Goal: Information Seeking & Learning: Learn about a topic

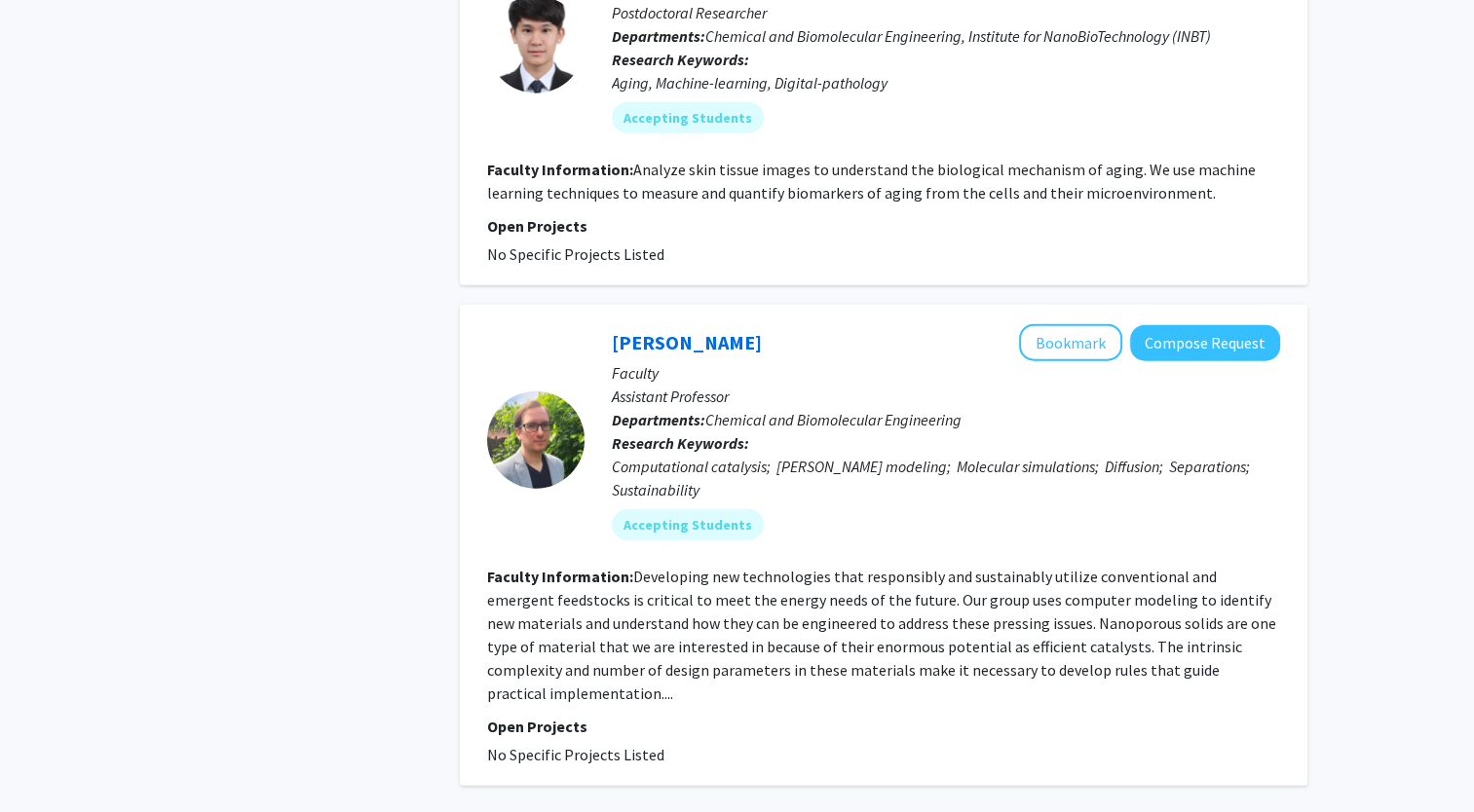
scroll to position [4610, 0]
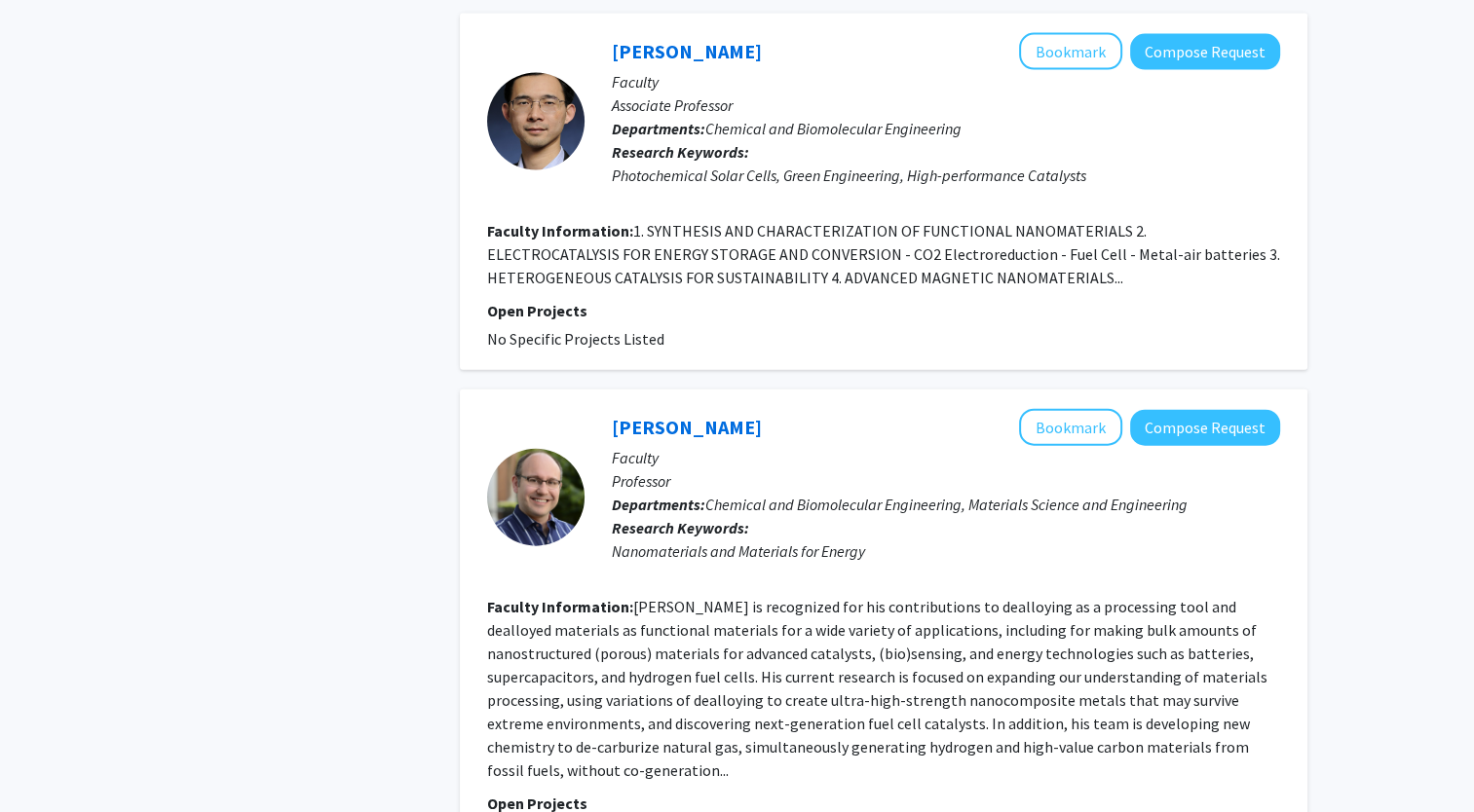
scroll to position [4262, 0]
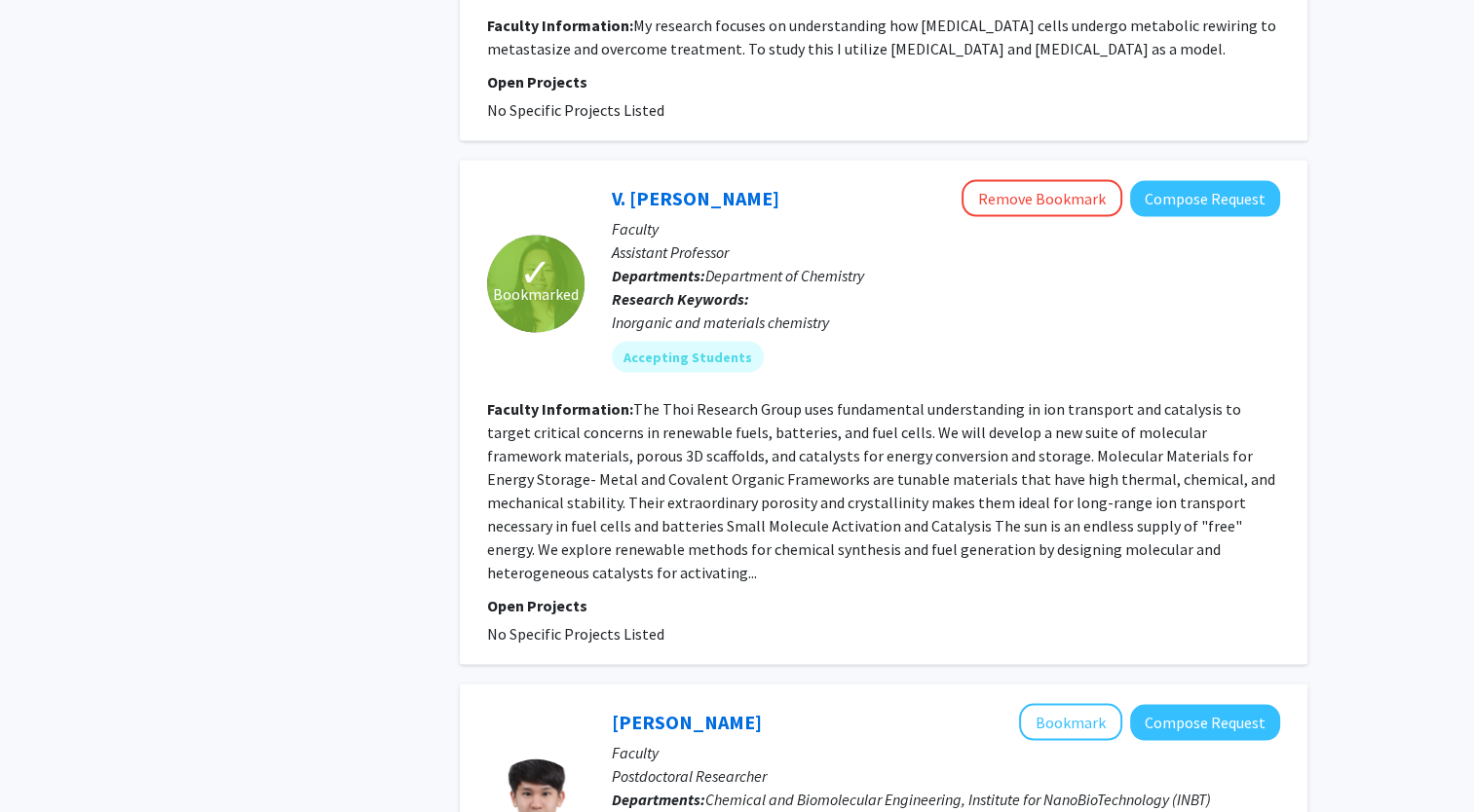
scroll to position [3840, 0]
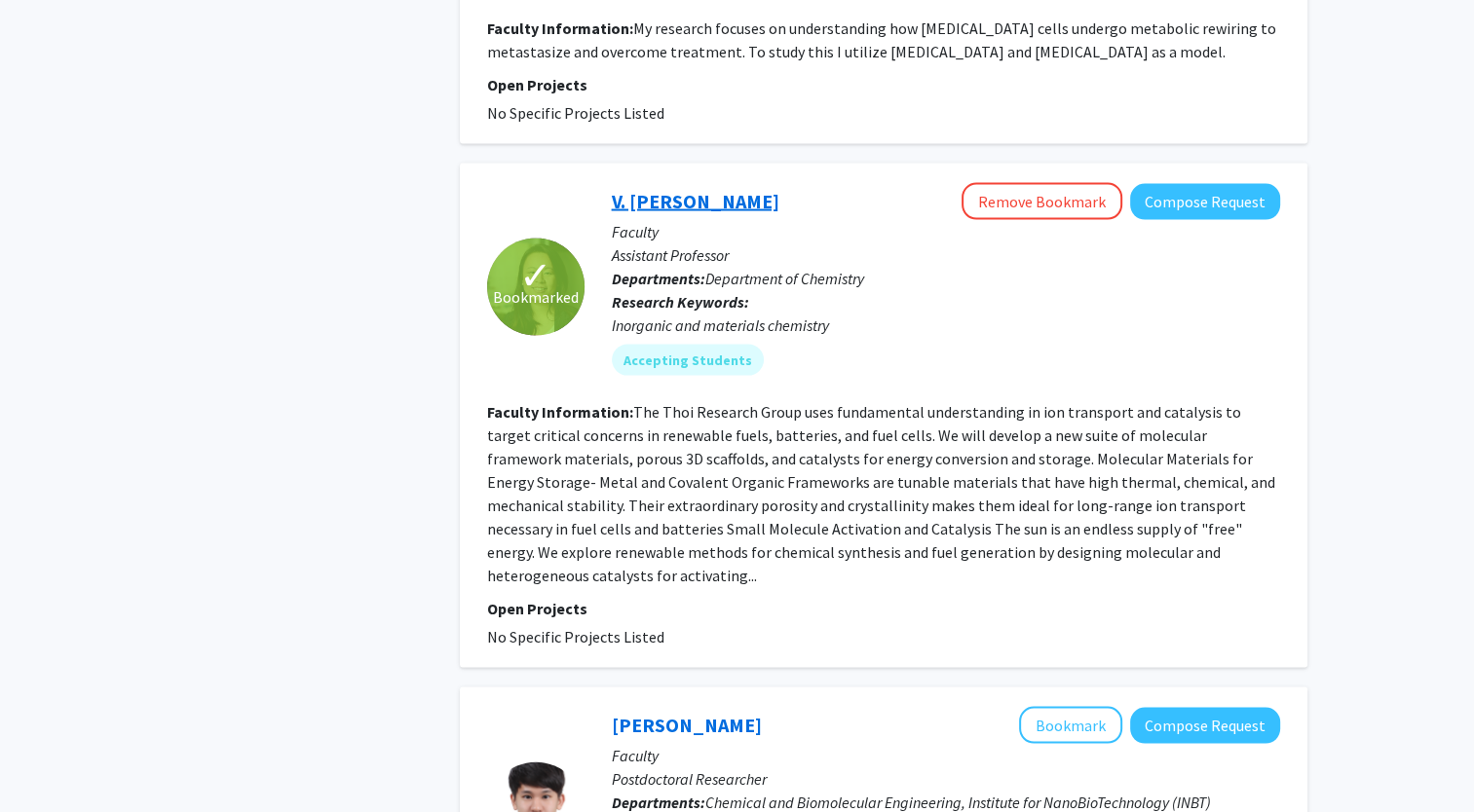
click at [659, 189] on link "V. Sarah Thoi" at bounding box center [696, 201] width 168 height 24
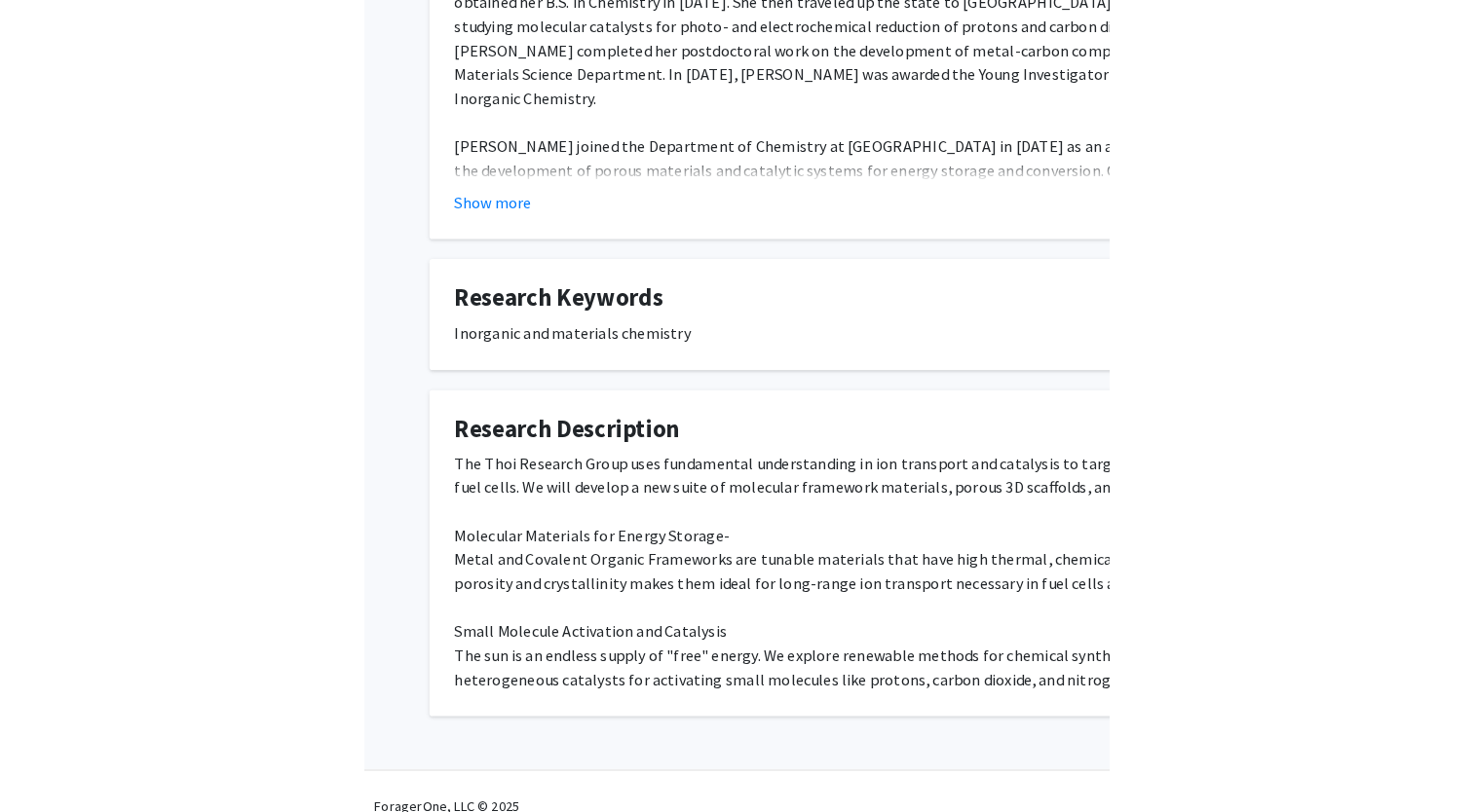
scroll to position [471, 0]
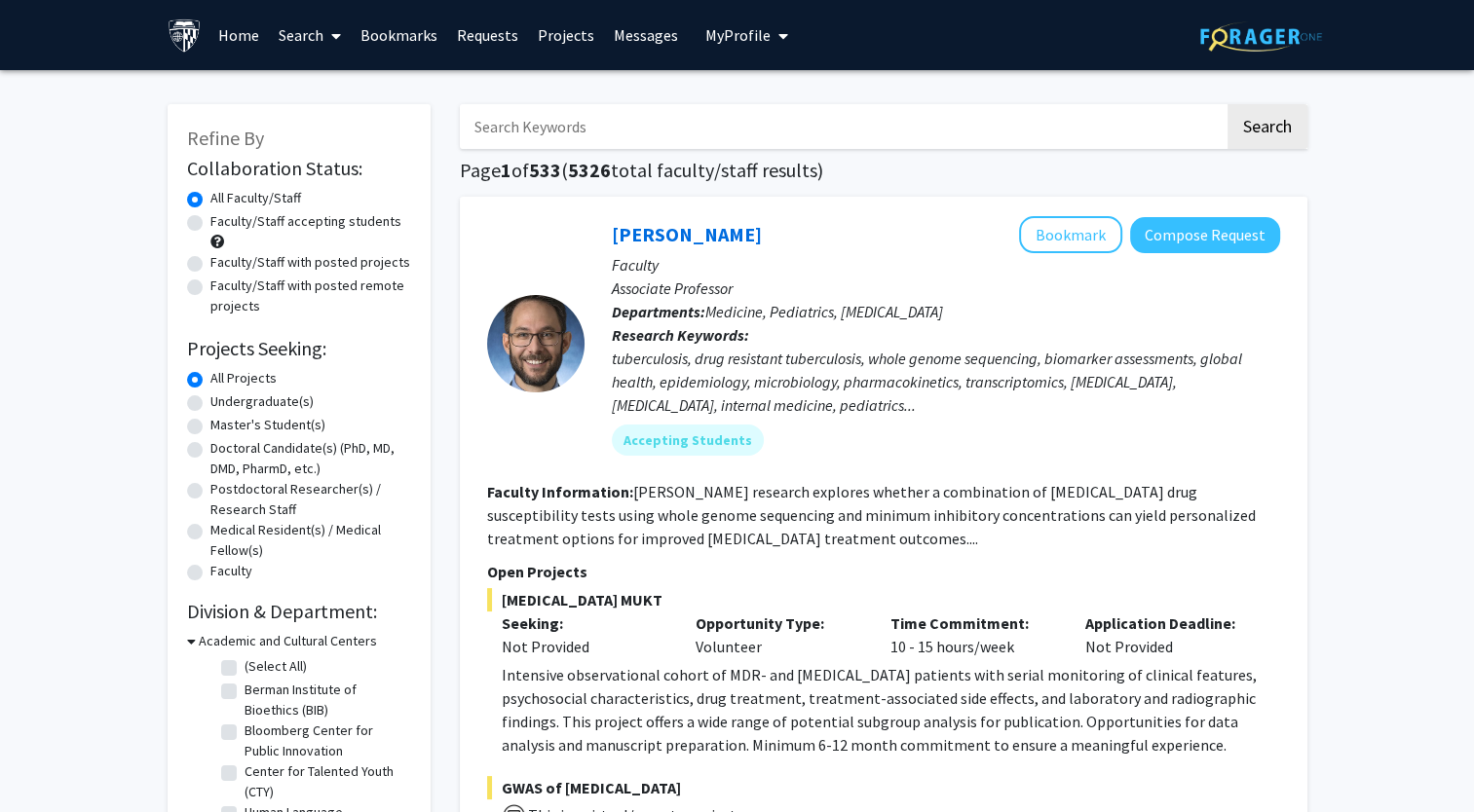
click at [607, 136] on input "Search Keywords" at bounding box center [841, 126] width 764 height 45
paste input "Bioanalytical Research Scientist"
type input "Bioanalytical Research Scientist"
click at [1228, 104] on button "Search" at bounding box center [1268, 126] width 80 height 45
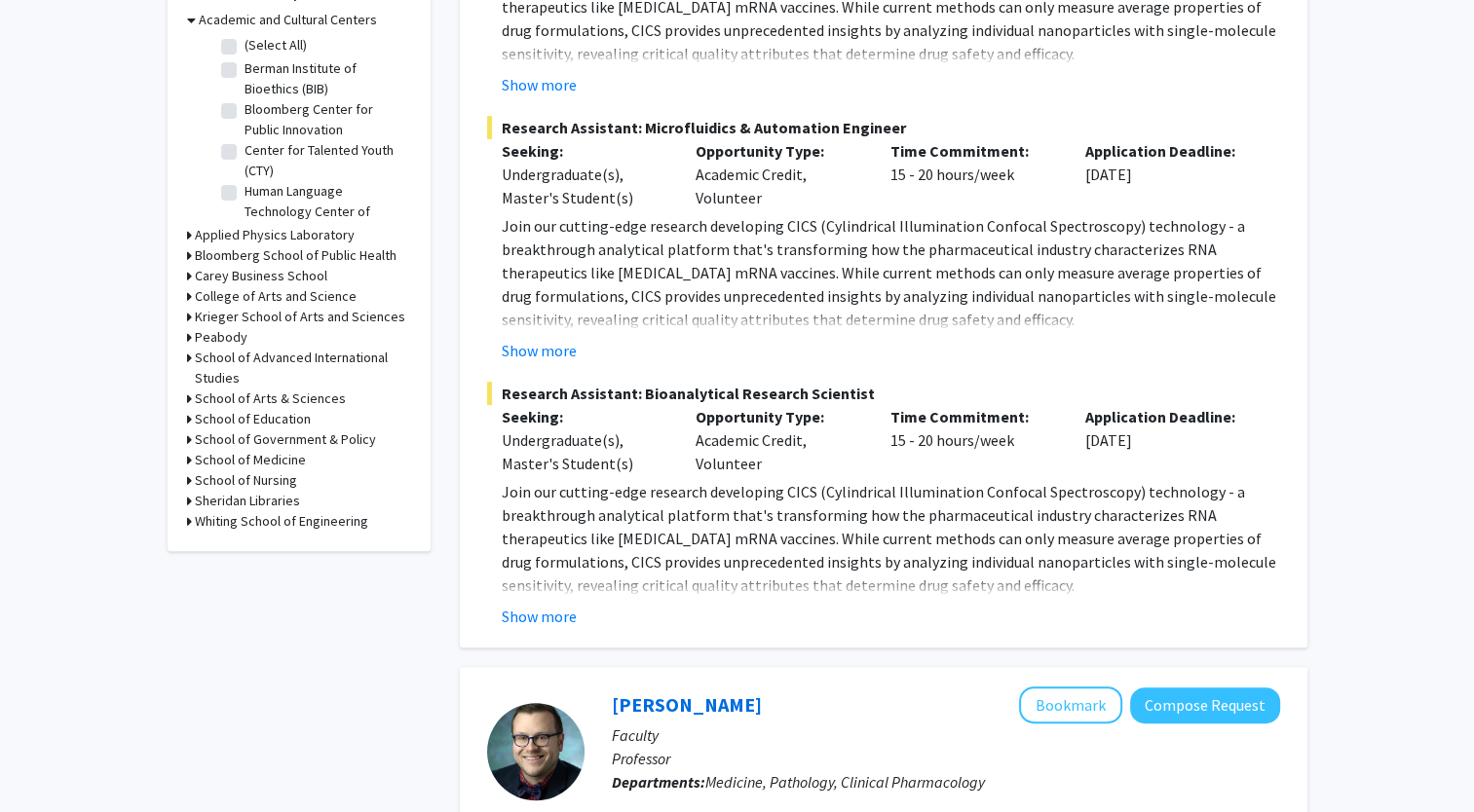
scroll to position [622, 0]
click at [564, 604] on button "Show more" at bounding box center [539, 615] width 75 height 23
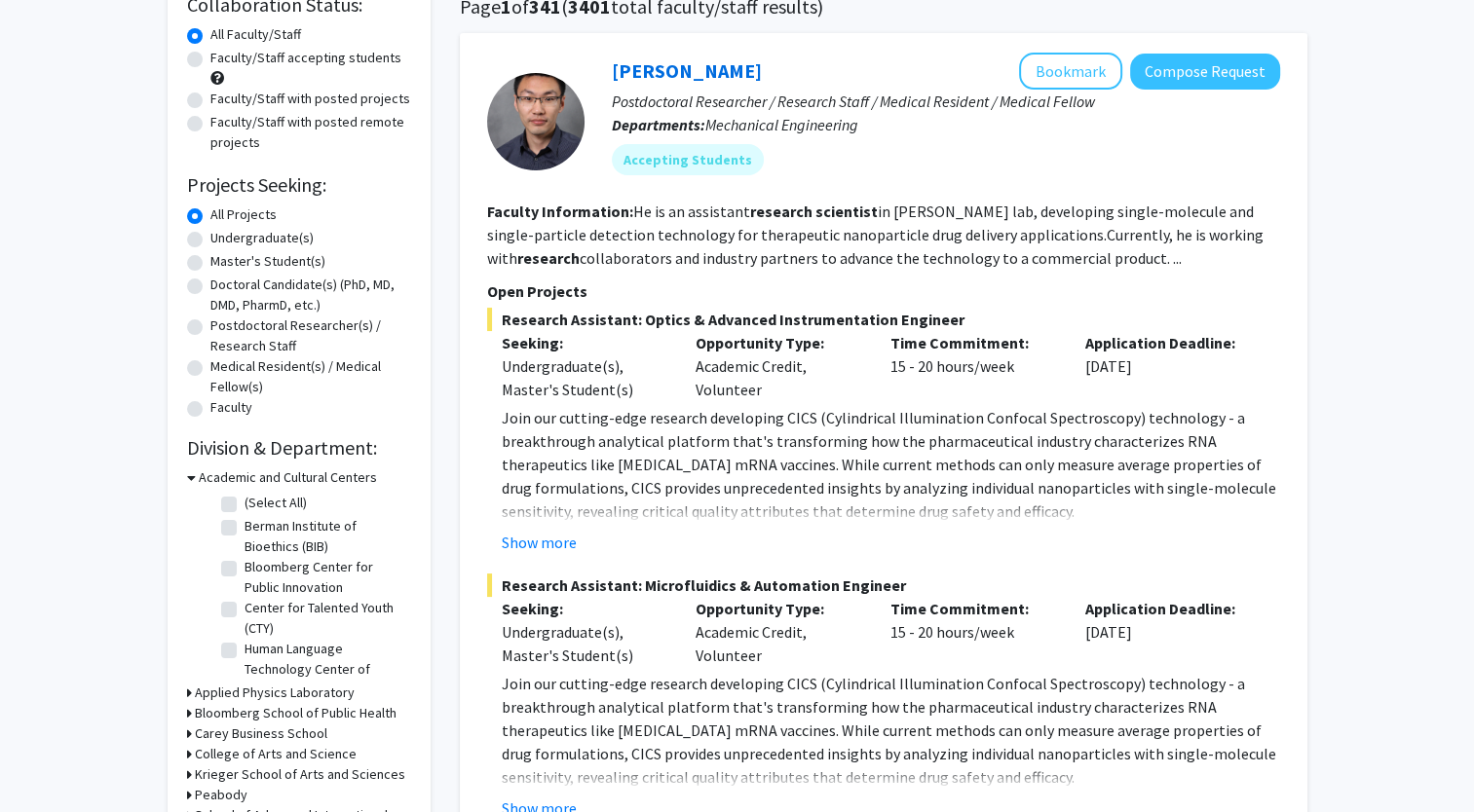
scroll to position [158, 0]
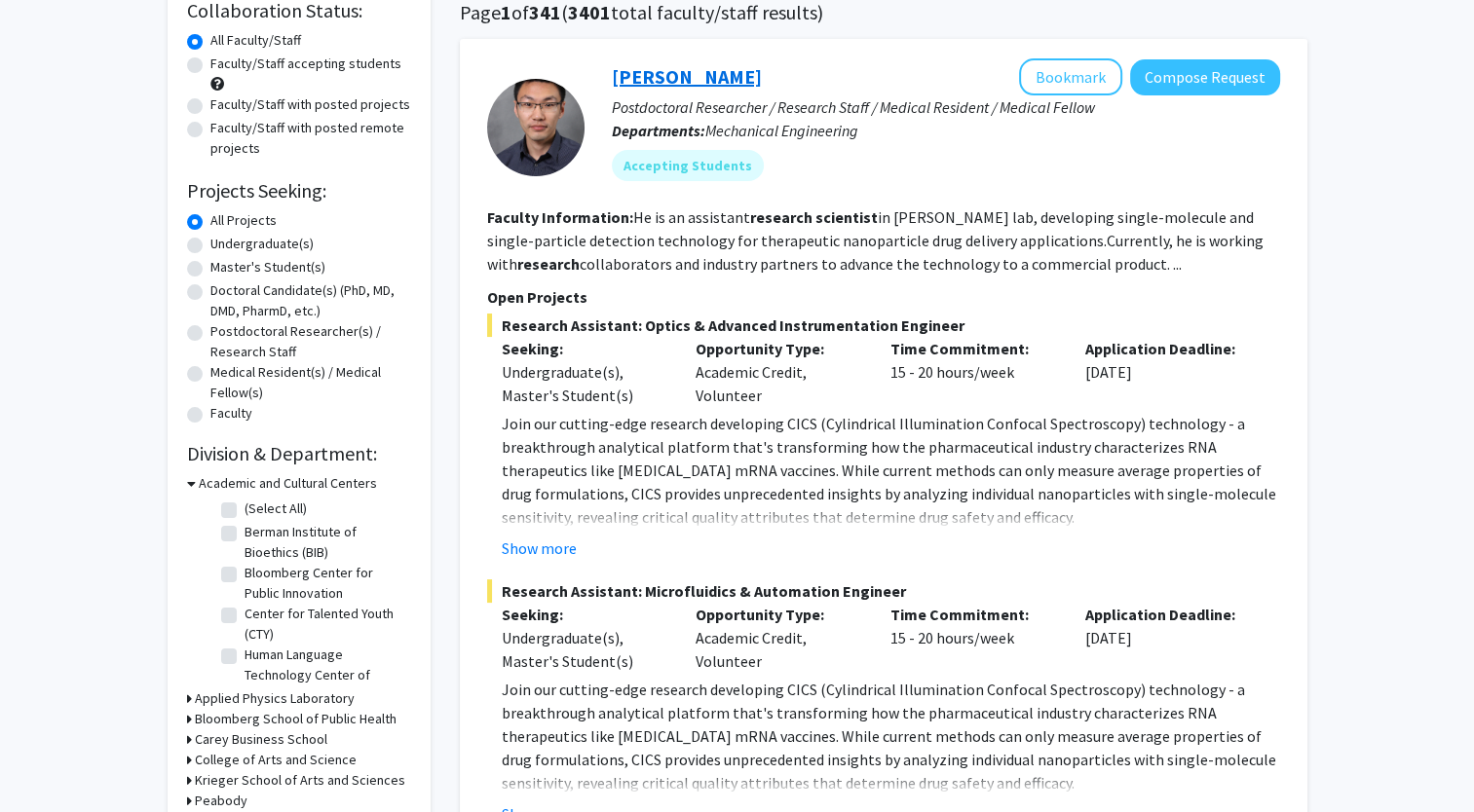
click at [648, 68] on link "[PERSON_NAME]" at bounding box center [687, 76] width 150 height 24
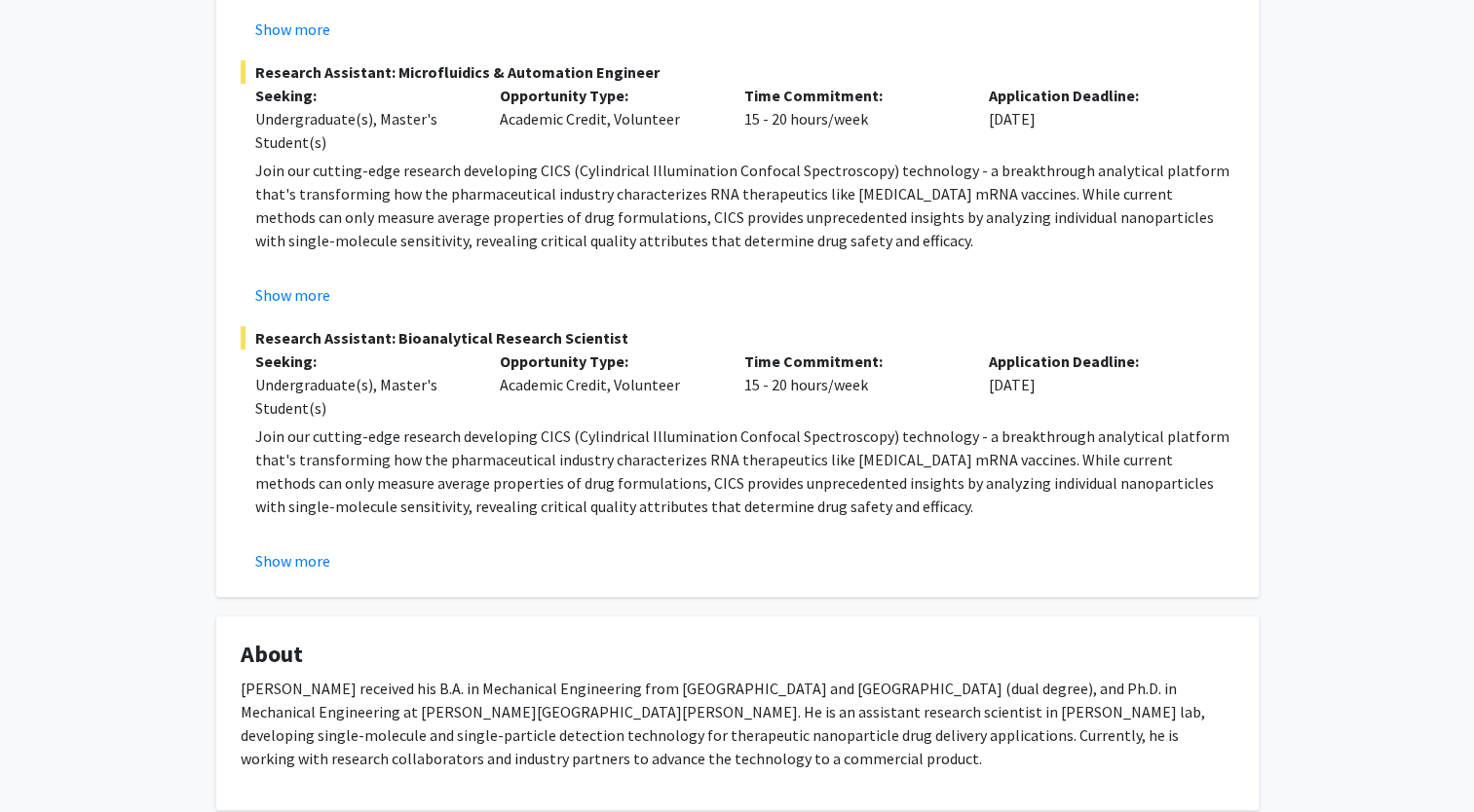
scroll to position [604, 0]
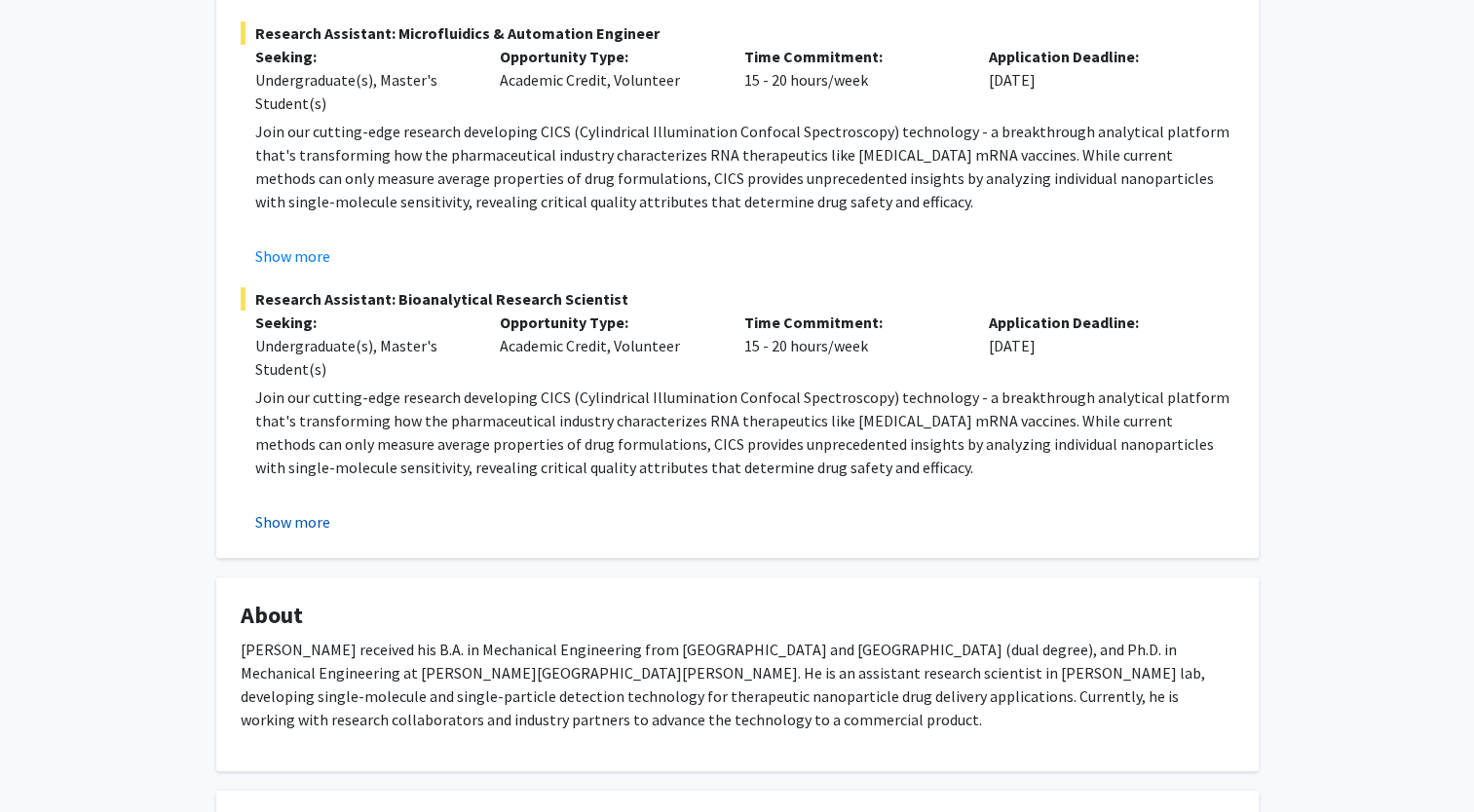
click at [311, 515] on button "Show more" at bounding box center [292, 521] width 75 height 23
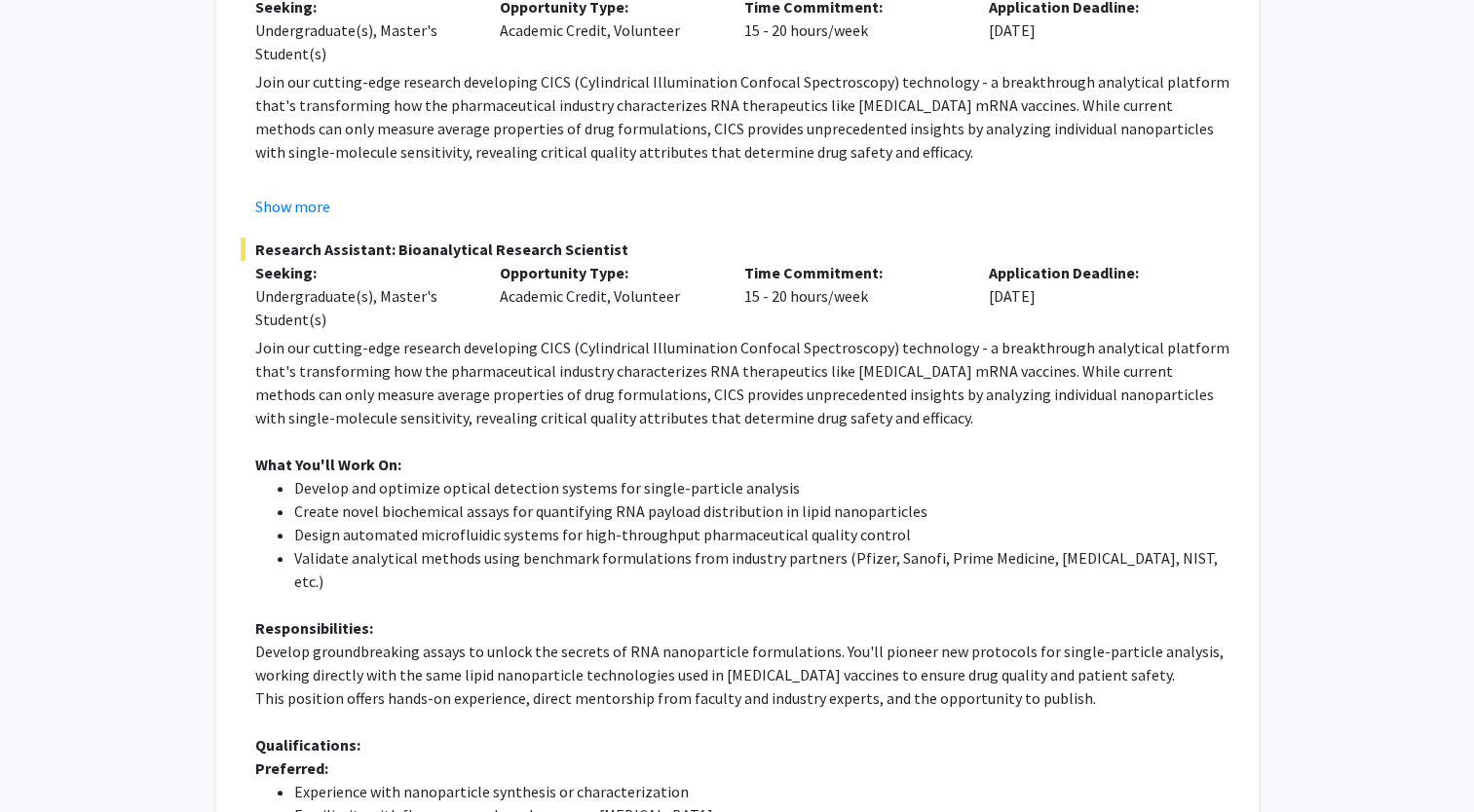
scroll to position [656, 0]
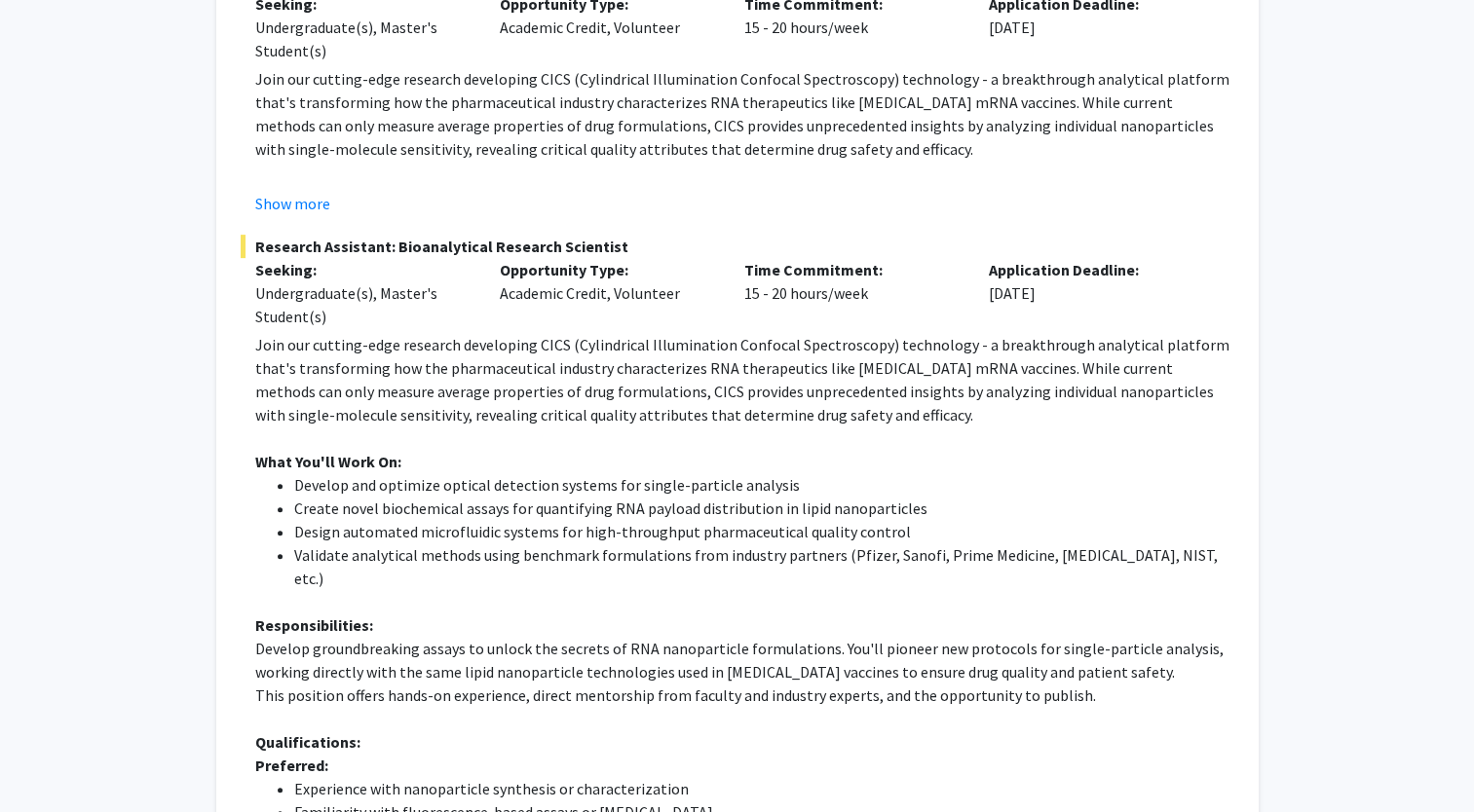
click at [311, 515] on li "Create novel biochemical assays for quantifying RNA payload distribution in lip…" at bounding box center [763, 507] width 940 height 23
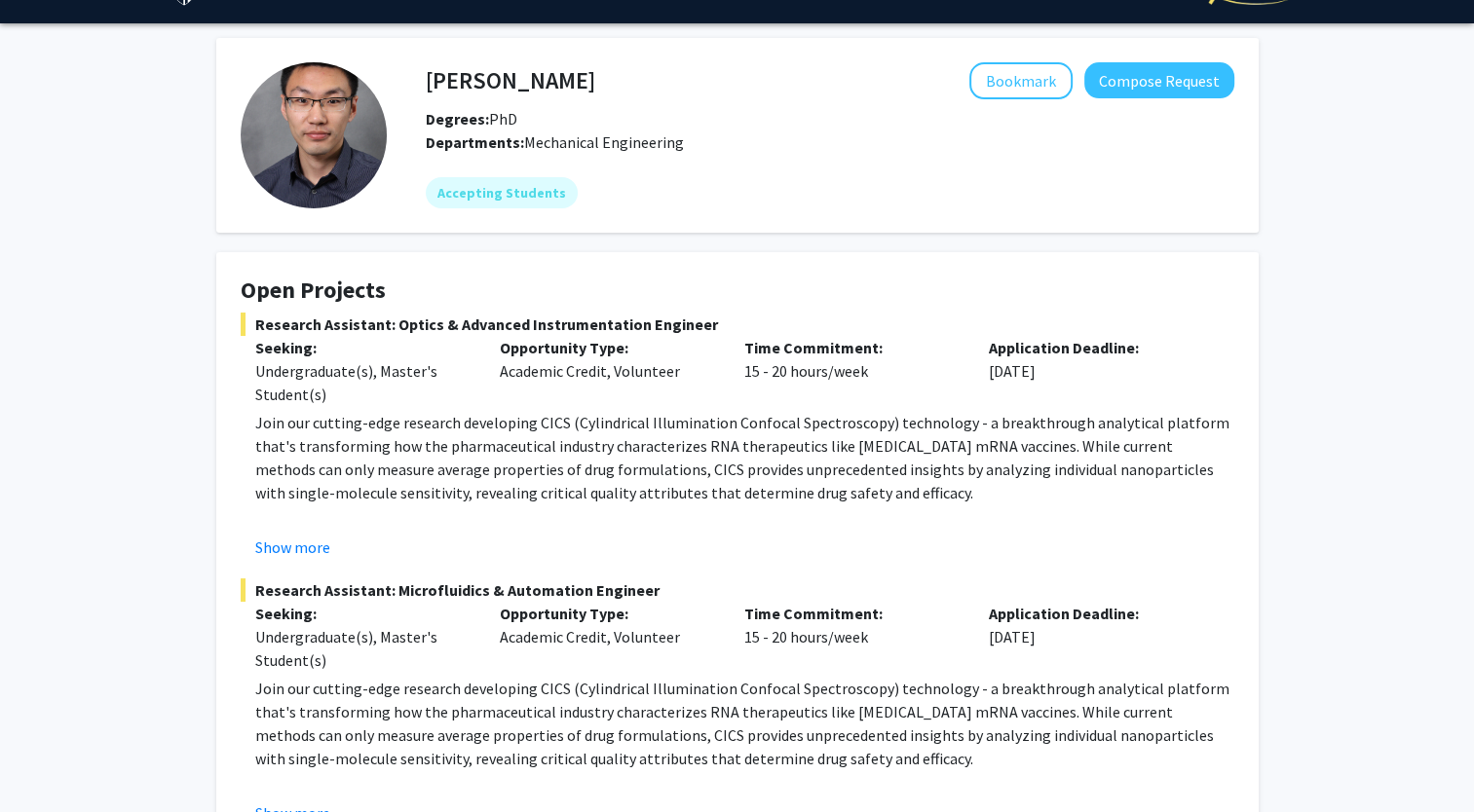
scroll to position [0, 0]
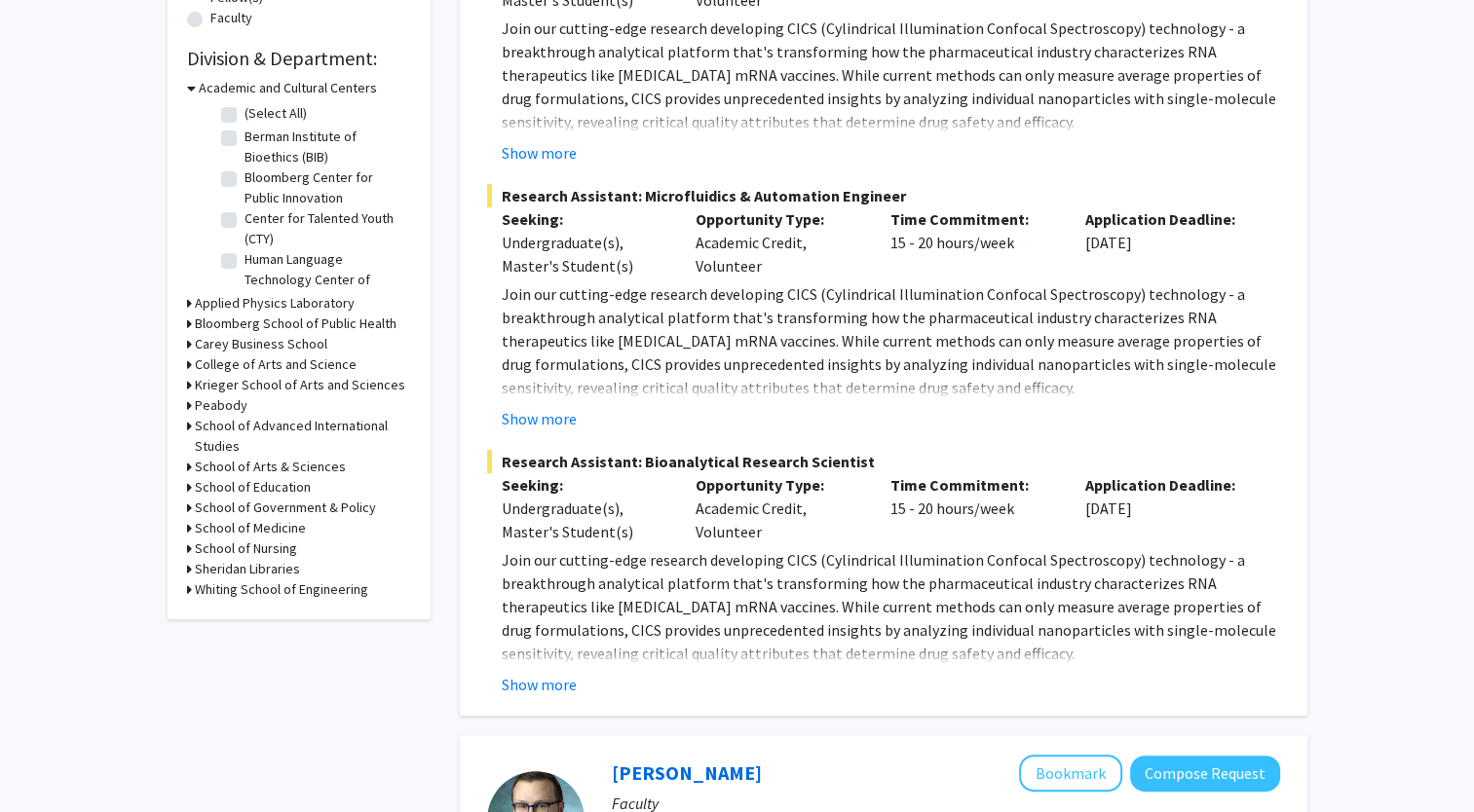
scroll to position [556, 0]
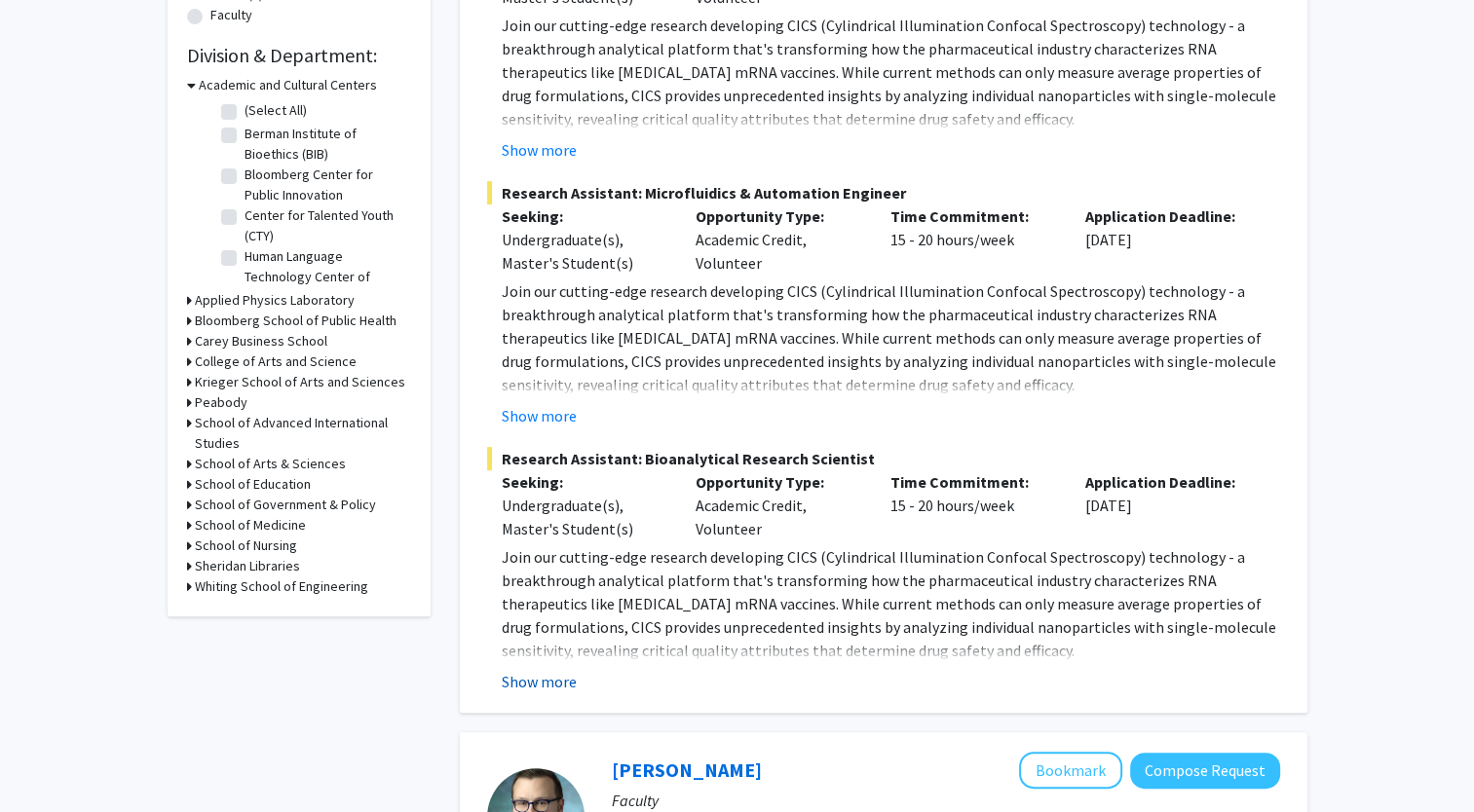
click at [570, 673] on button "Show more" at bounding box center [539, 681] width 75 height 23
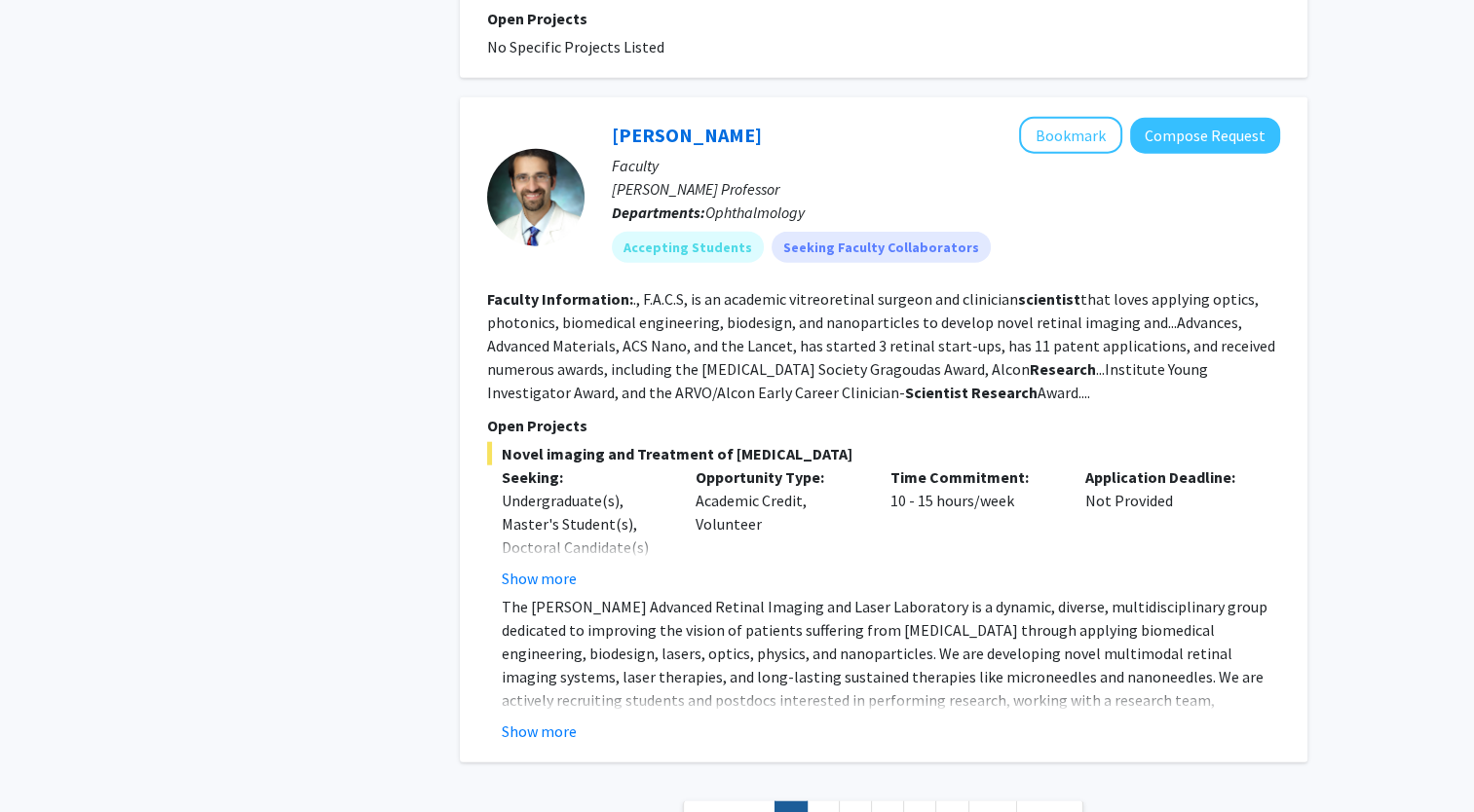
scroll to position [4807, 0]
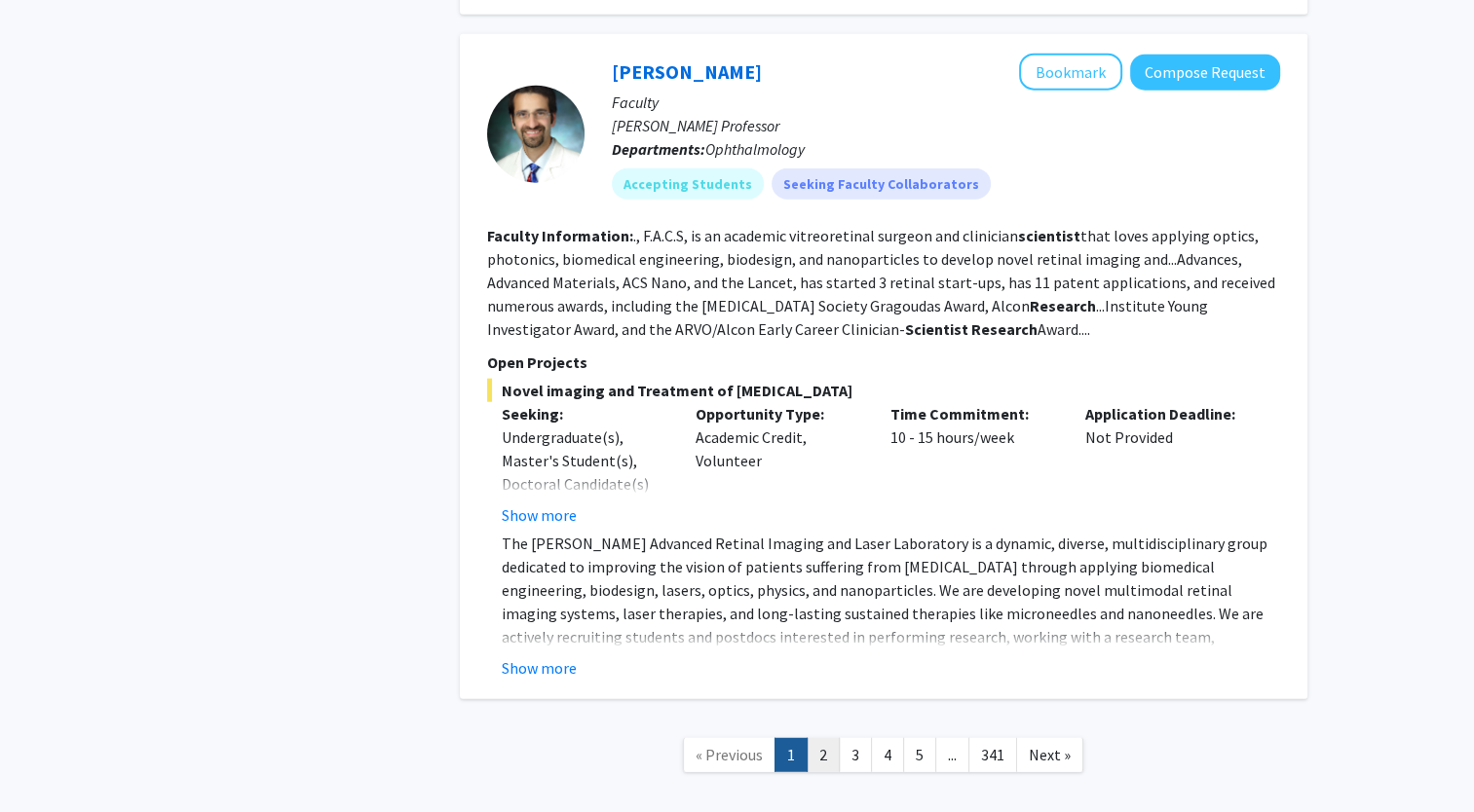
click at [818, 738] on link "2" at bounding box center [822, 755] width 33 height 34
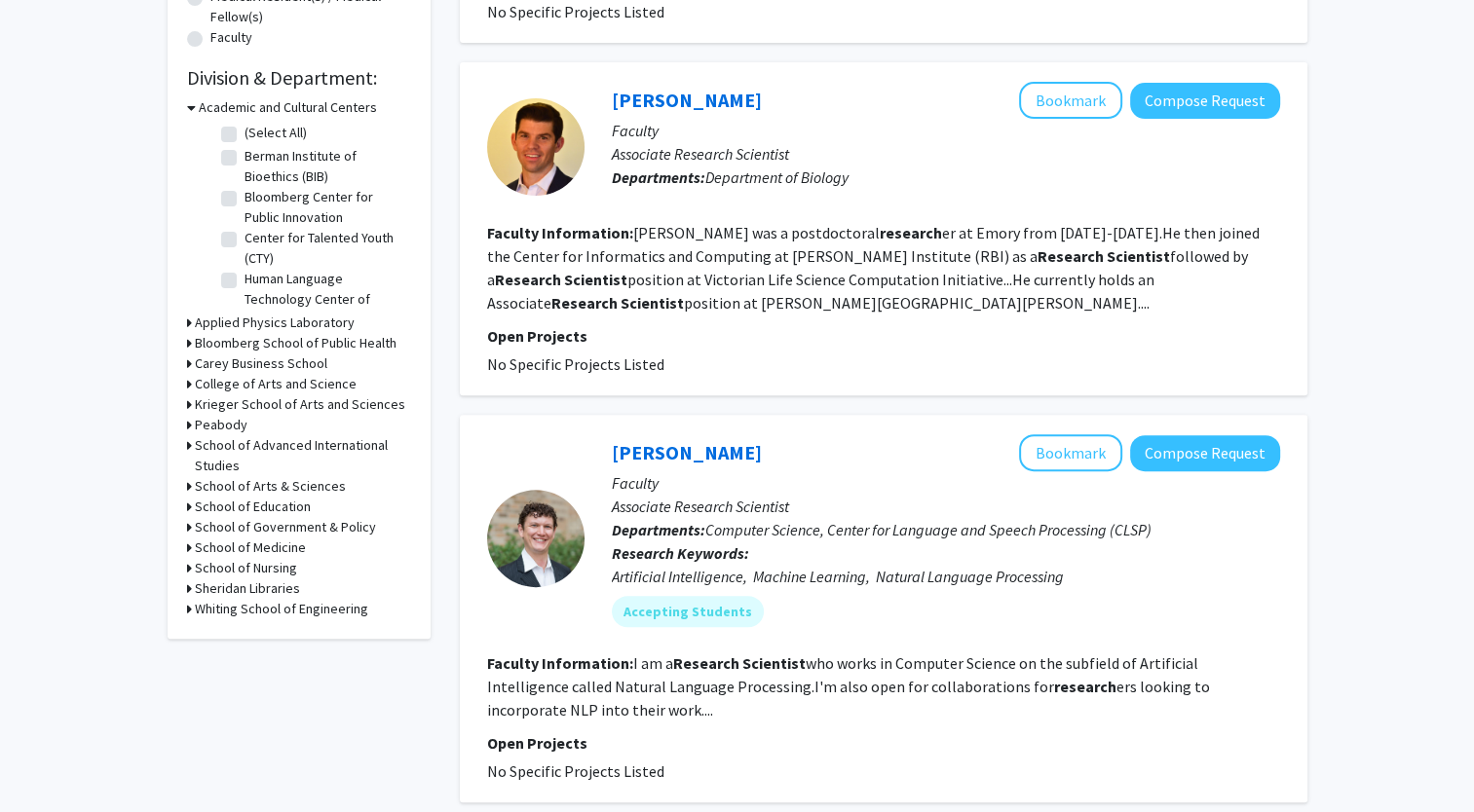
scroll to position [537, 0]
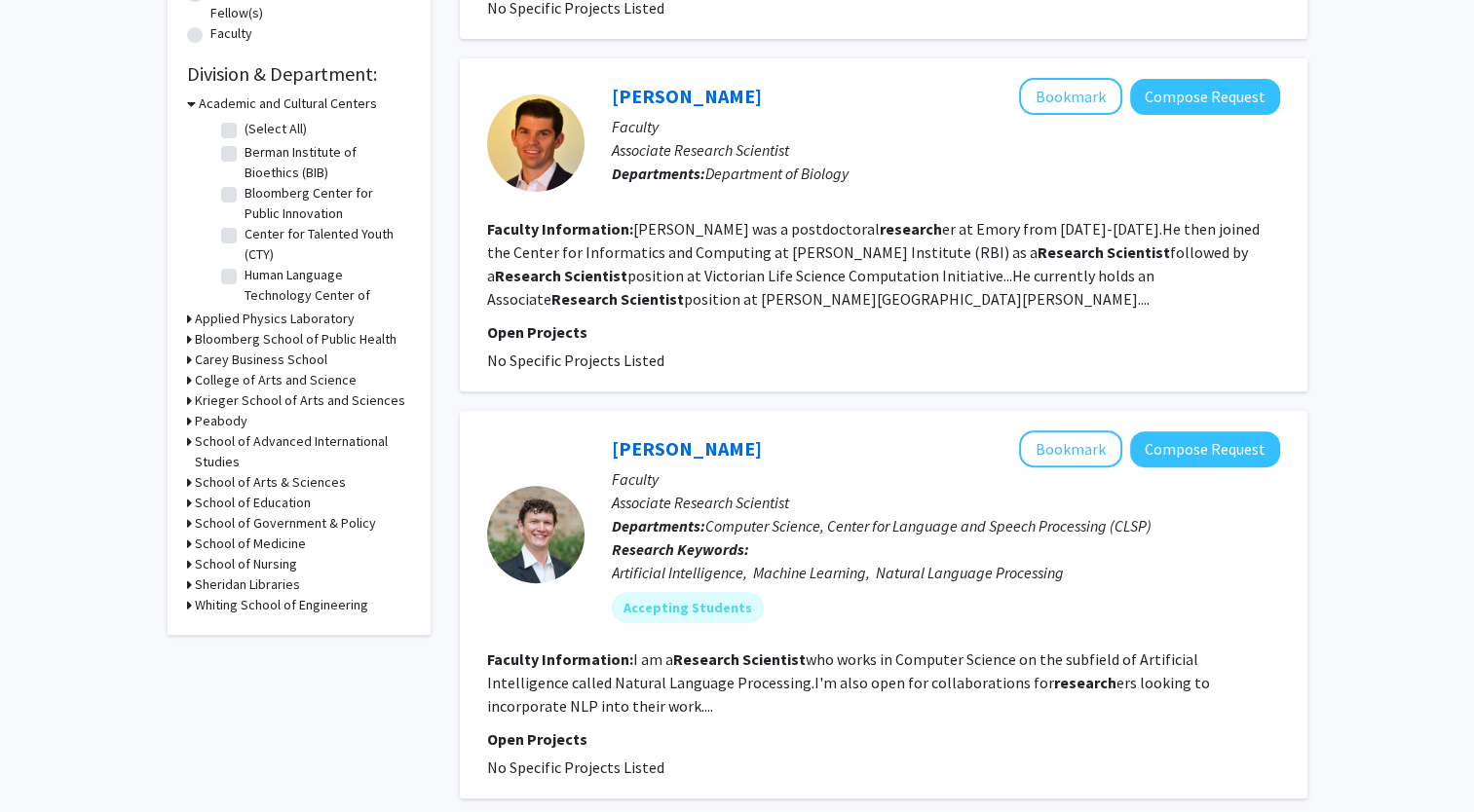
click at [220, 607] on h3 "Whiting School of Engineering" at bounding box center [282, 605] width 174 height 20
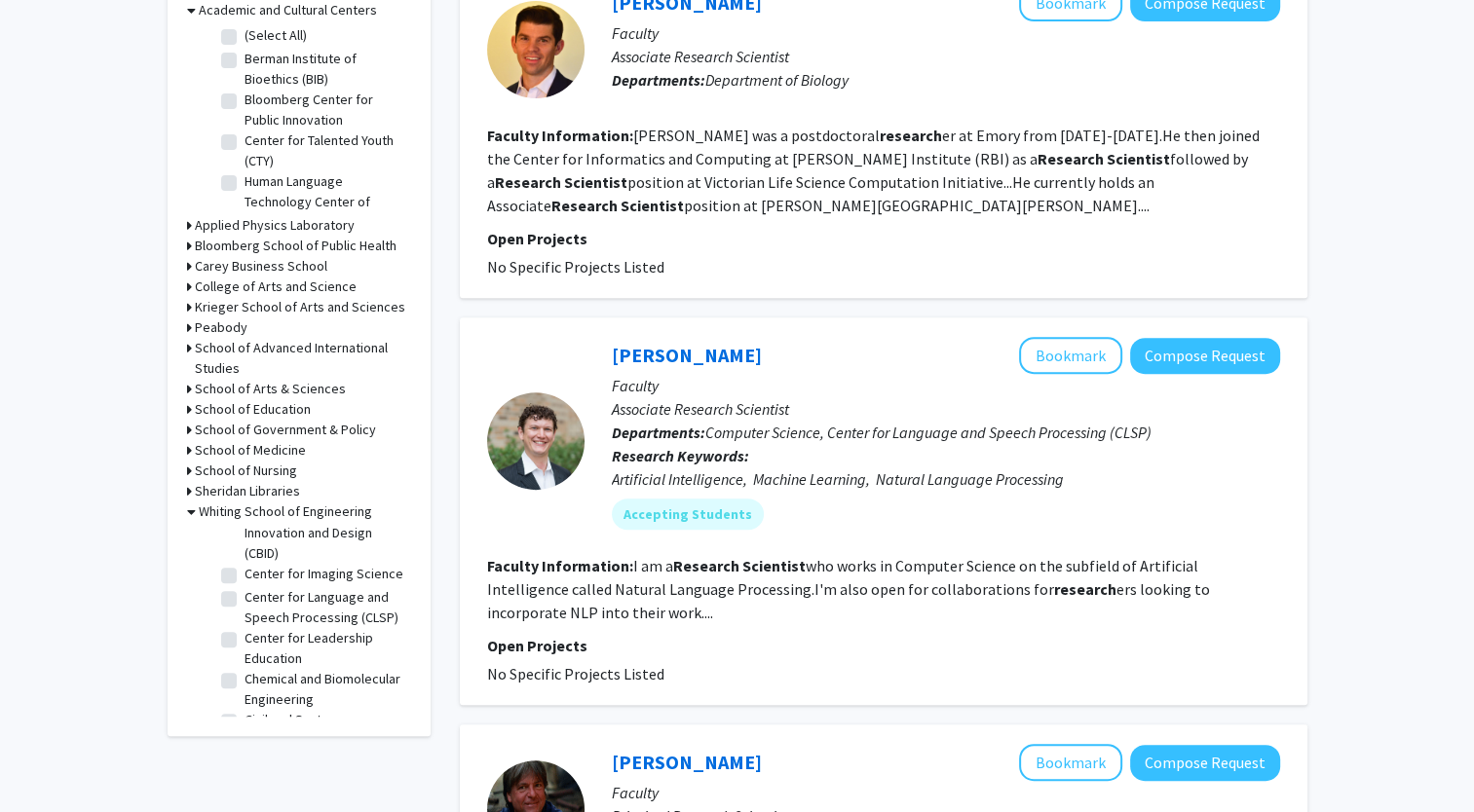
scroll to position [638, 0]
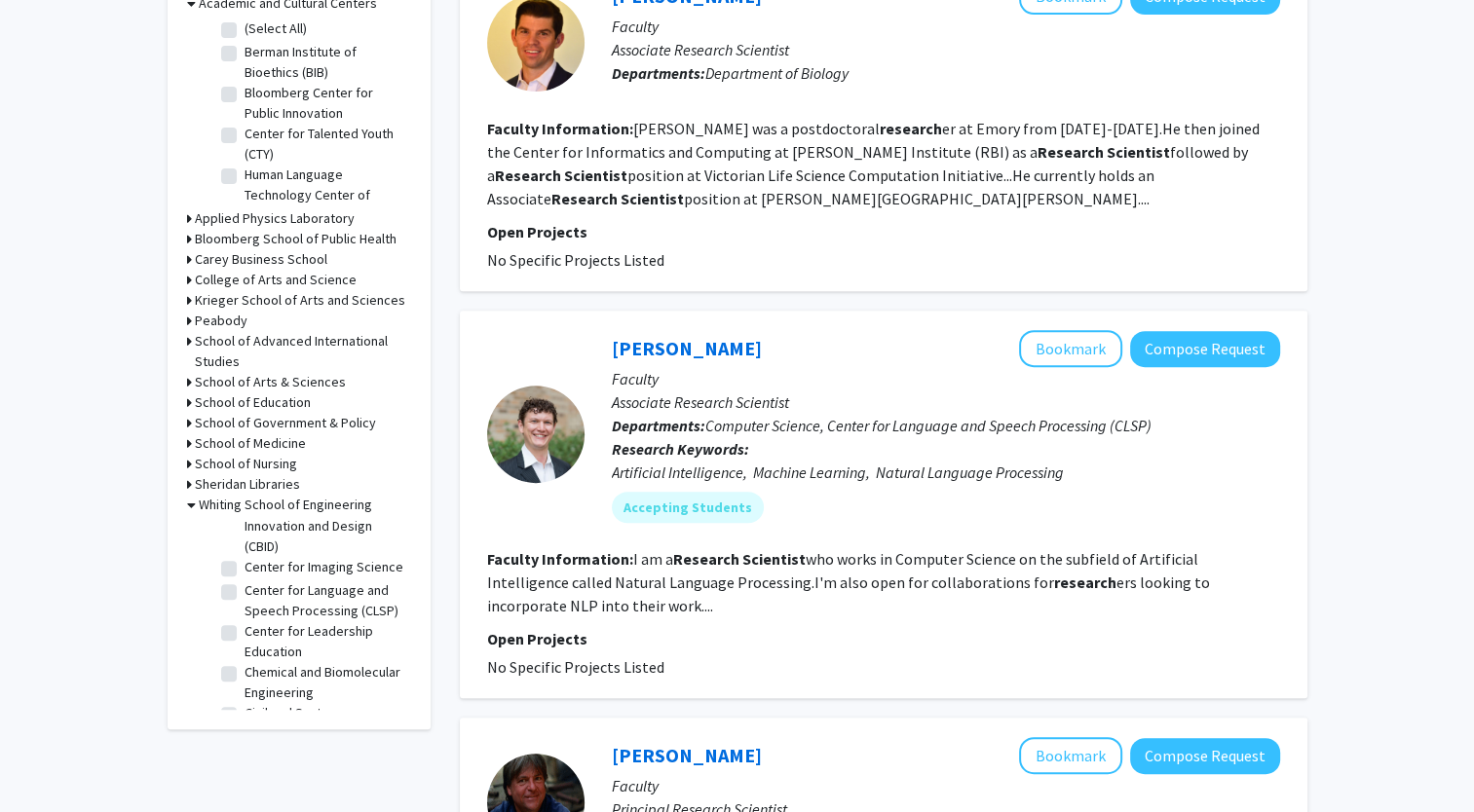
click at [245, 697] on label "Chemical and Biomolecular Engineering" at bounding box center [326, 682] width 162 height 41
click at [245, 675] on input "Chemical and Biomolecular Engineering" at bounding box center [251, 668] width 13 height 13
checkbox input "true"
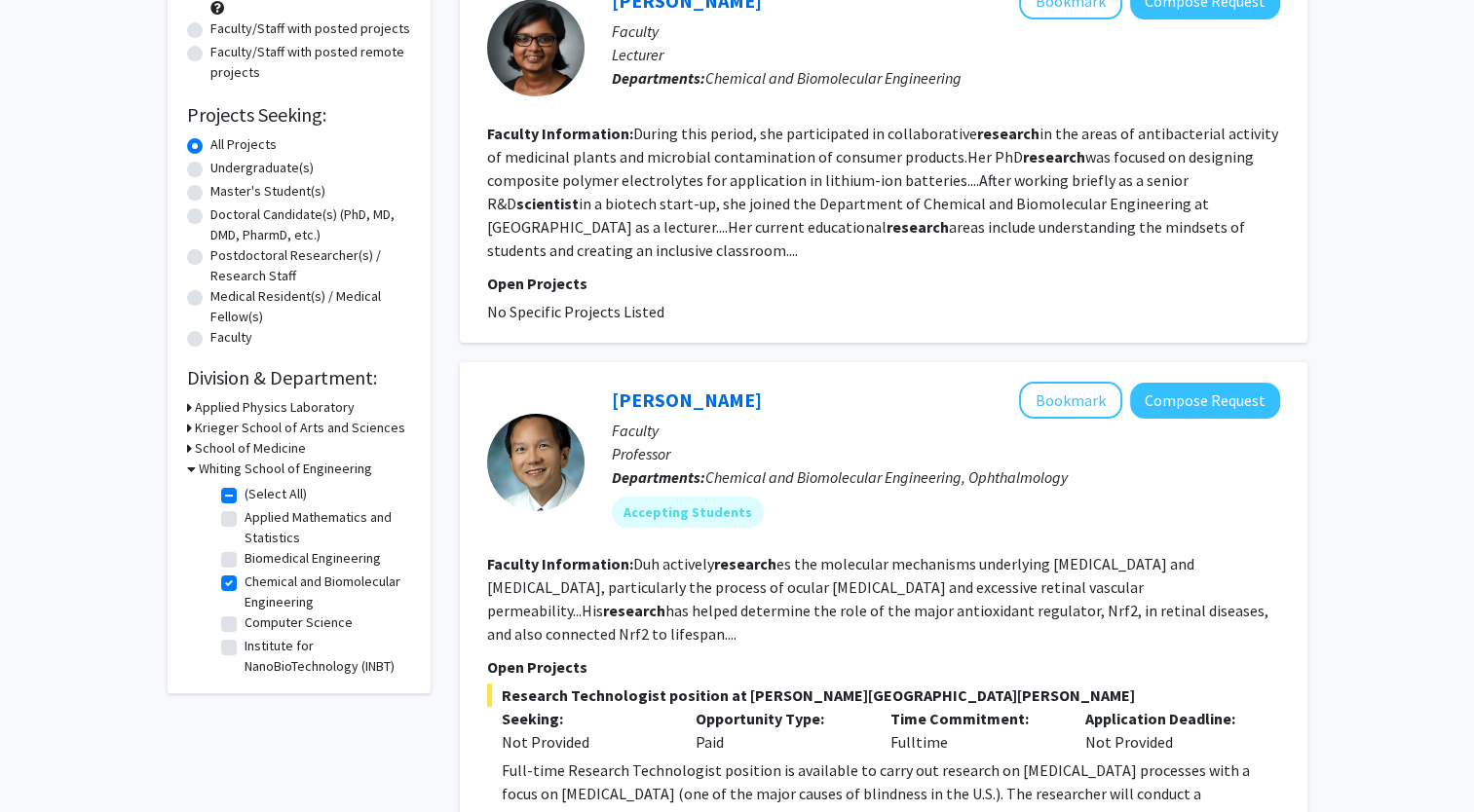
scroll to position [176, 0]
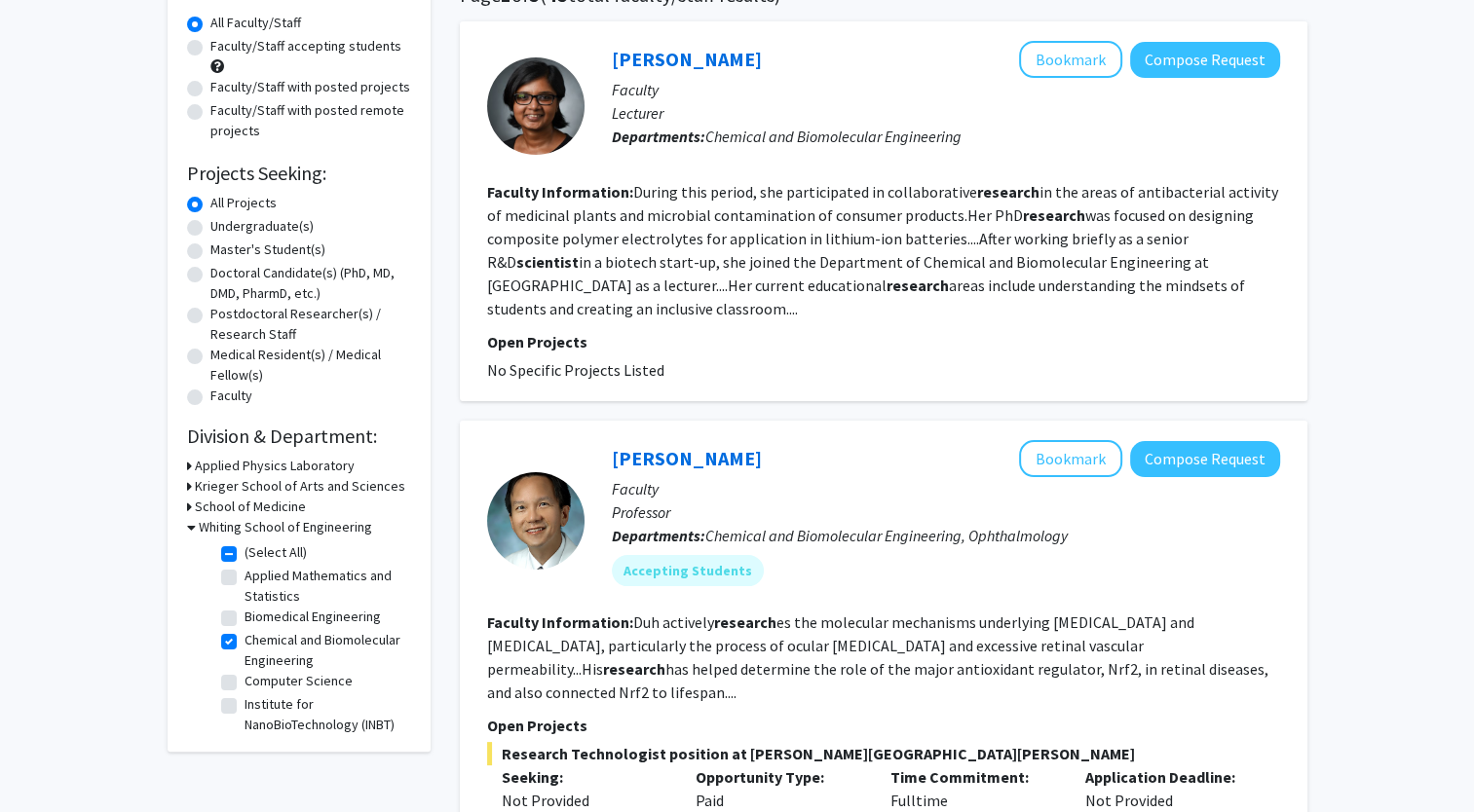
click at [279, 487] on h3 "Krieger School of Arts and Sciences" at bounding box center [300, 486] width 211 height 20
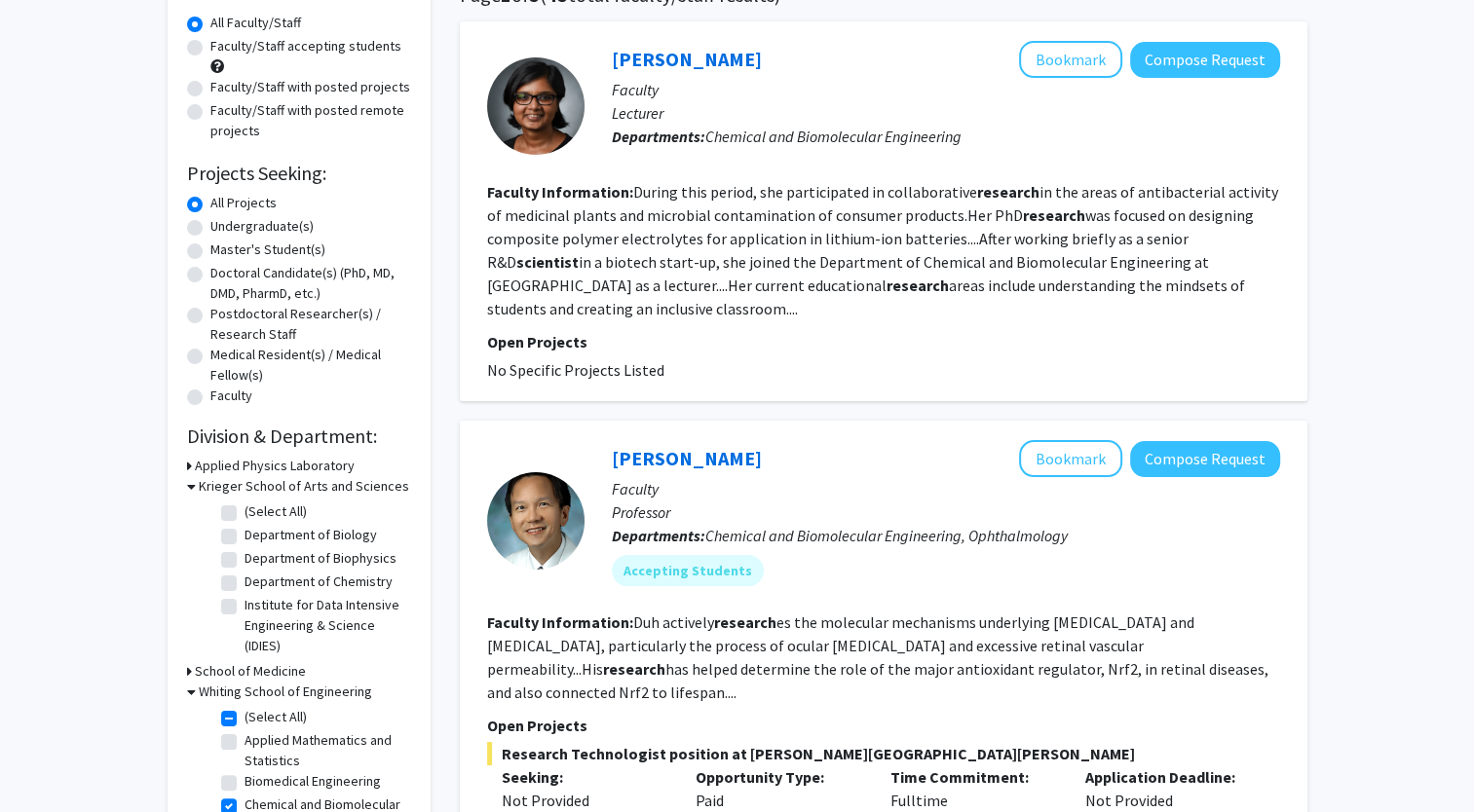
click at [245, 586] on label "Department of Chemistry" at bounding box center [319, 581] width 148 height 20
click at [245, 584] on input "Department of Chemistry" at bounding box center [251, 577] width 13 height 13
checkbox input "true"
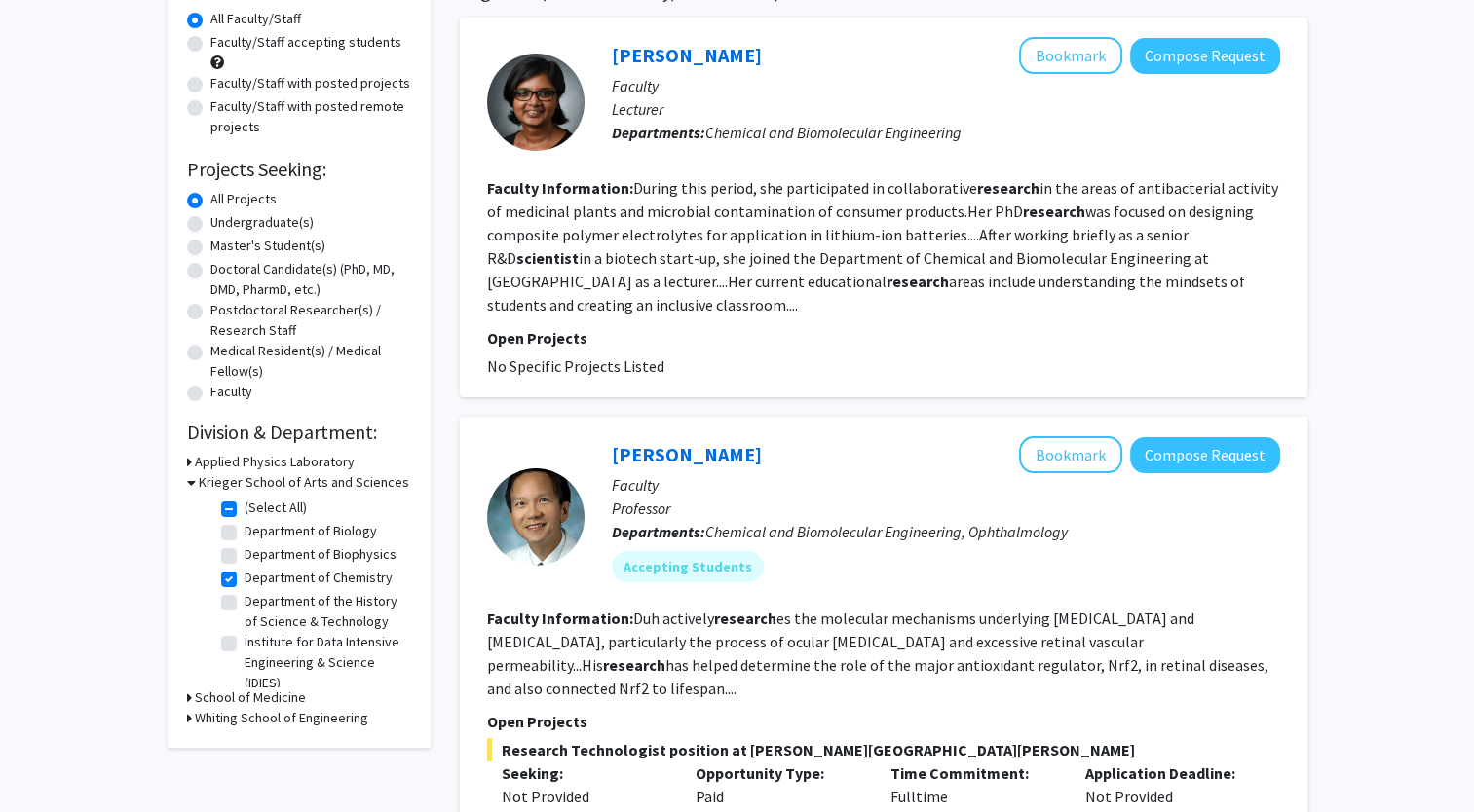
scroll to position [178, 0]
click at [674, 64] on link "Nagma Zerin" at bounding box center [687, 56] width 150 height 24
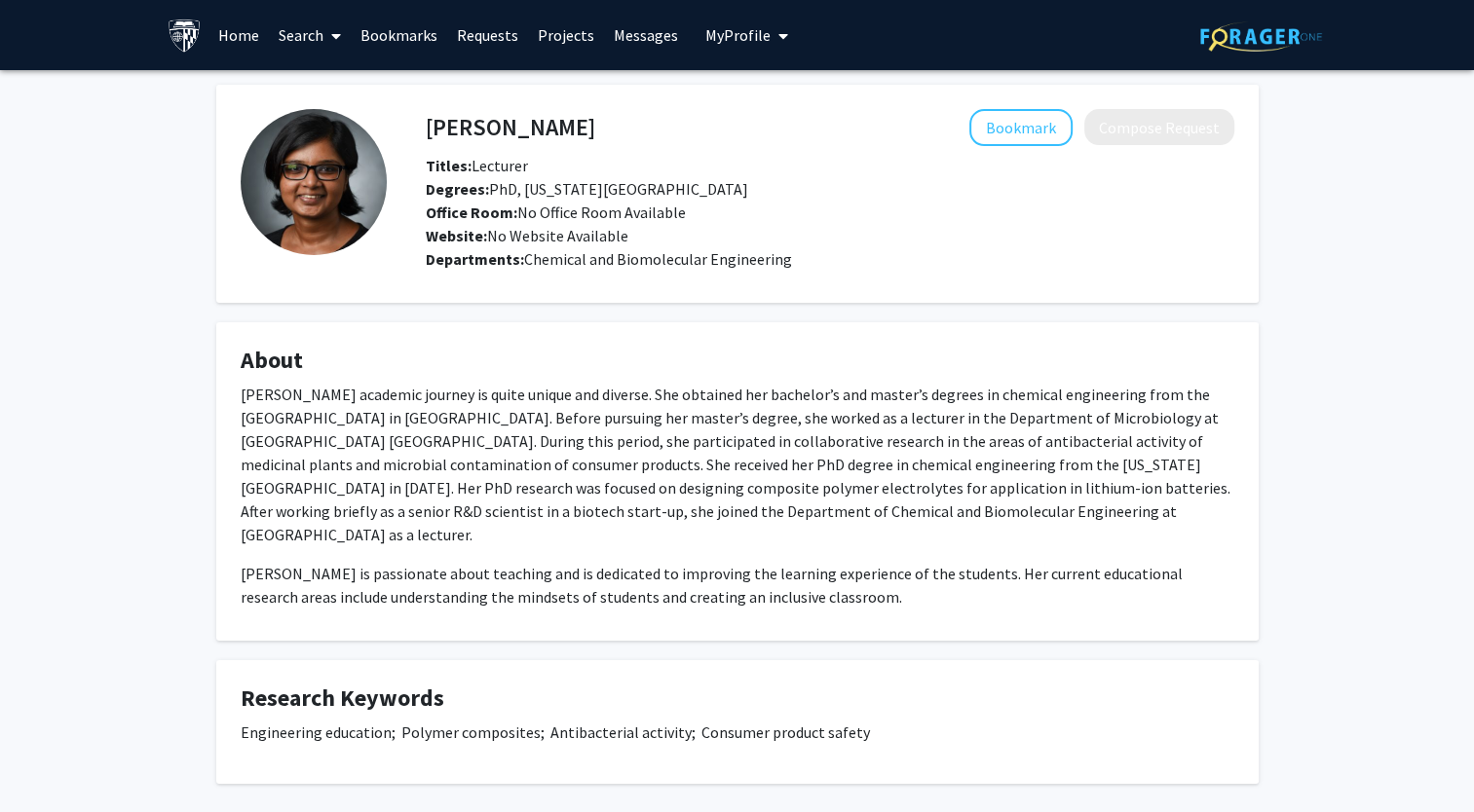
drag, startPoint x: 555, startPoint y: 128, endPoint x: 422, endPoint y: 138, distance: 133.4
click at [422, 138] on div "Nagma Zerin Bookmark Compose Request" at bounding box center [829, 127] width 838 height 37
drag, startPoint x: 429, startPoint y: 132, endPoint x: 550, endPoint y: 126, distance: 121.1
click at [550, 126] on h4 "Nagma Zerin" at bounding box center [511, 127] width 170 height 36
copy h4 "Nagma Zerin"
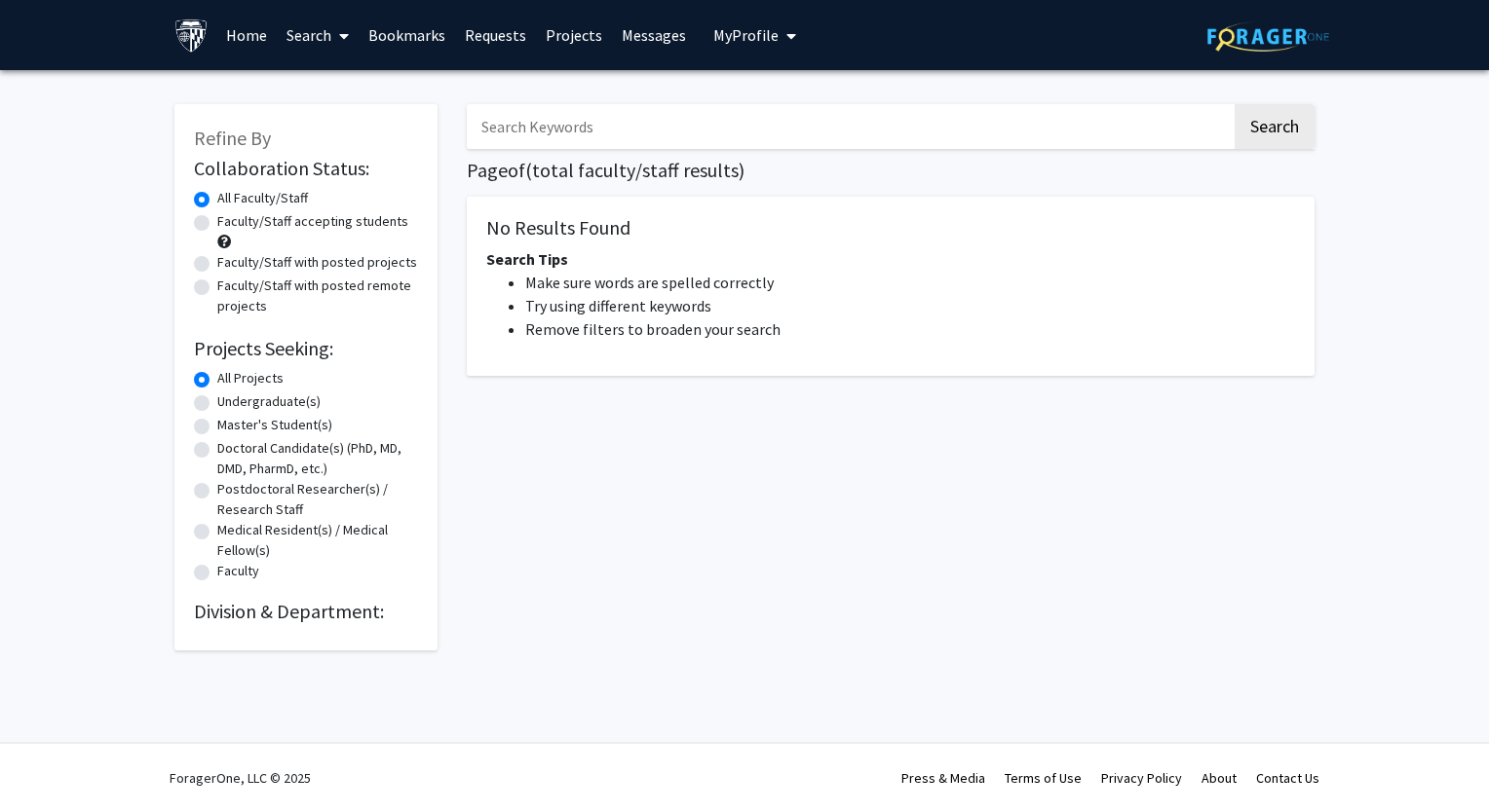
click at [217, 407] on label "Undergraduate(s)" at bounding box center [268, 402] width 103 height 20
click at [217, 405] on input "Undergraduate(s)" at bounding box center [223, 398] width 13 height 13
radio input "true"
click at [217, 380] on label "All Projects" at bounding box center [250, 379] width 66 height 20
click at [217, 380] on input "All Projects" at bounding box center [223, 375] width 13 height 13
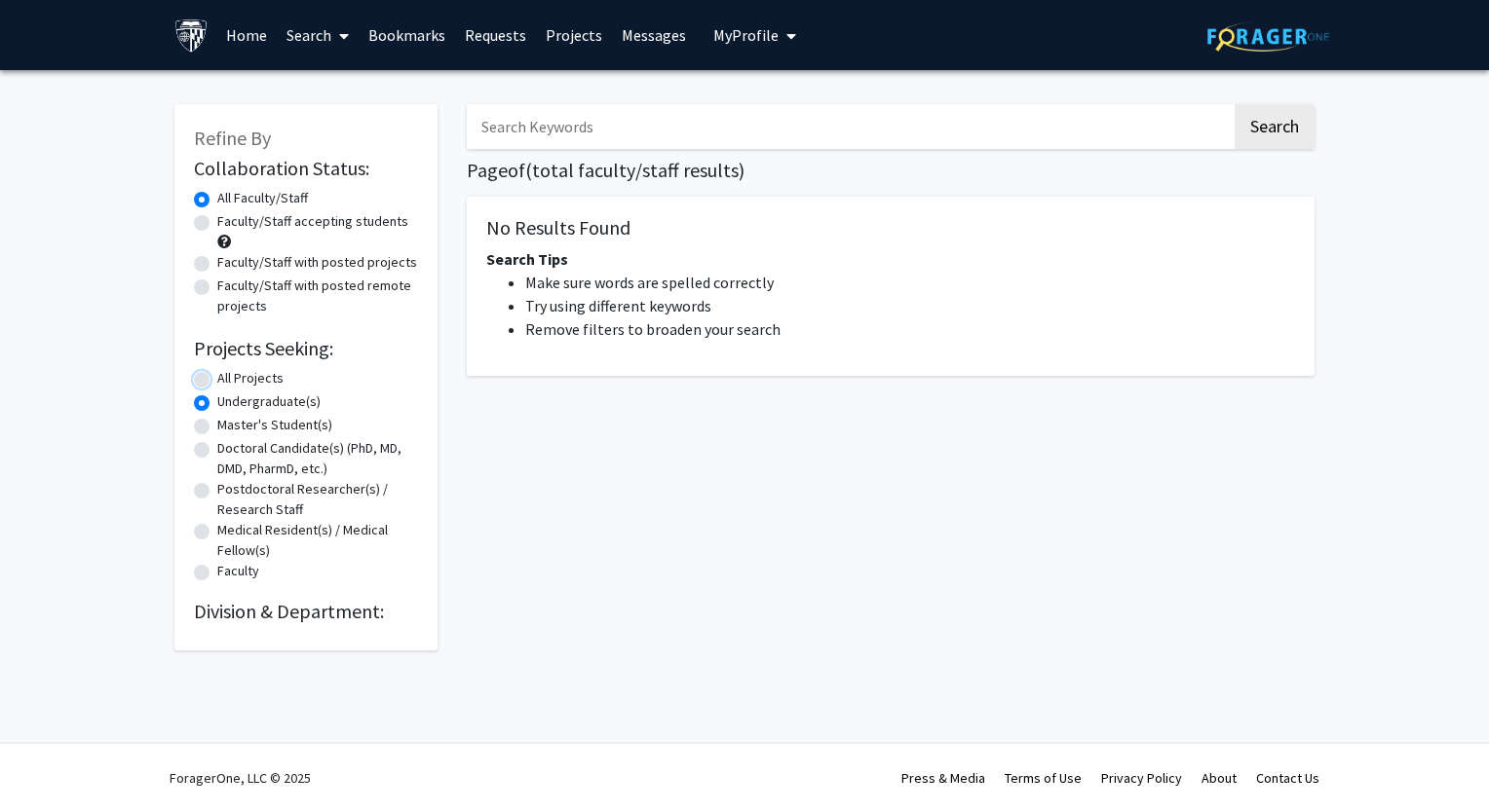
radio input "true"
click at [217, 407] on label "Undergraduate(s)" at bounding box center [268, 402] width 103 height 20
click at [217, 405] on input "Undergraduate(s)" at bounding box center [223, 398] width 13 height 13
radio input "true"
click at [328, 615] on h2 "Division & Department:" at bounding box center [306, 611] width 224 height 23
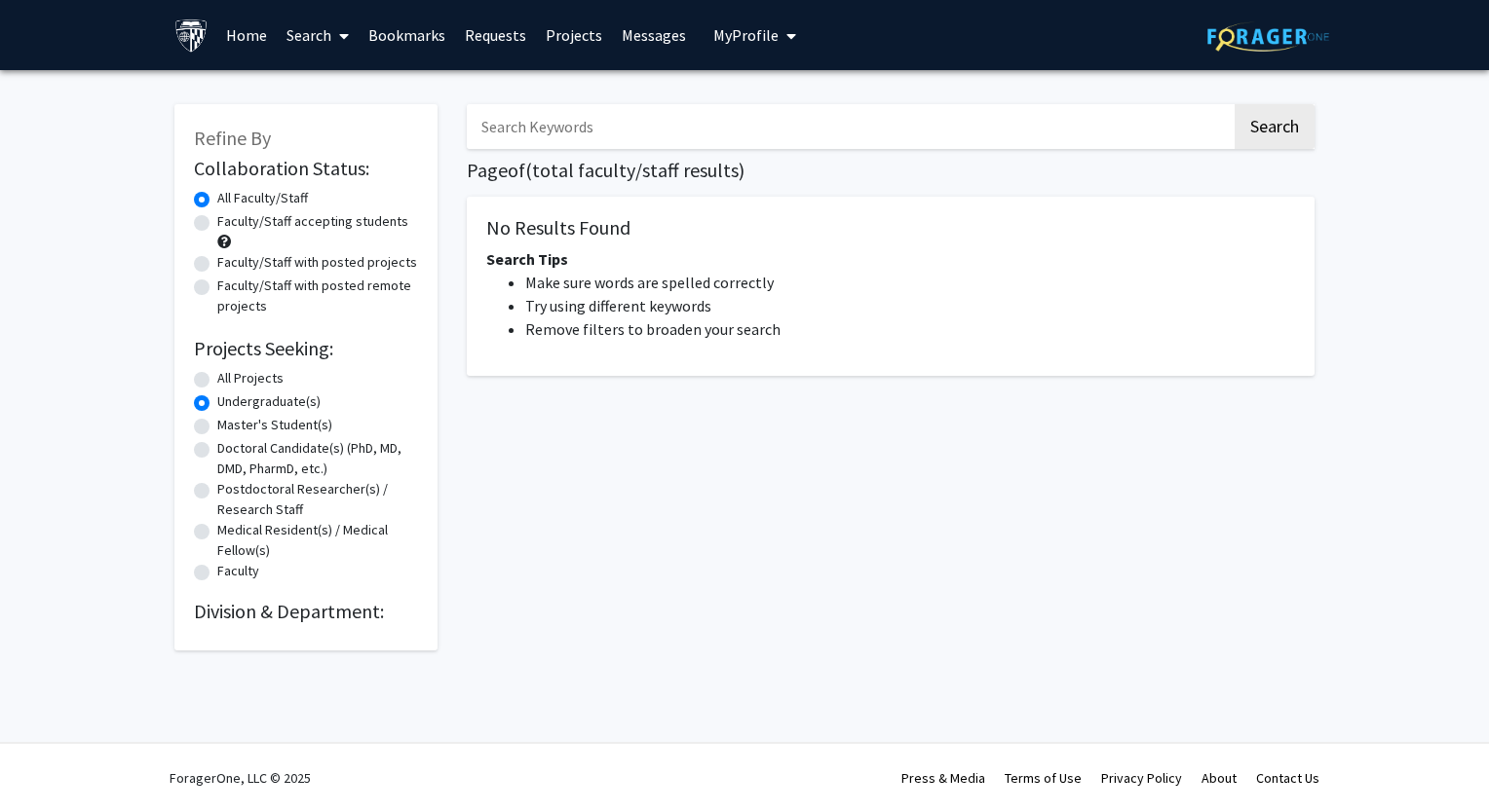
click at [242, 404] on label "Undergraduate(s)" at bounding box center [268, 402] width 103 height 20
click at [230, 404] on input "Undergraduate(s)" at bounding box center [223, 398] width 13 height 13
click at [217, 406] on label "Undergraduate(s)" at bounding box center [268, 402] width 103 height 20
click at [217, 405] on input "Undergraduate(s)" at bounding box center [223, 398] width 13 height 13
click at [217, 406] on label "Undergraduate(s)" at bounding box center [268, 402] width 103 height 20
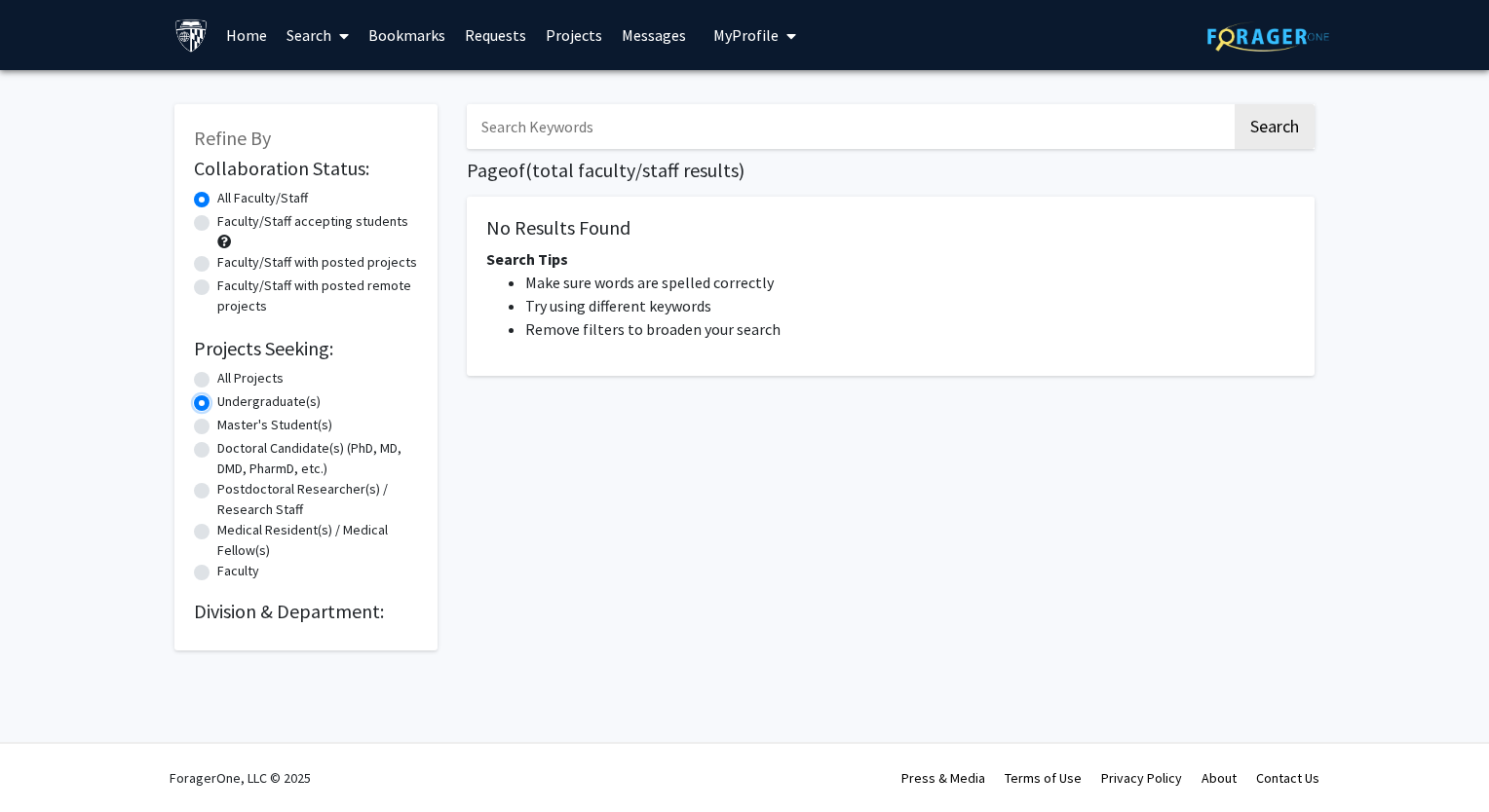
click at [217, 405] on input "Undergraduate(s)" at bounding box center [223, 398] width 13 height 13
click at [217, 225] on label "Faculty/Staff accepting students" at bounding box center [312, 222] width 191 height 20
click at [217, 224] on input "Faculty/Staff accepting students" at bounding box center [223, 218] width 13 height 13
radio input "true"
click at [217, 199] on label "All Faculty/Staff" at bounding box center [262, 198] width 91 height 20
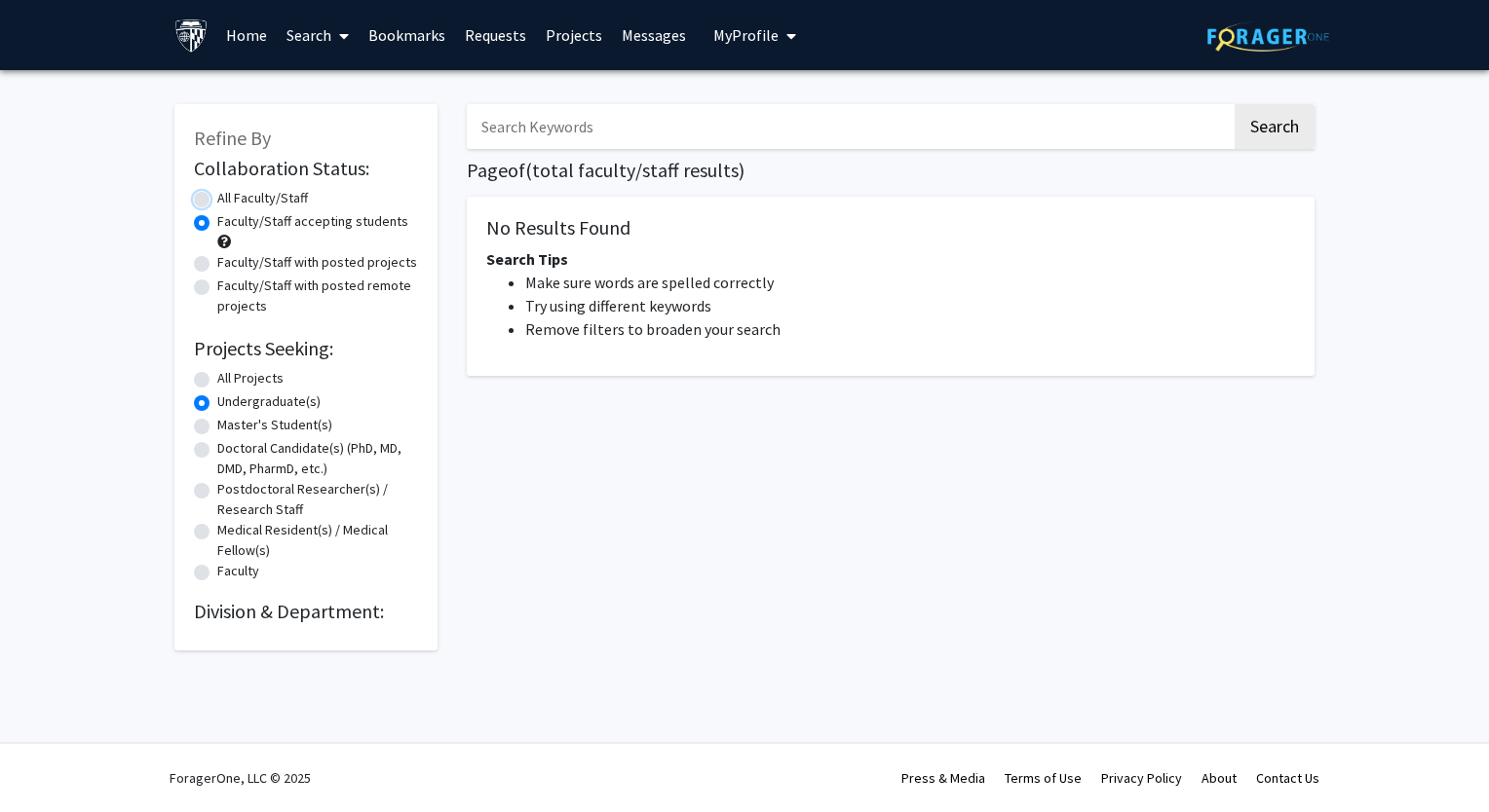
click at [217, 199] on input "All Faculty/Staff" at bounding box center [223, 194] width 13 height 13
radio input "true"
click at [290, 621] on h2 "Division & Department:" at bounding box center [306, 611] width 224 height 23
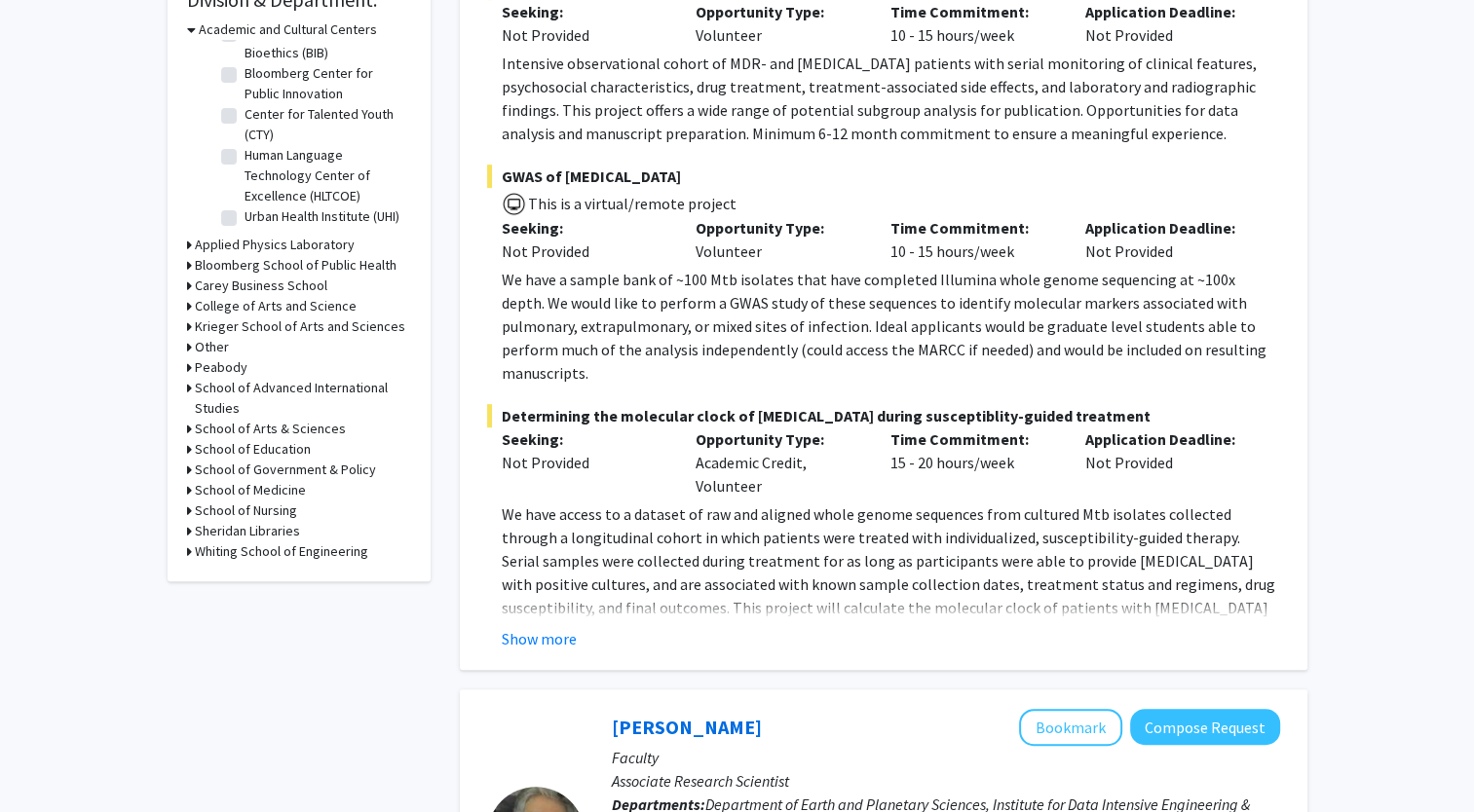
scroll to position [618, 0]
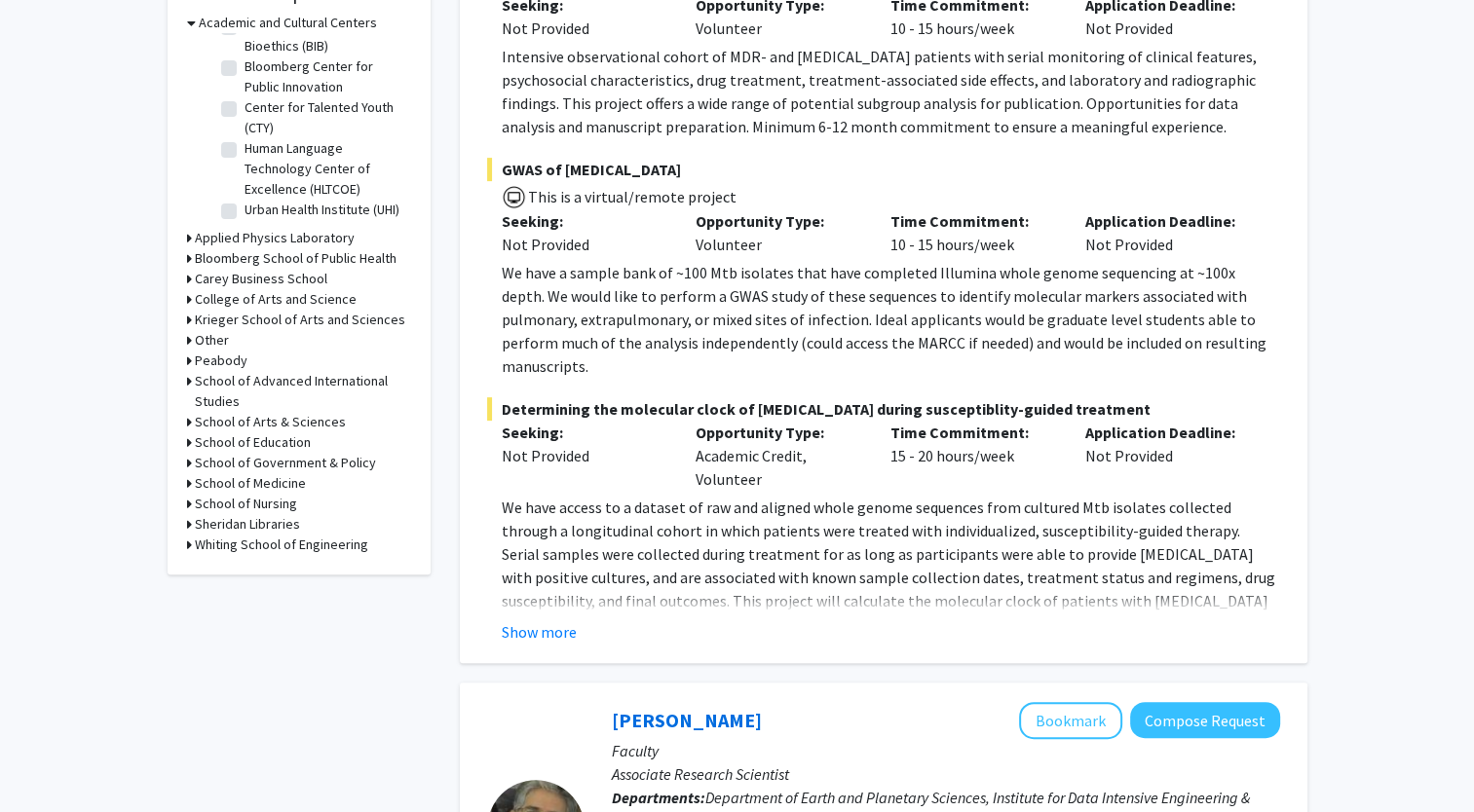
click at [225, 546] on h3 "Whiting School of Engineering" at bounding box center [282, 544] width 174 height 20
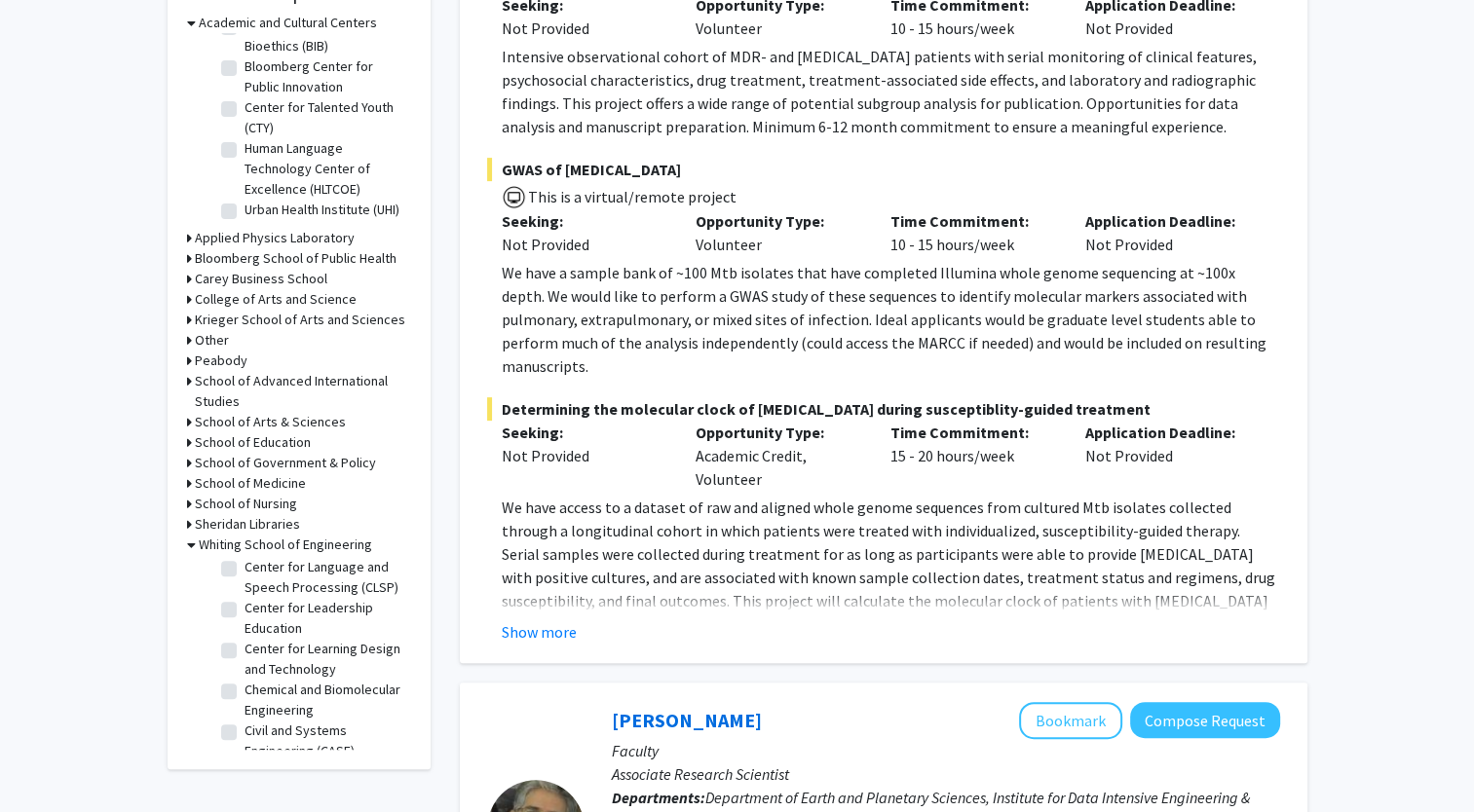
scroll to position [207, 0]
click at [245, 702] on label "Chemical and Biomolecular Engineering" at bounding box center [326, 692] width 162 height 41
click at [245, 684] on input "Chemical and Biomolecular Engineering" at bounding box center [251, 678] width 13 height 13
checkbox input "true"
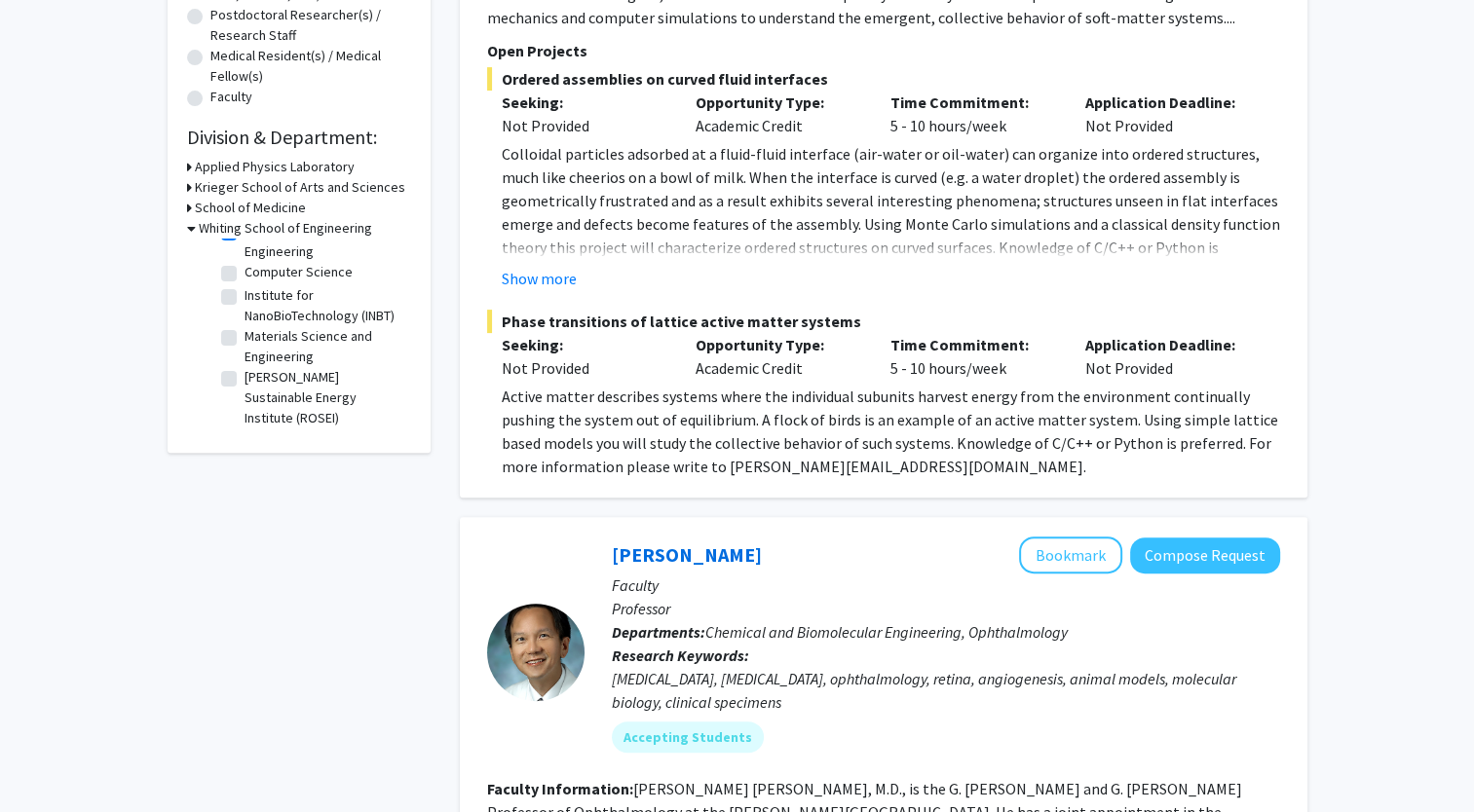
scroll to position [140, 0]
click at [245, 349] on label "Materials Science and Engineering" at bounding box center [326, 347] width 162 height 41
click at [245, 339] on input "Materials Science and Engineering" at bounding box center [251, 333] width 13 height 13
checkbox input "true"
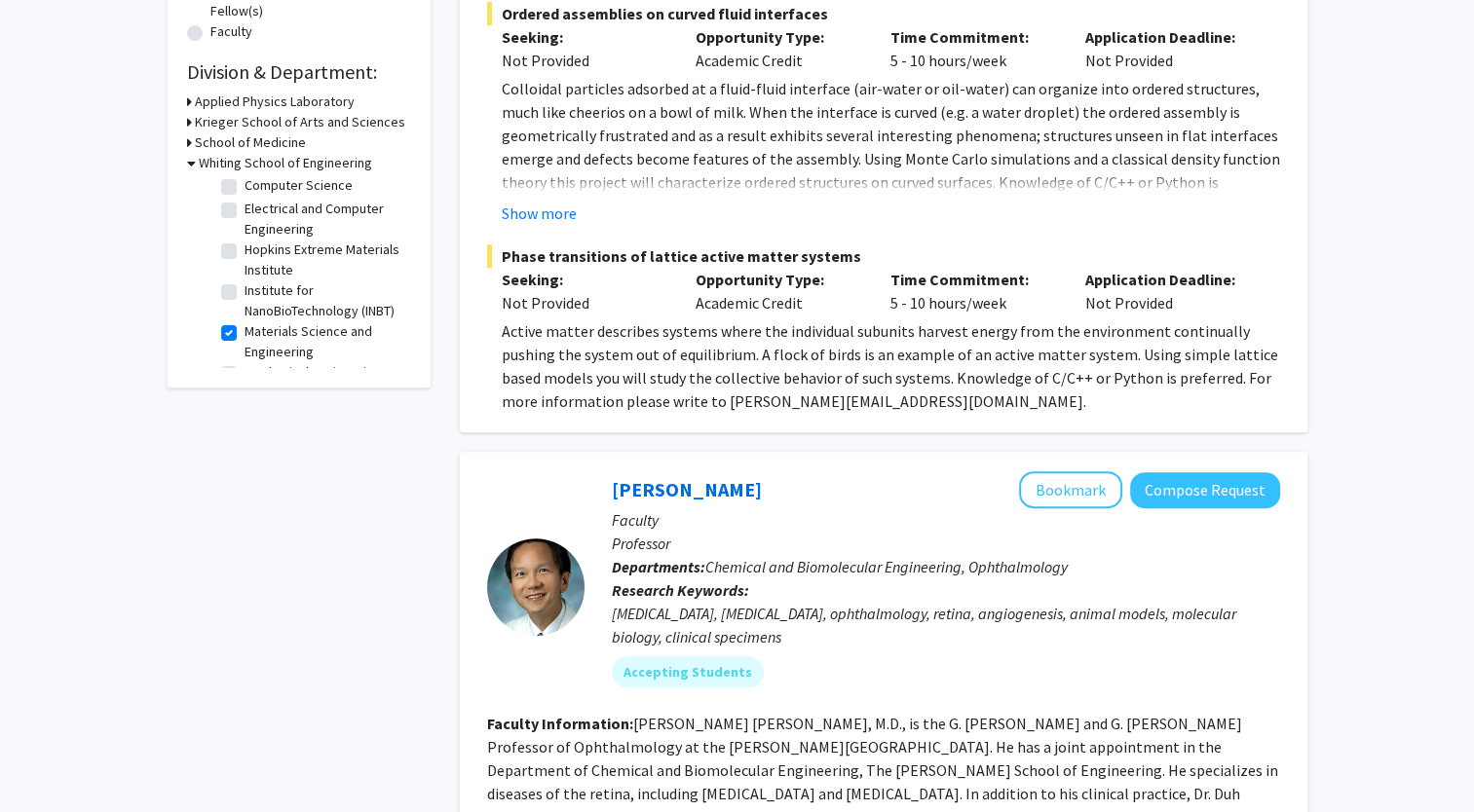
scroll to position [172, 0]
click at [245, 314] on label "Institute for NanoBioTechnology (INBT)" at bounding box center [326, 302] width 162 height 41
click at [245, 294] on input "Institute for NanoBioTechnology (INBT)" at bounding box center [251, 288] width 13 height 13
checkbox input "true"
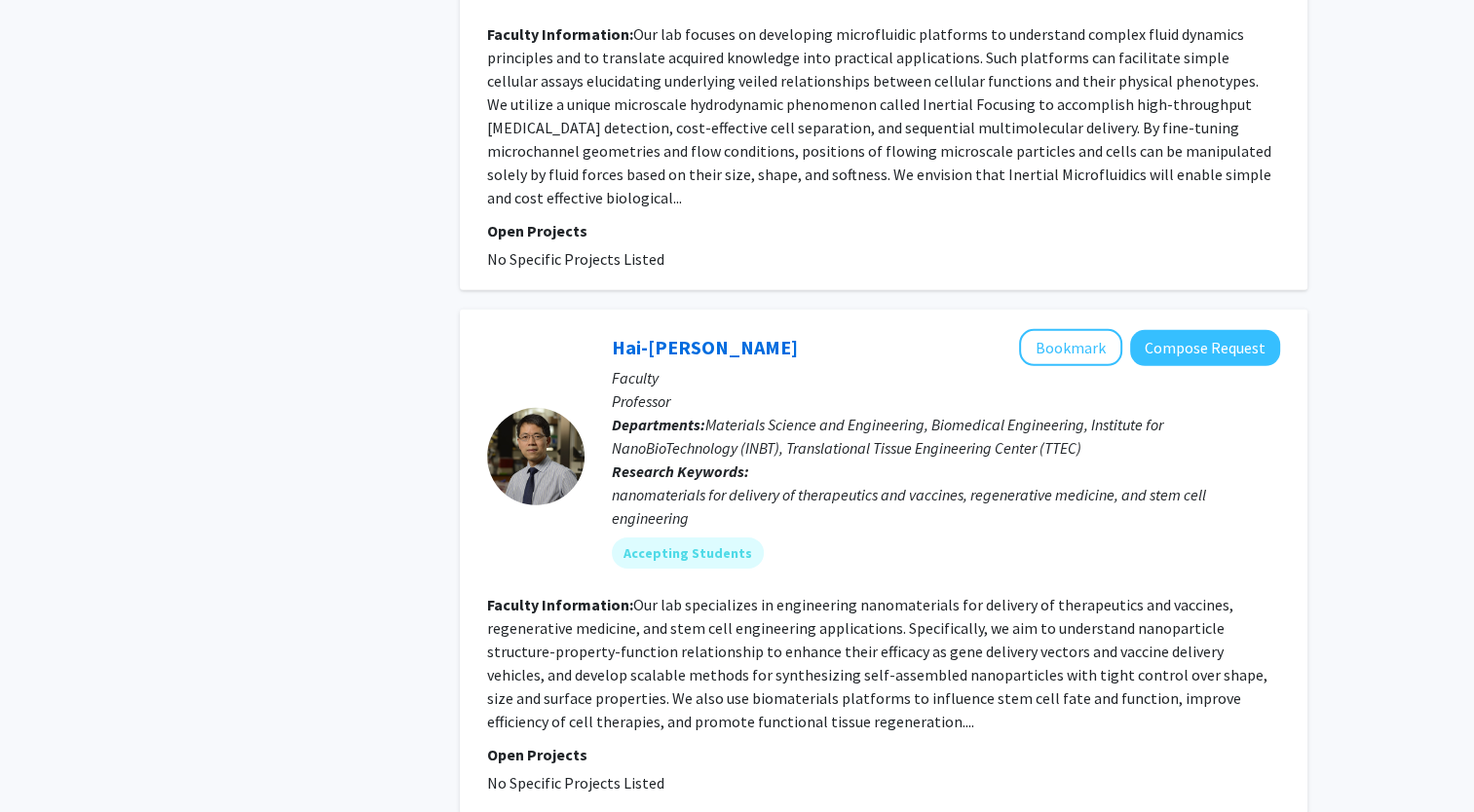
scroll to position [5931, 0]
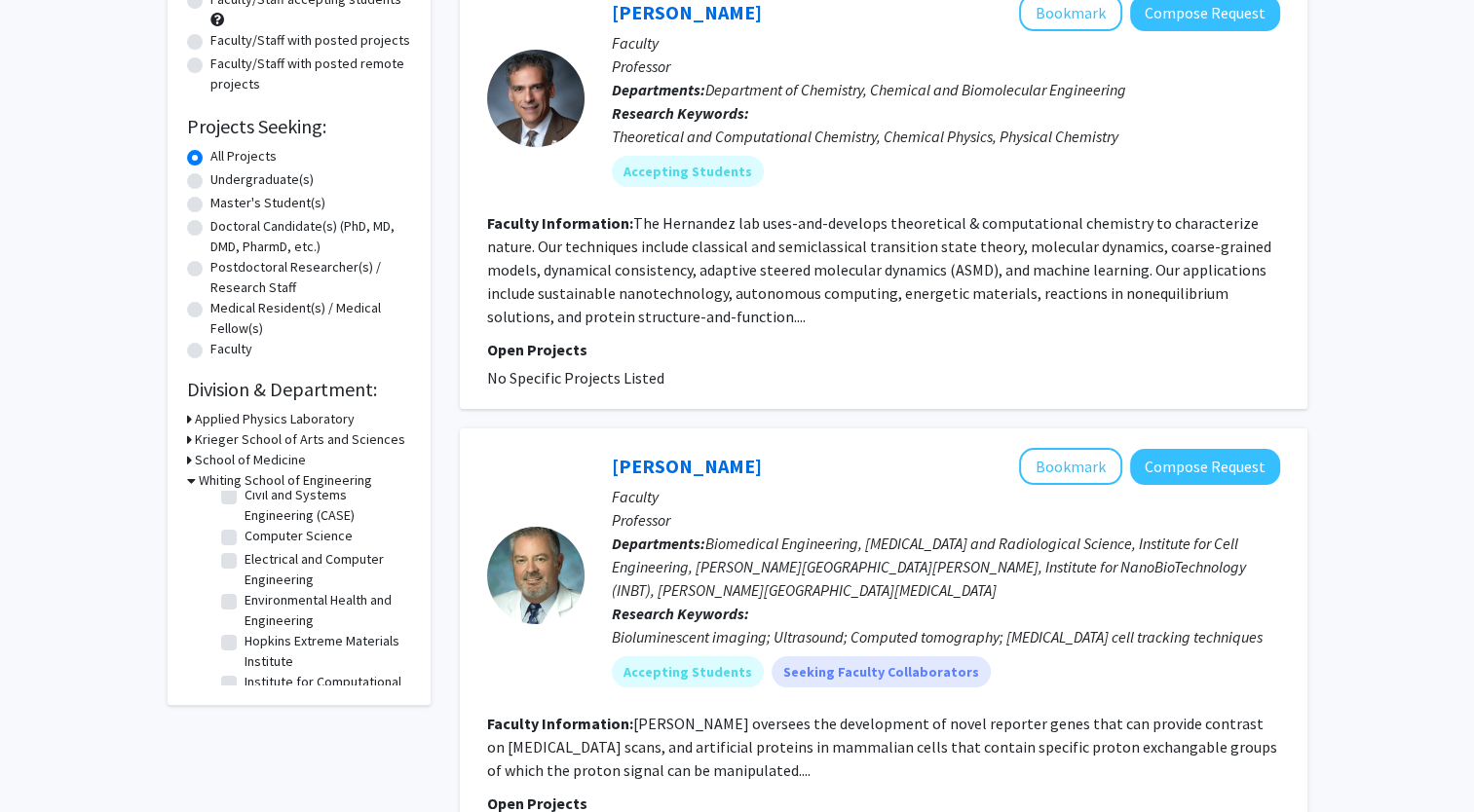
scroll to position [144, 0]
click at [245, 623] on label "Environmental Health and Engineering" at bounding box center [326, 605] width 162 height 41
click at [245, 598] on input "Environmental Health and Engineering" at bounding box center [251, 591] width 13 height 13
checkbox input "true"
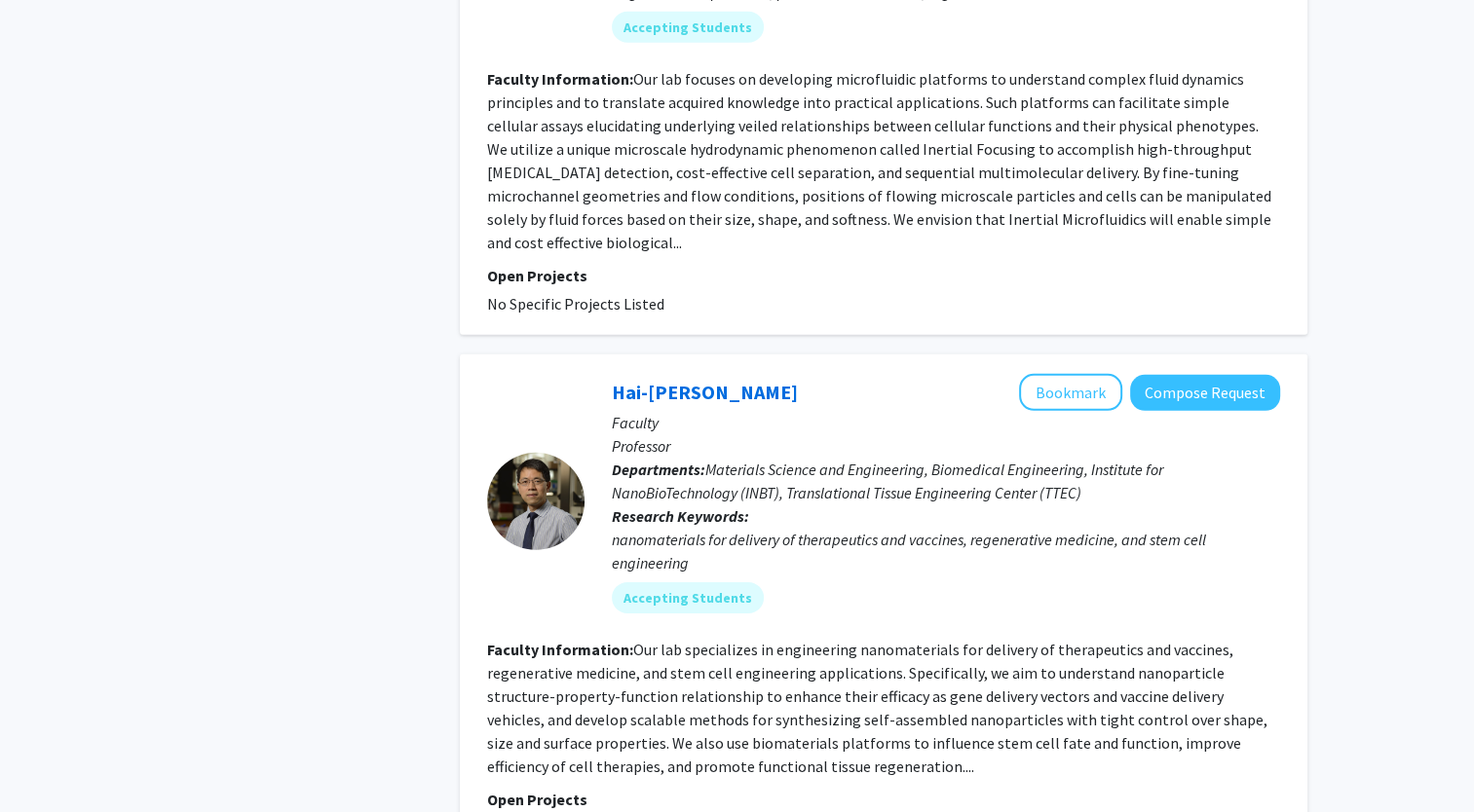
scroll to position [5886, 0]
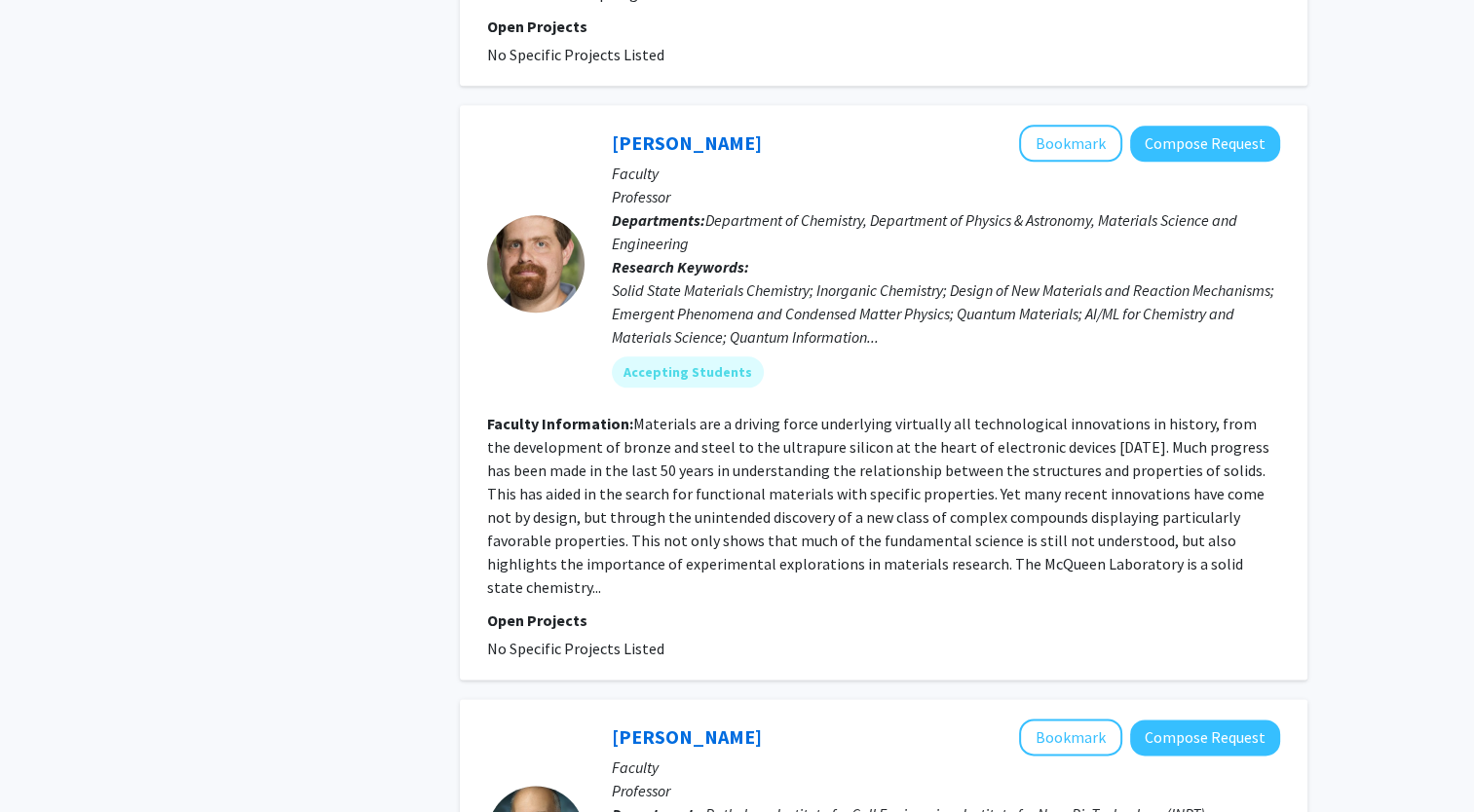
scroll to position [2094, 0]
click at [678, 130] on link "Tyrel McQueen" at bounding box center [687, 142] width 150 height 24
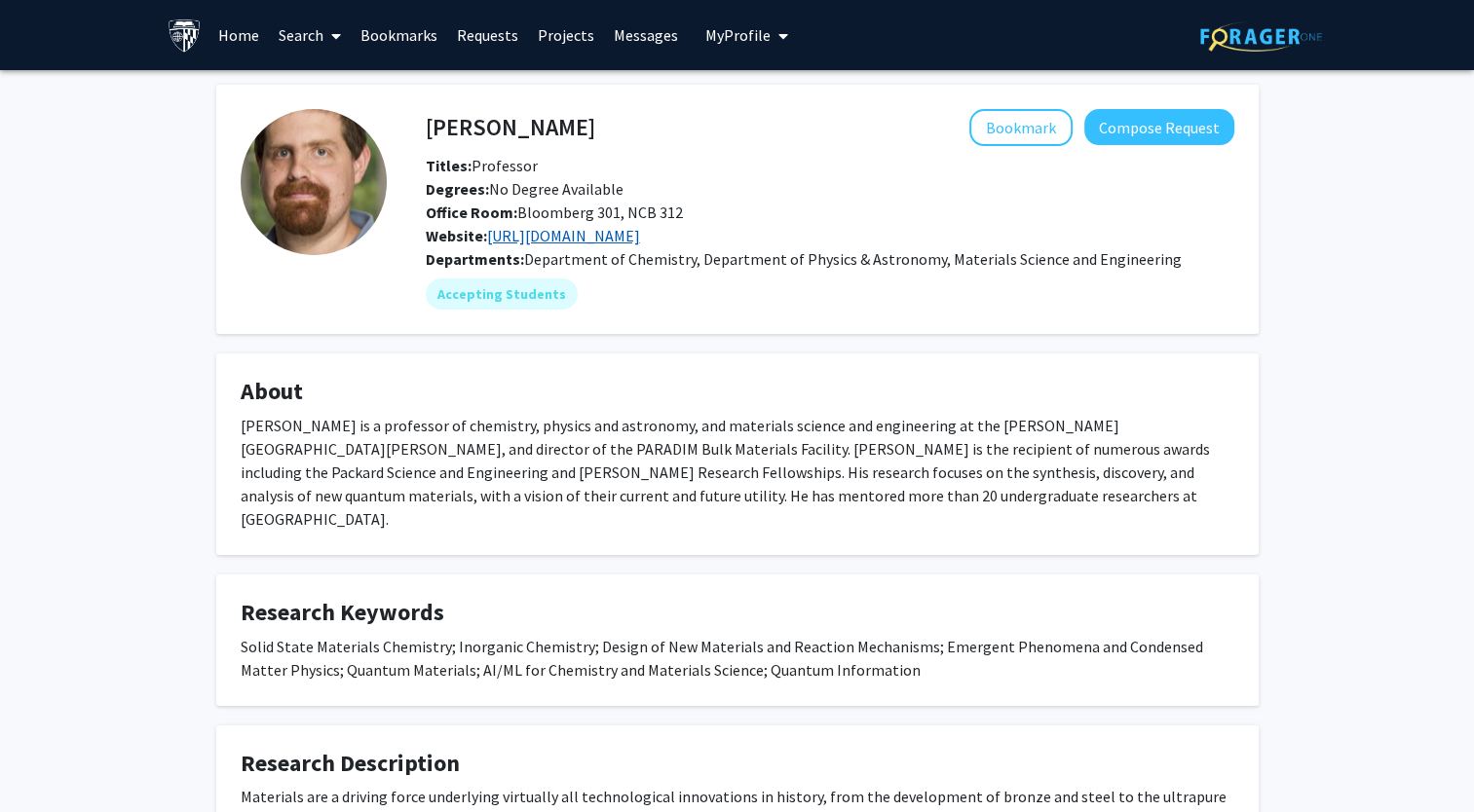
click at [640, 237] on link "https://occamy.chemistry.jhu.edu/" at bounding box center [564, 236] width 153 height 20
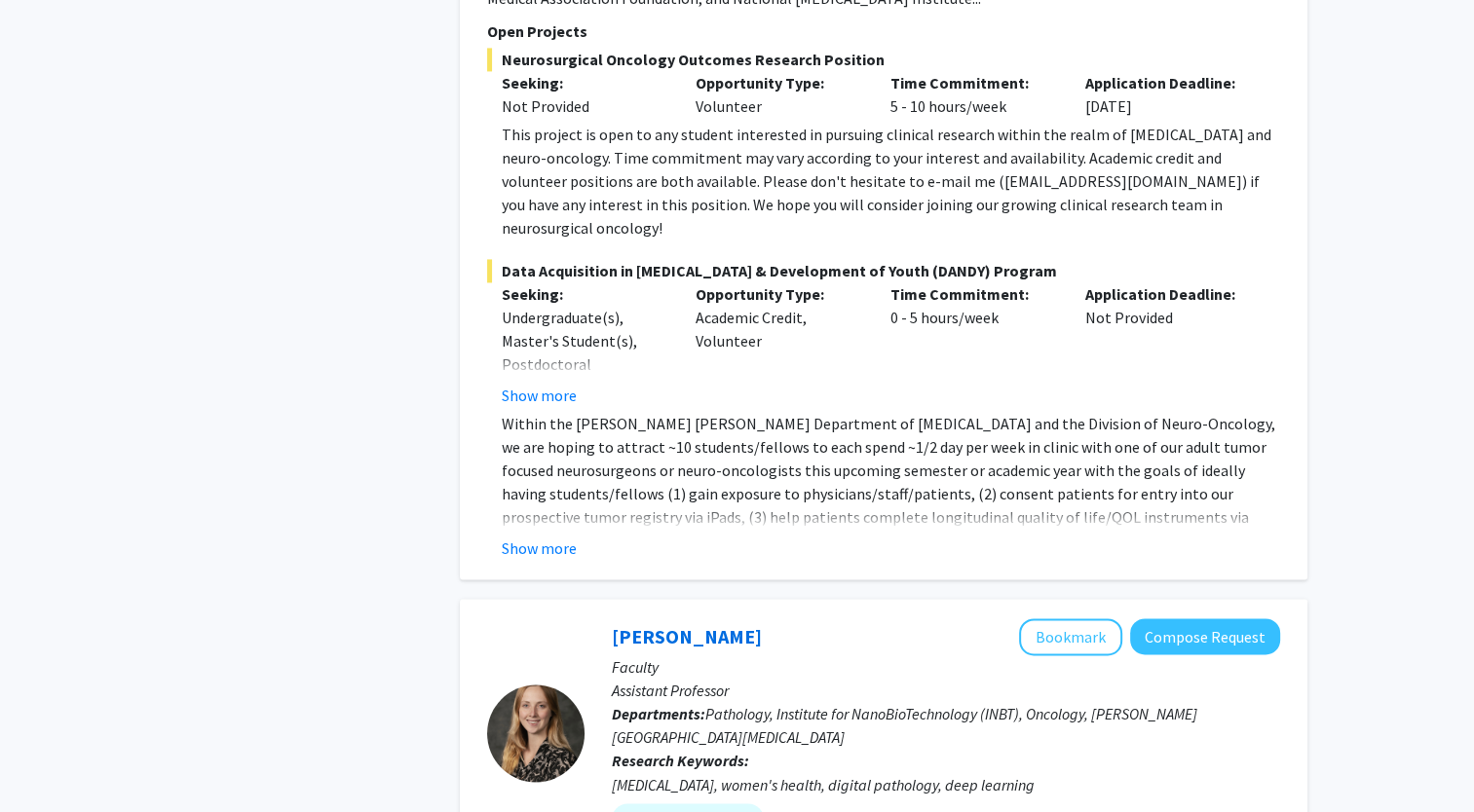
scroll to position [2909, 0]
click at [541, 535] on button "Show more" at bounding box center [539, 546] width 75 height 23
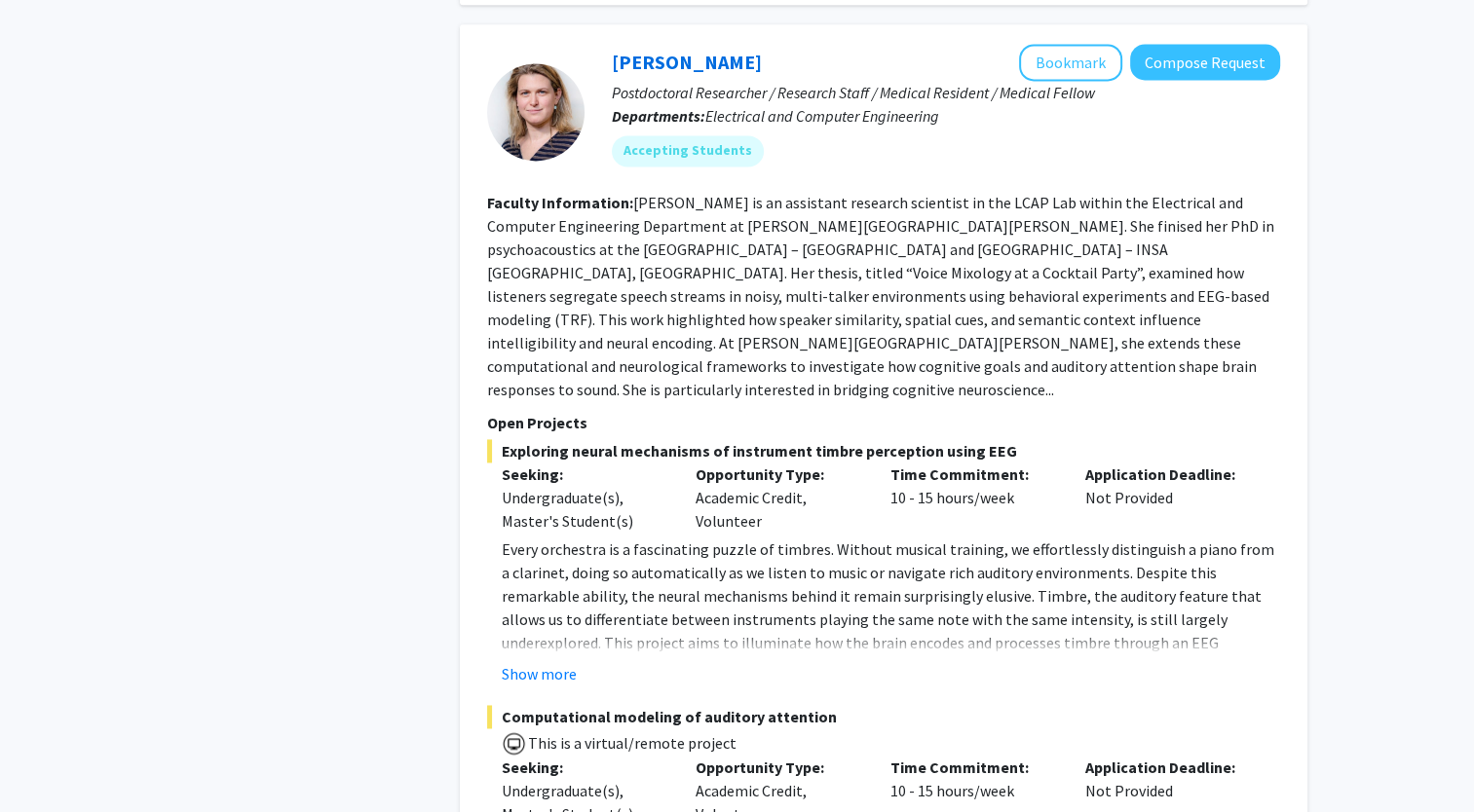
scroll to position [10087, 0]
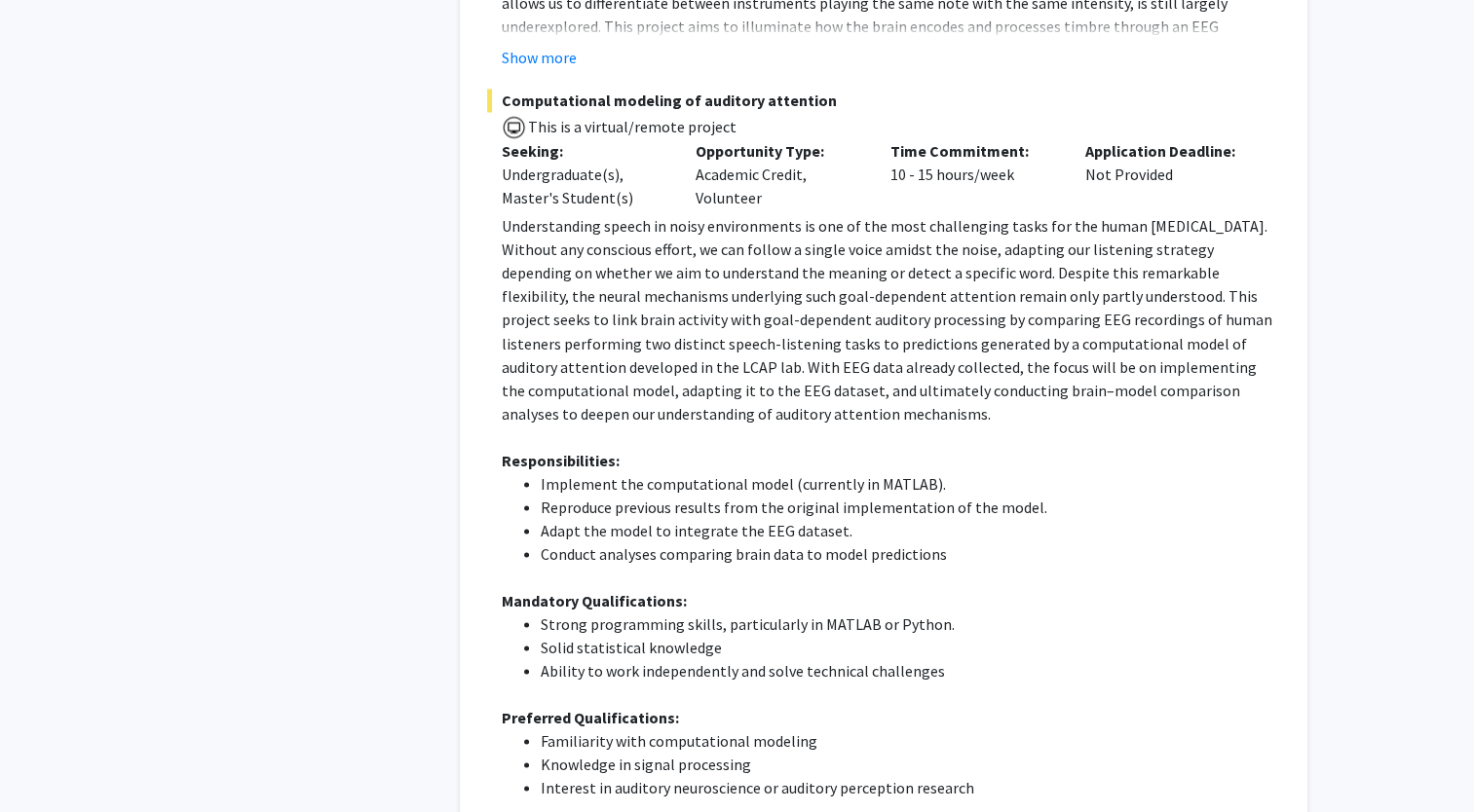
scroll to position [10709, 0]
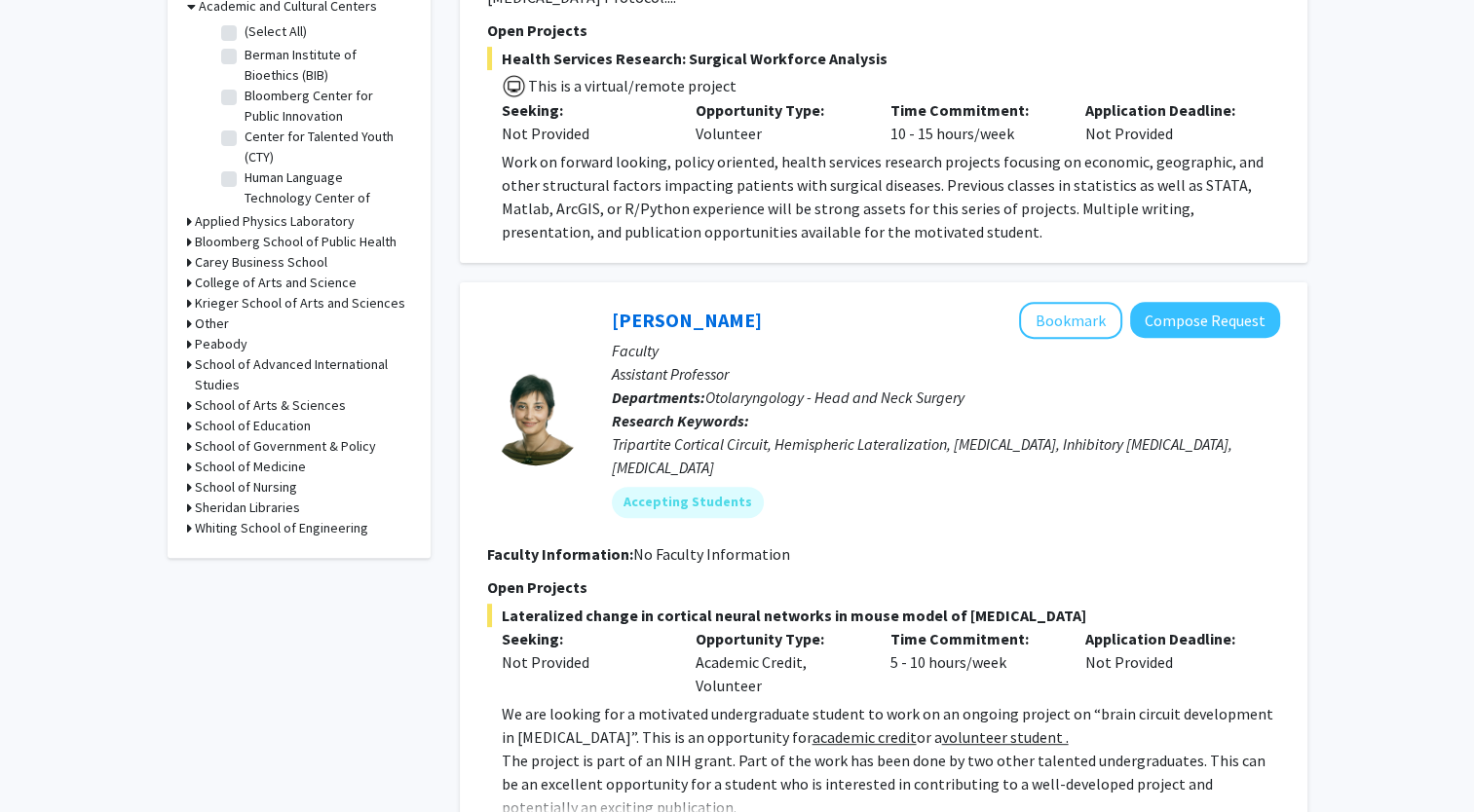
scroll to position [639, 0]
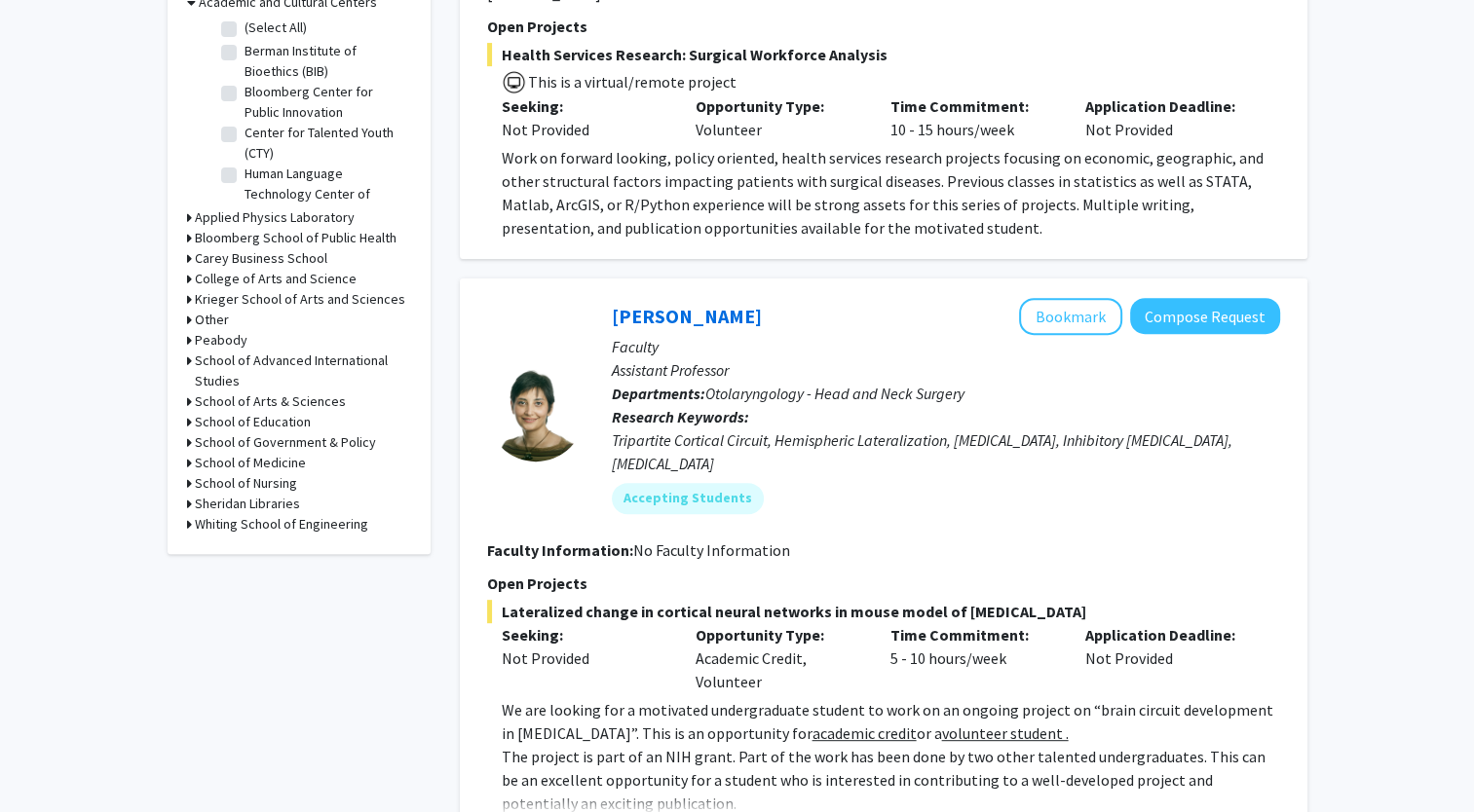
click at [257, 522] on h3 "Whiting School of Engineering" at bounding box center [282, 524] width 174 height 20
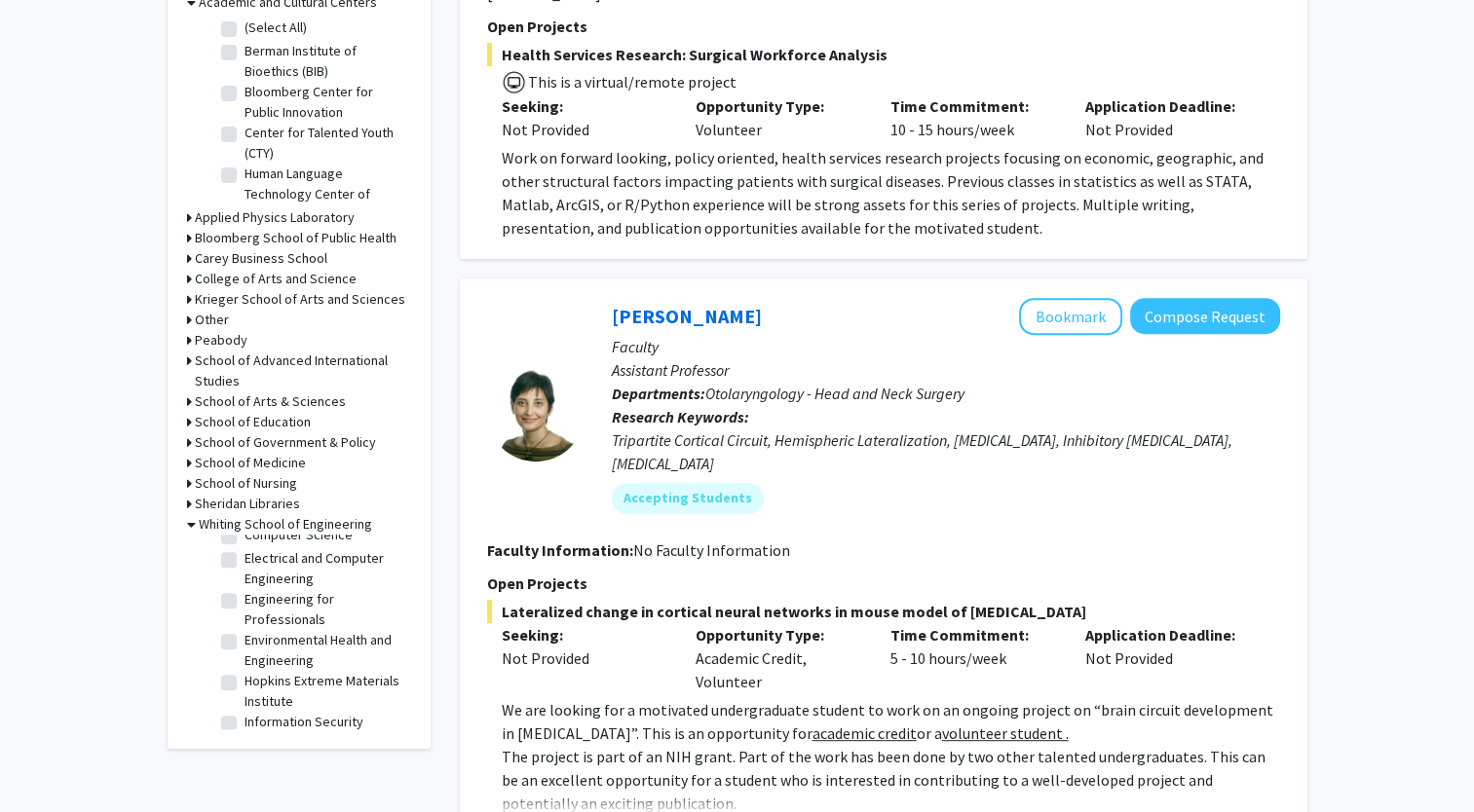
scroll to position [416, 0]
click at [245, 669] on label "Environmental Health and Engineering" at bounding box center [326, 648] width 162 height 41
click at [245, 641] on input "Environmental Health and Engineering" at bounding box center [251, 634] width 13 height 13
checkbox input "true"
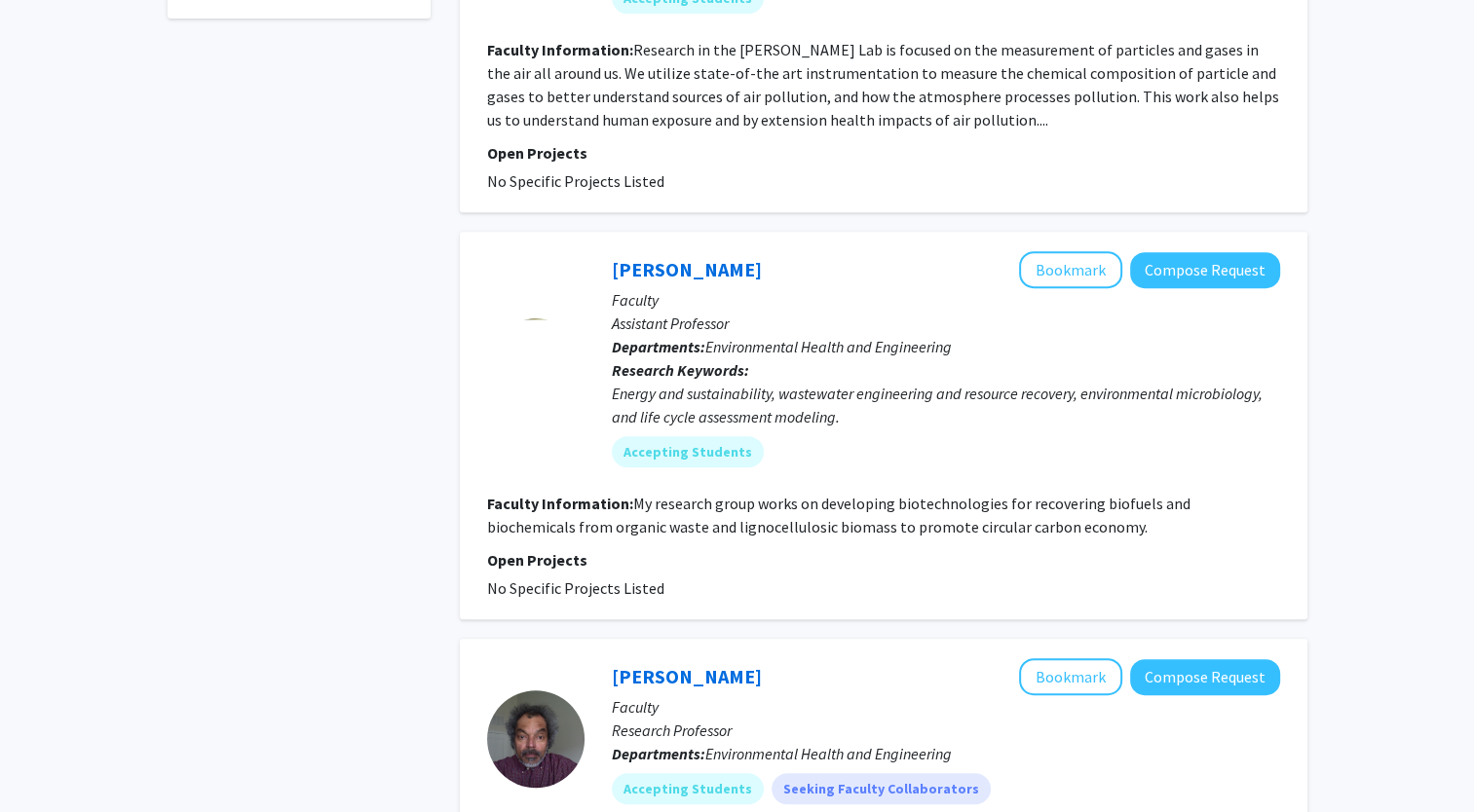
scroll to position [856, 0]
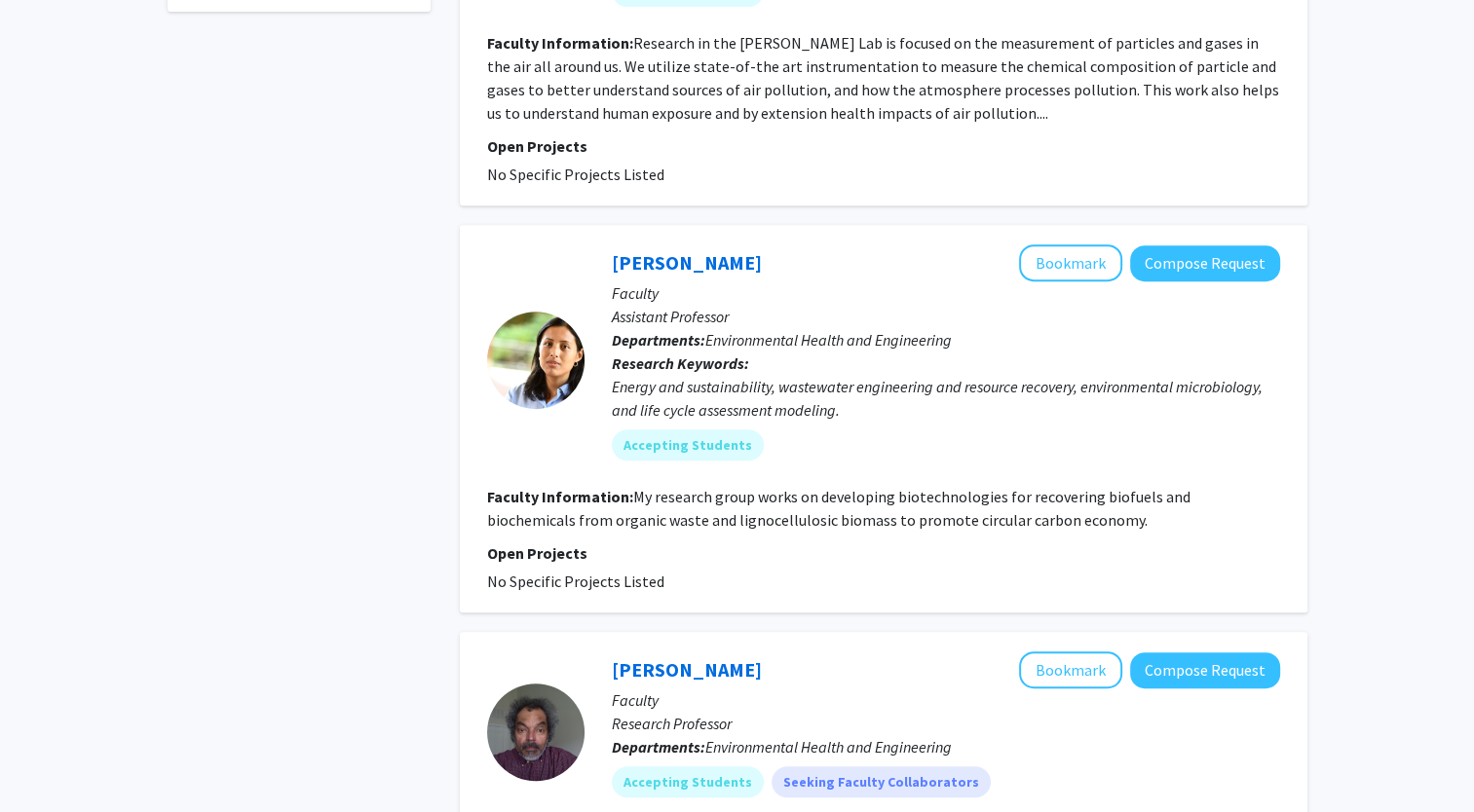
click at [598, 641] on div "Umesh Korde Bookmark Compose Request Faculty Research Professor Departments: En…" at bounding box center [883, 814] width 847 height 365
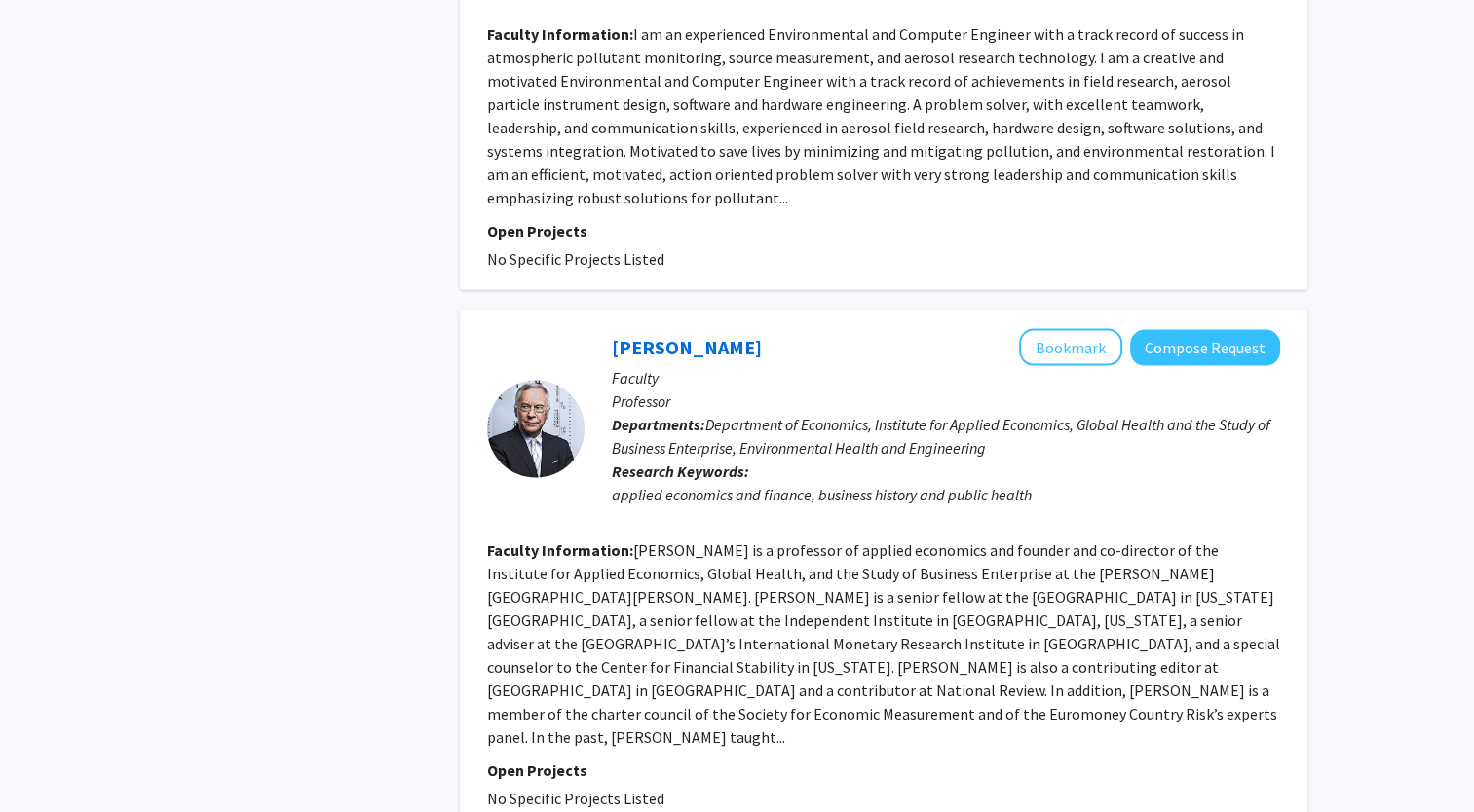
scroll to position [3852, 0]
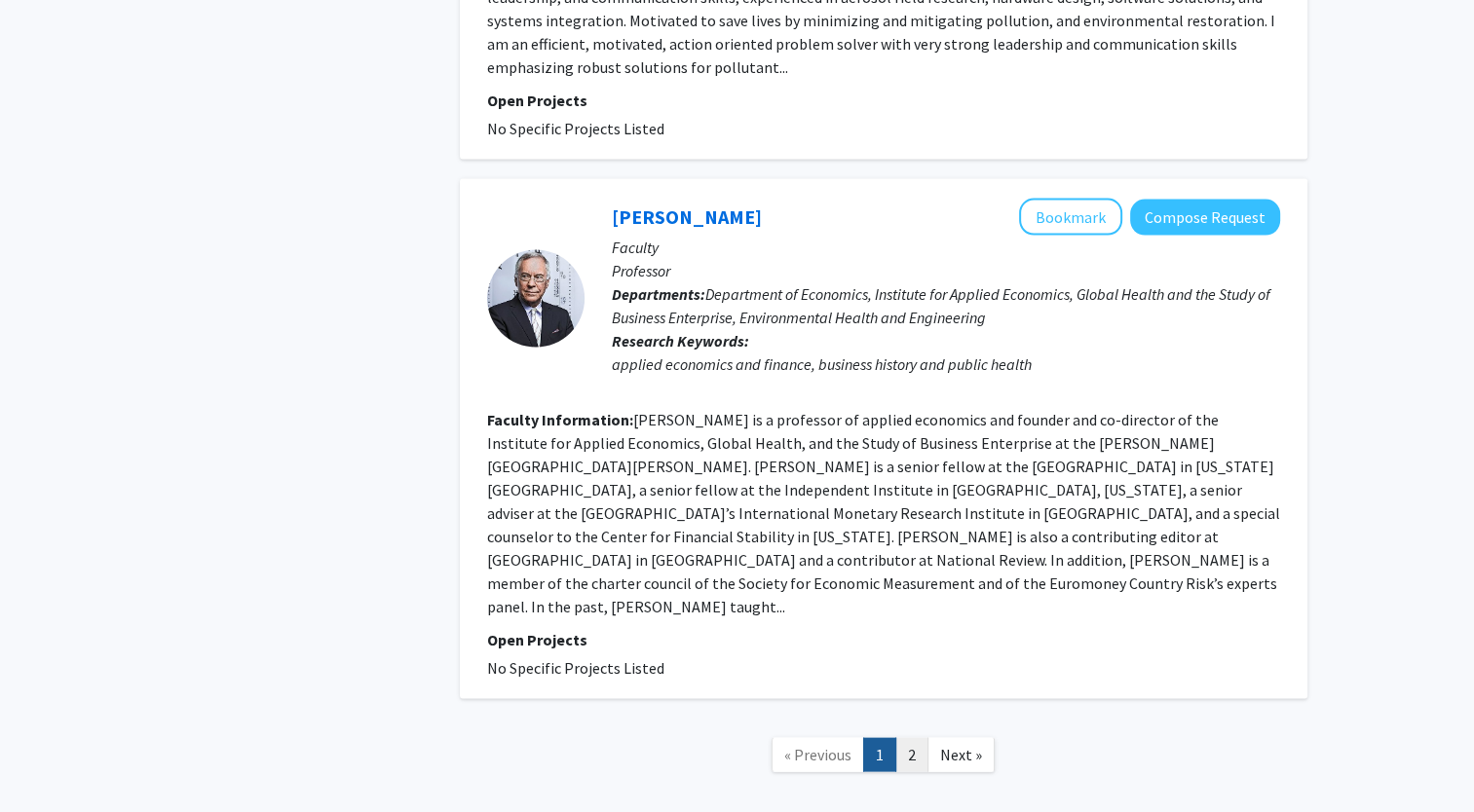
click at [908, 738] on link "2" at bounding box center [911, 755] width 33 height 34
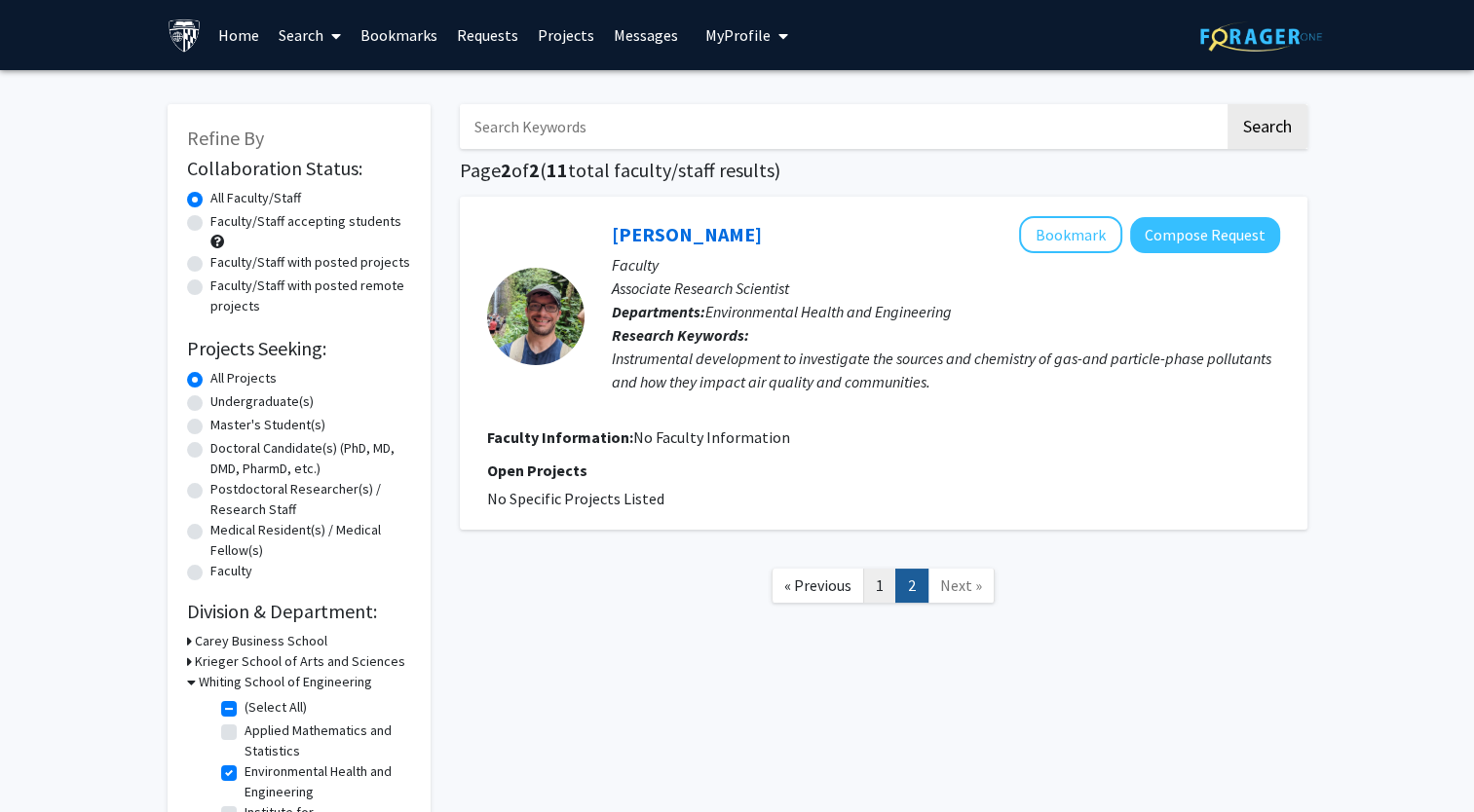
click at [889, 595] on link "1" at bounding box center [879, 585] width 33 height 34
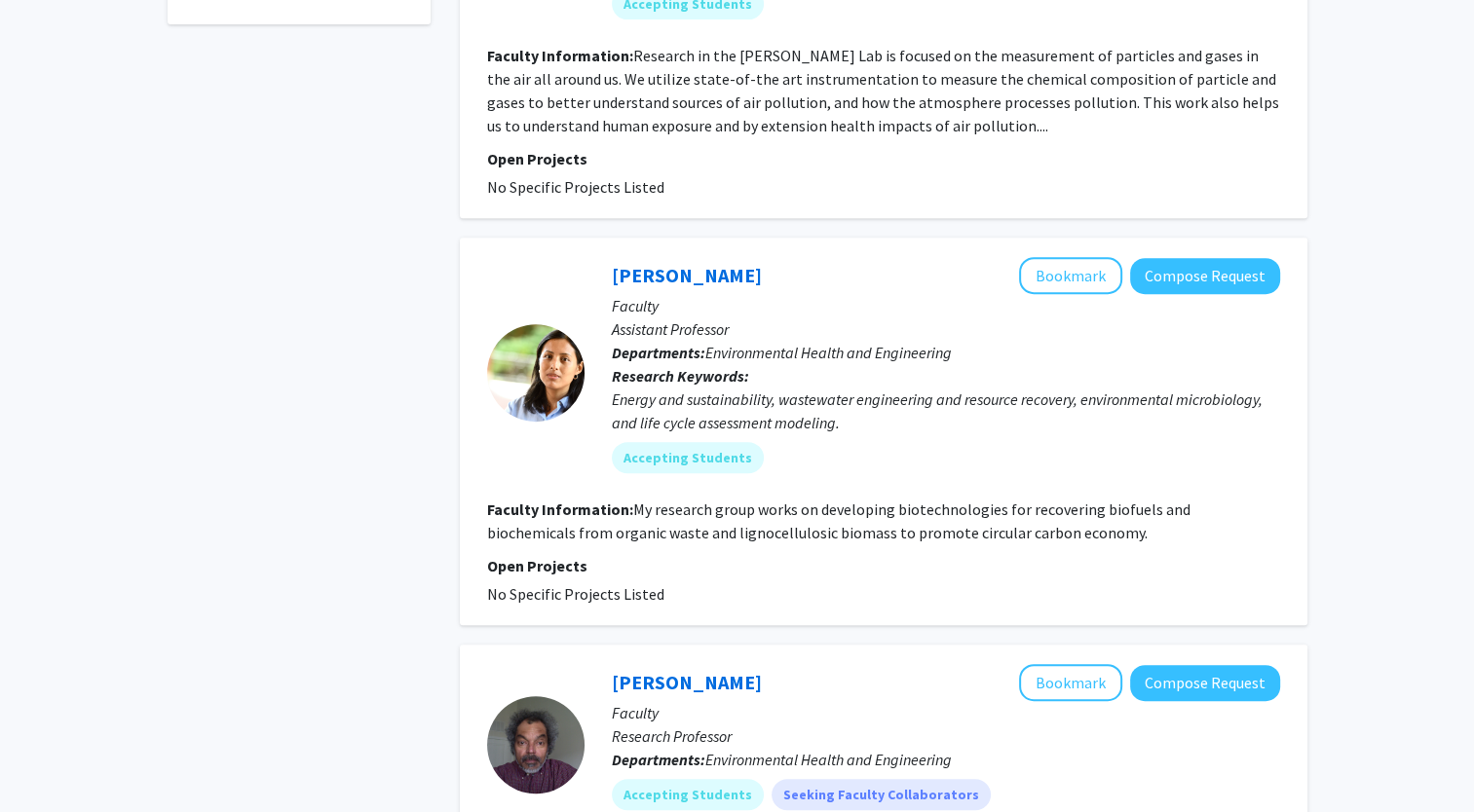
scroll to position [861, 0]
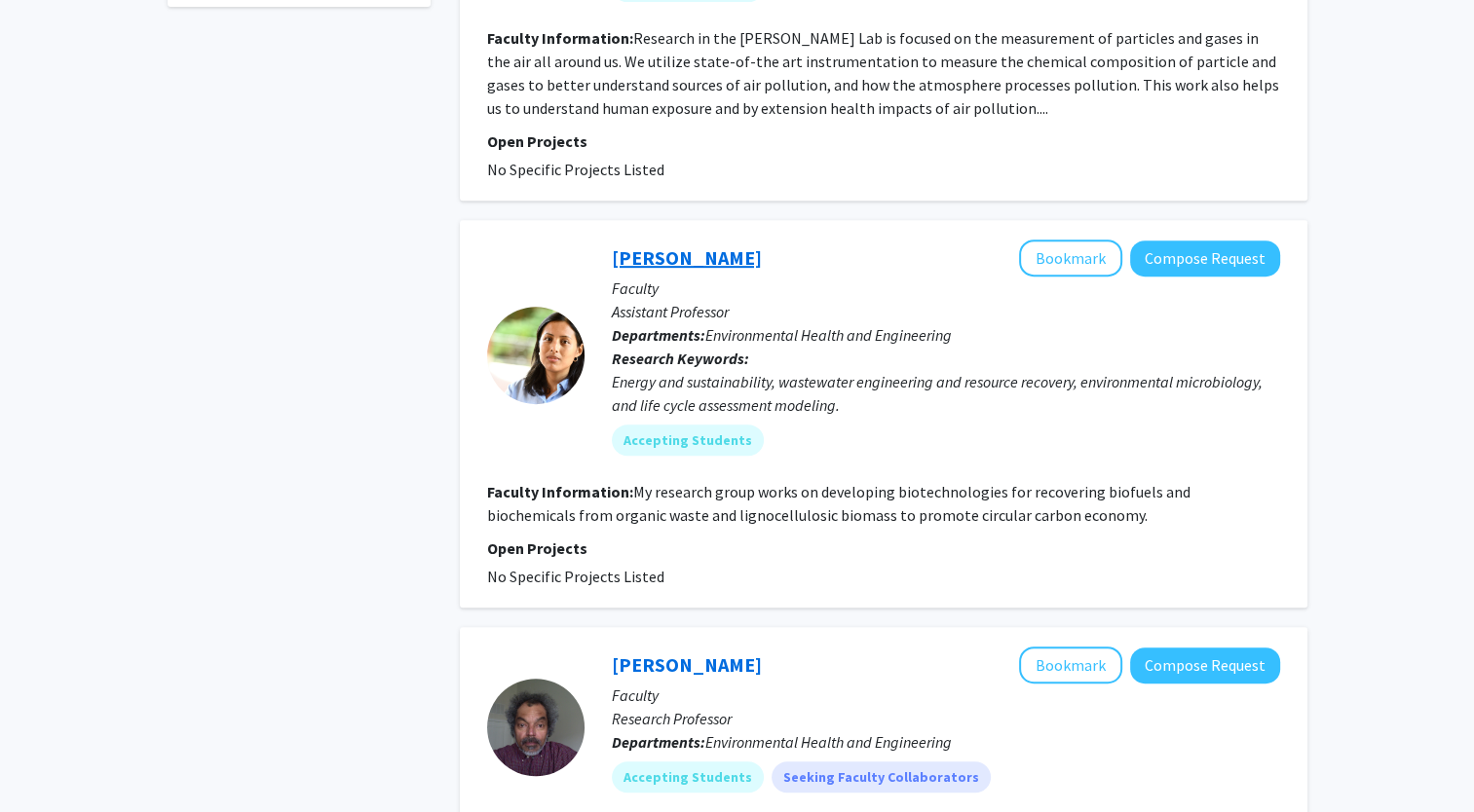
click at [669, 260] on link "Shilva Shrestha" at bounding box center [687, 258] width 150 height 24
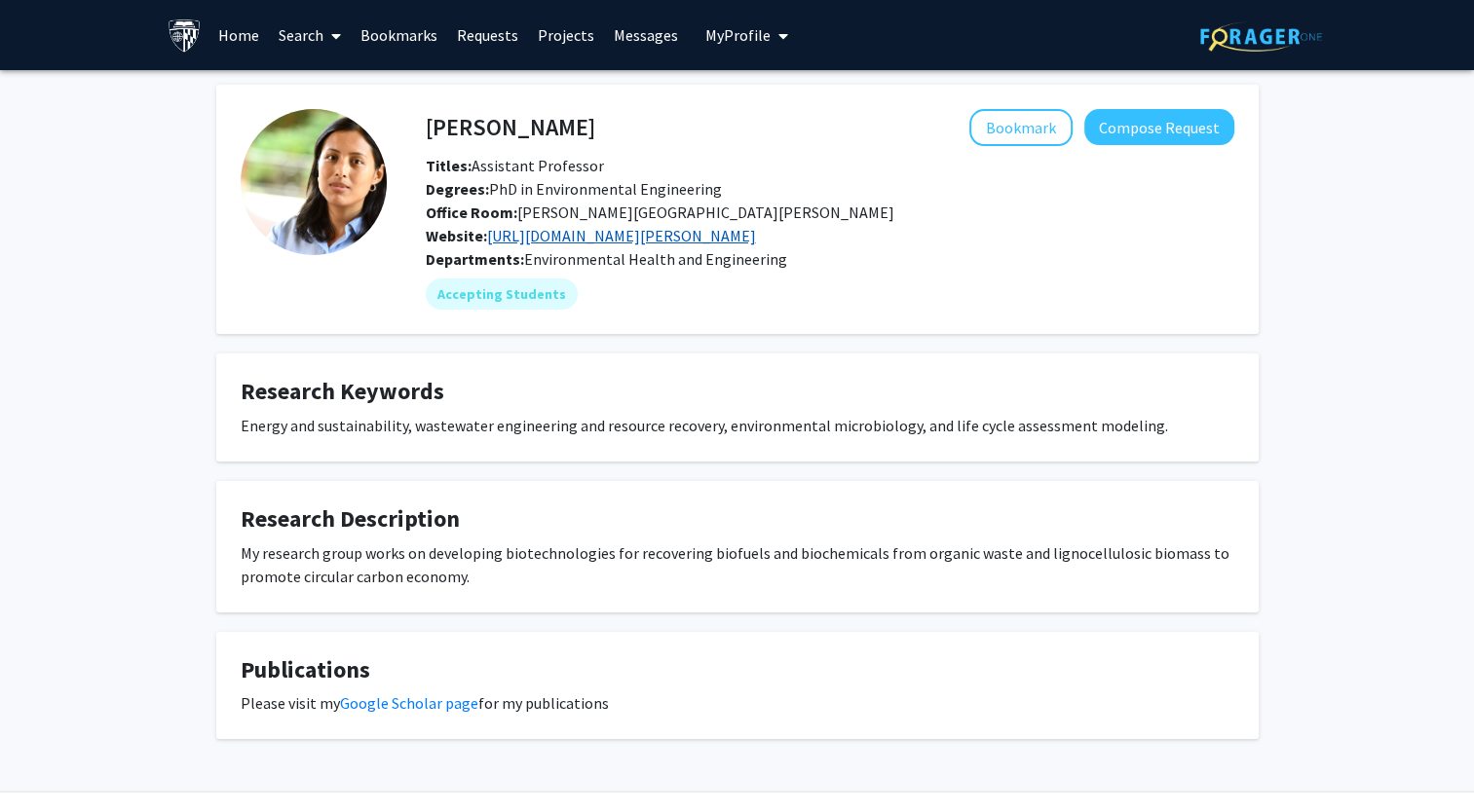
click at [600, 229] on link "https://engineering.jhu.edu/faculty/shilva-shrestha/" at bounding box center [622, 236] width 269 height 20
click at [581, 238] on link "https://engineering.jhu.edu/faculty/shilva-shrestha/" at bounding box center [622, 236] width 269 height 20
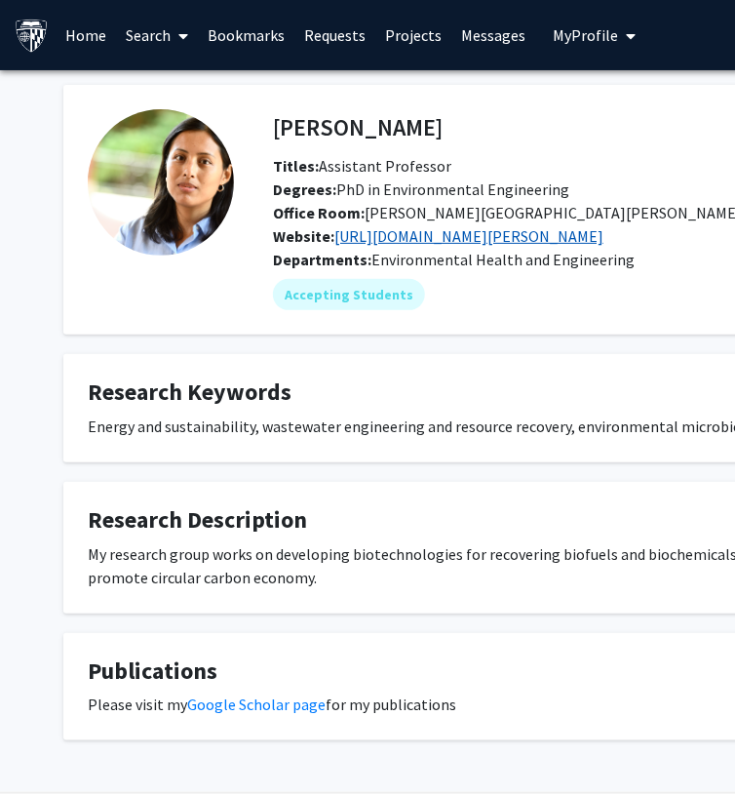
click at [440, 240] on link "https://engineering.jhu.edu/faculty/shilva-shrestha/" at bounding box center [468, 236] width 269 height 20
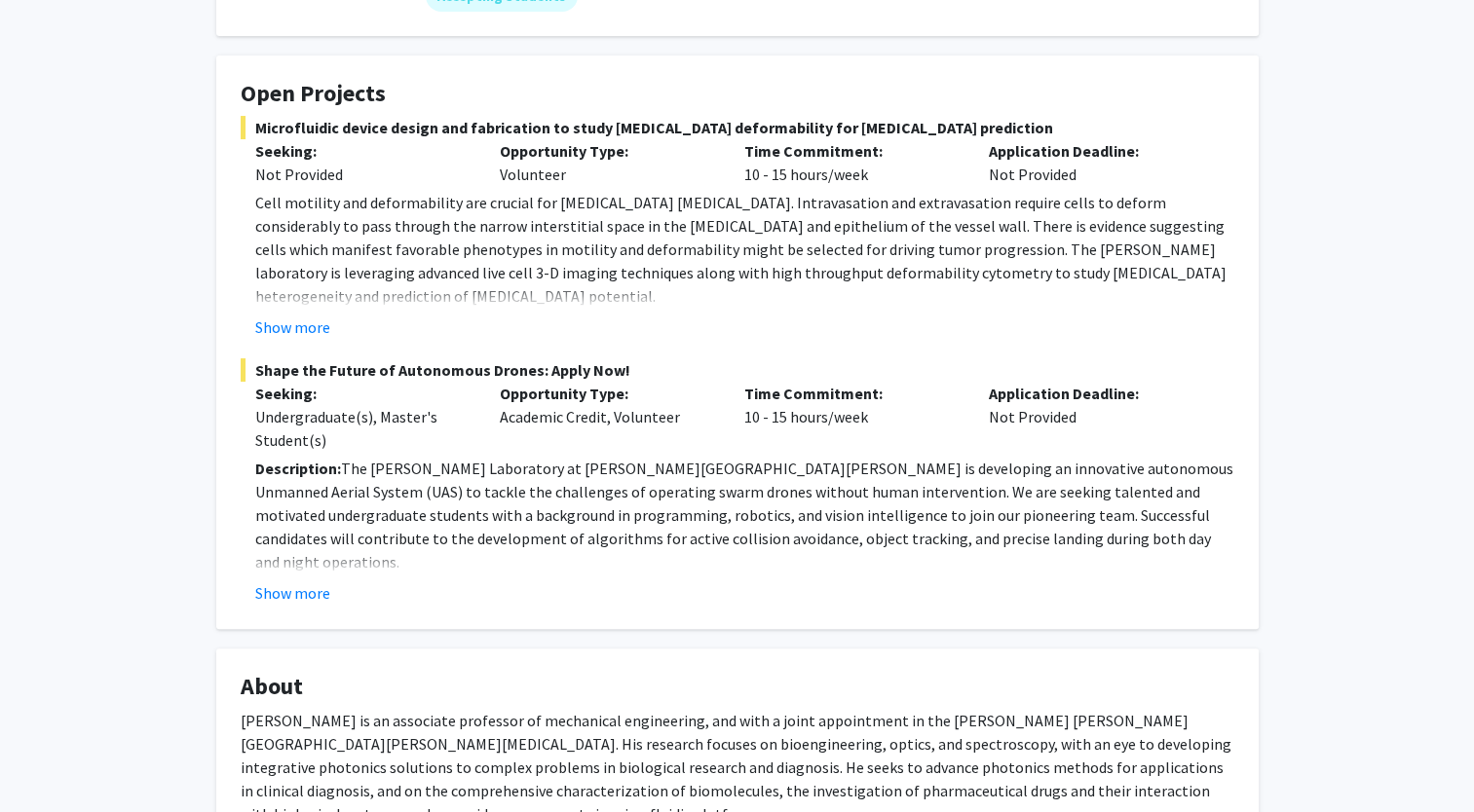
scroll to position [328, 0]
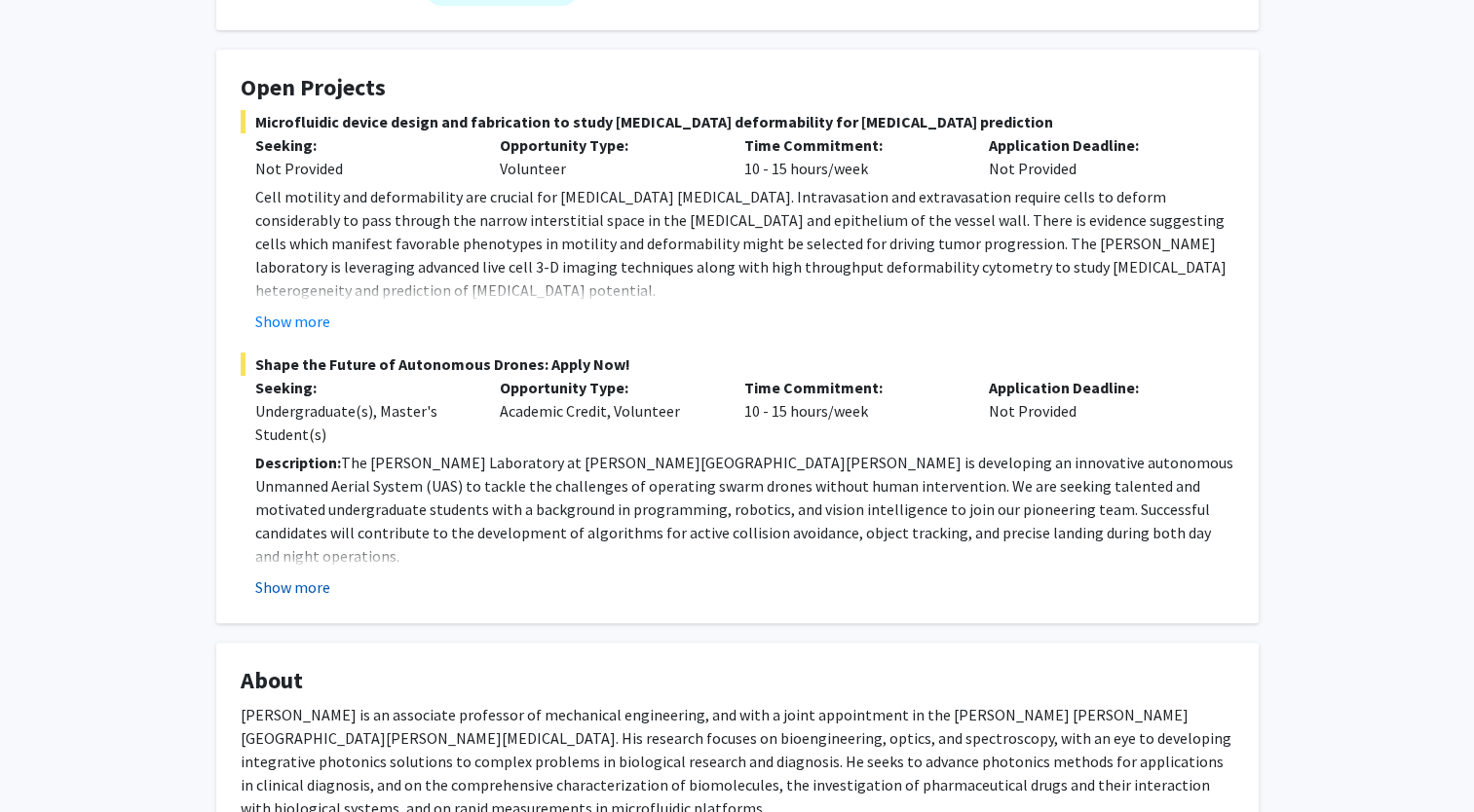
click at [312, 575] on button "Show more" at bounding box center [292, 586] width 75 height 23
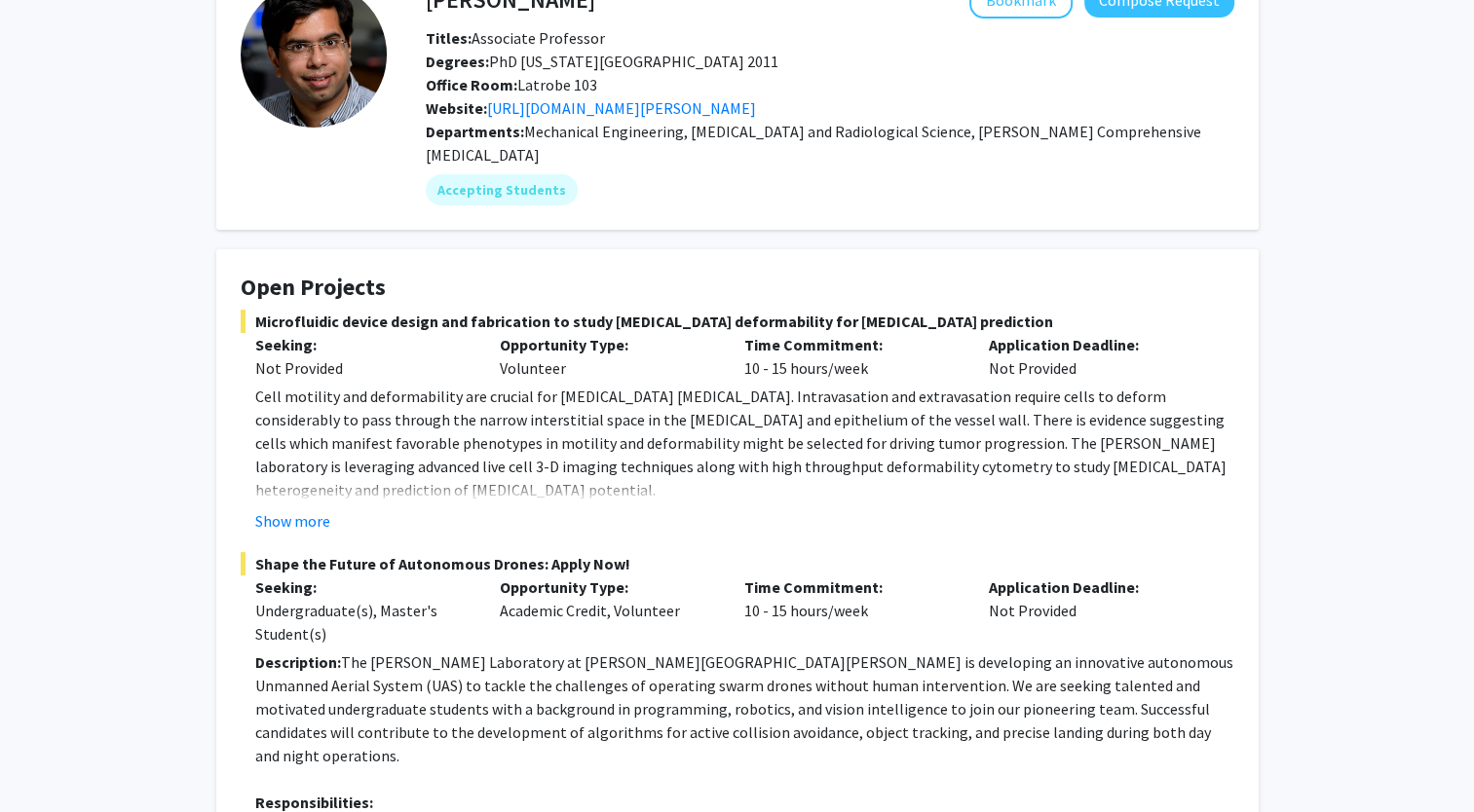
scroll to position [0, 0]
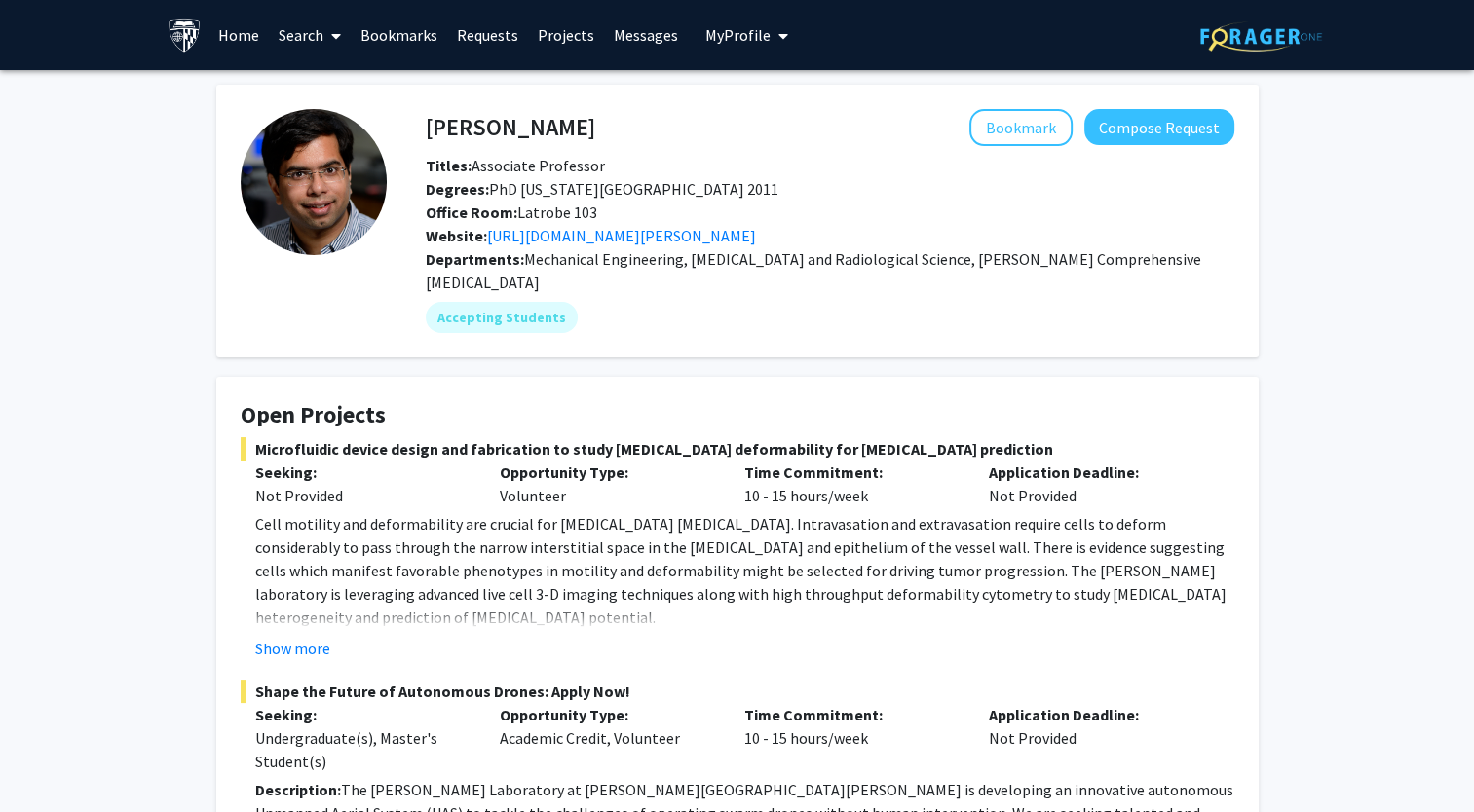
click at [242, 35] on link "Home" at bounding box center [239, 35] width 60 height 68
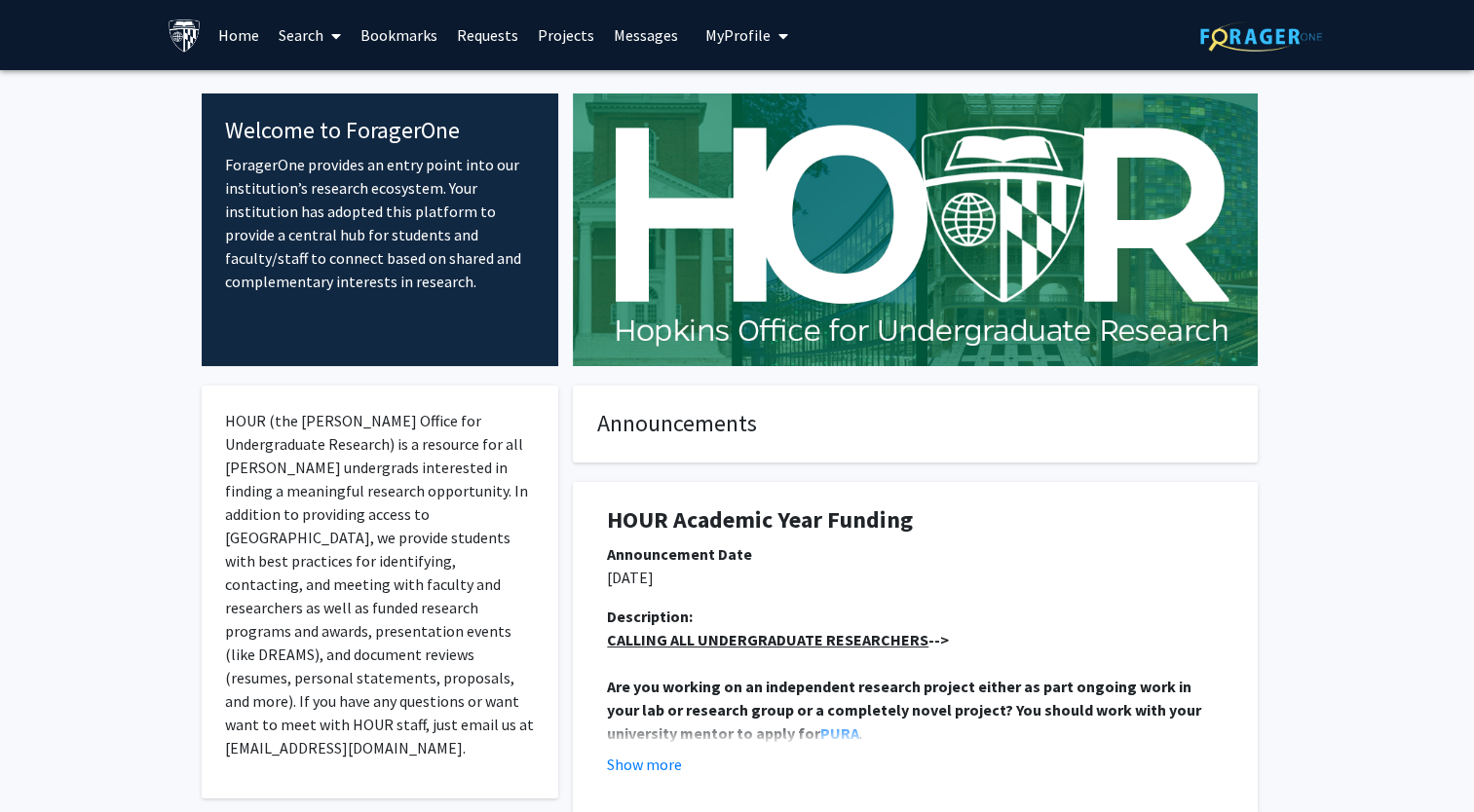
click at [179, 33] on img at bounding box center [185, 36] width 34 height 34
click at [1239, 31] on img at bounding box center [1261, 36] width 122 height 30
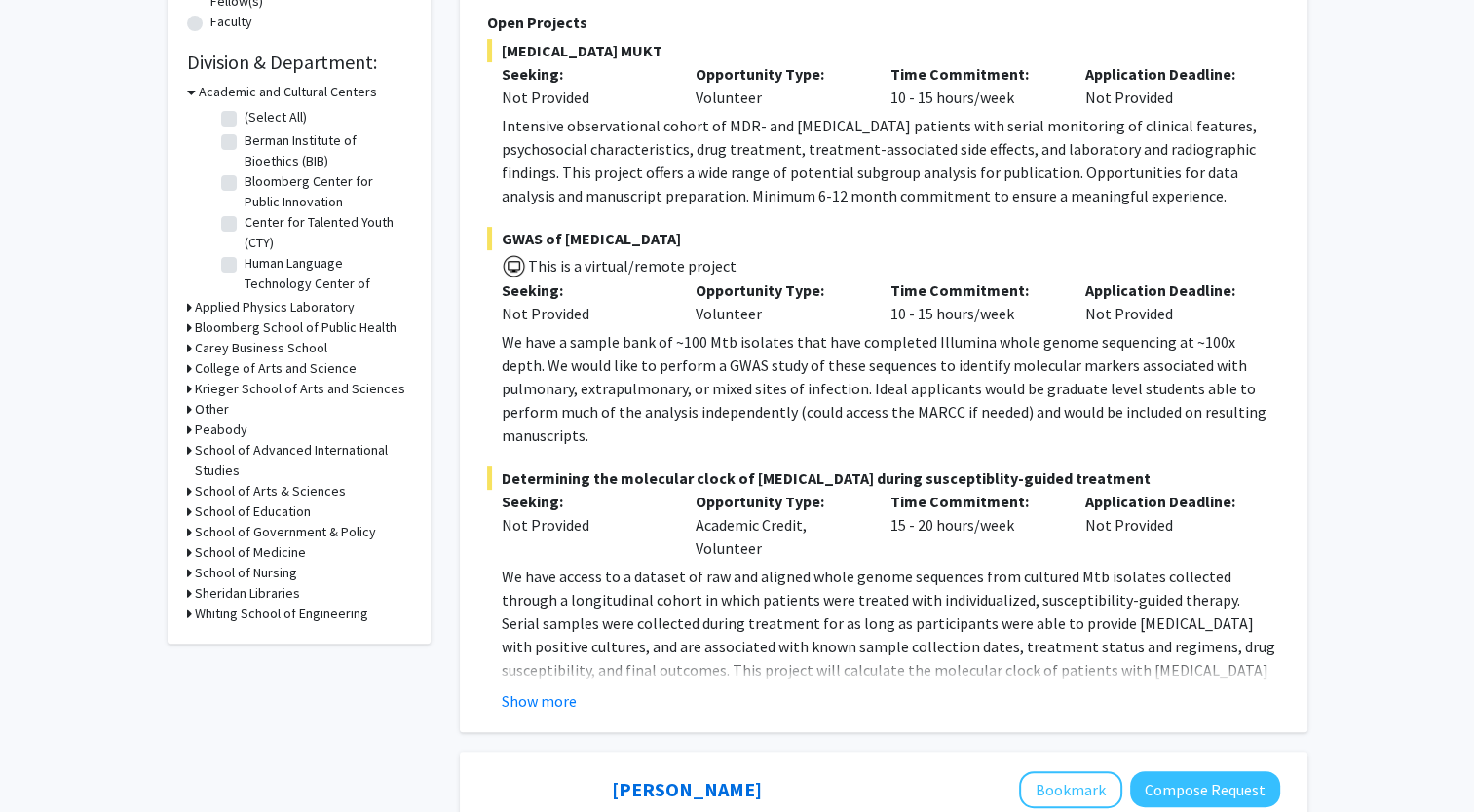
scroll to position [551, 0]
click at [324, 613] on h3 "Whiting School of Engineering" at bounding box center [282, 612] width 174 height 20
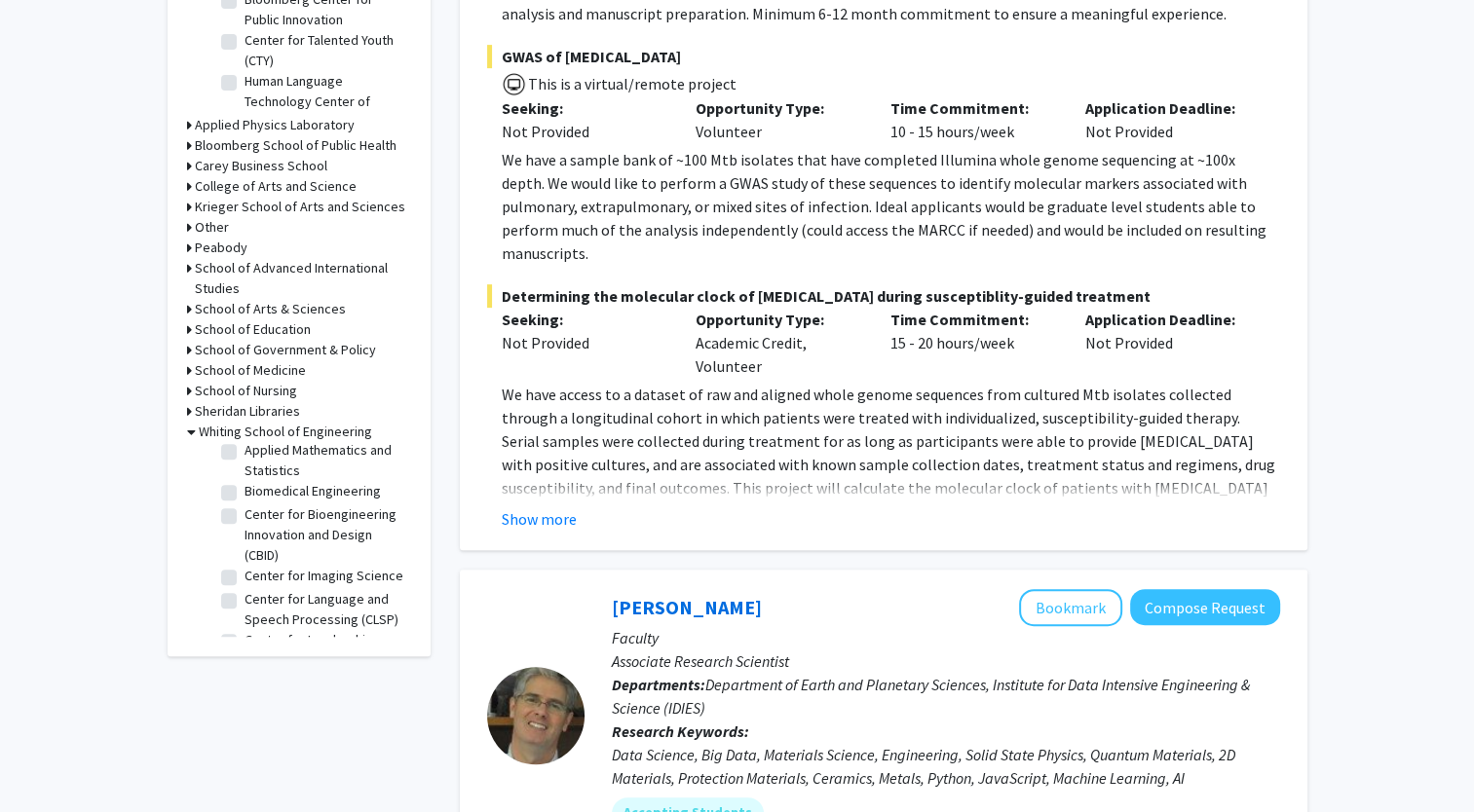
scroll to position [55, 0]
click at [245, 517] on label "Center for Bioengineering Innovation and Design (CBID)" at bounding box center [326, 533] width 162 height 61
click at [245, 516] on input "Center for Bioengineering Innovation and Design (CBID)" at bounding box center [251, 509] width 13 height 13
checkbox input "true"
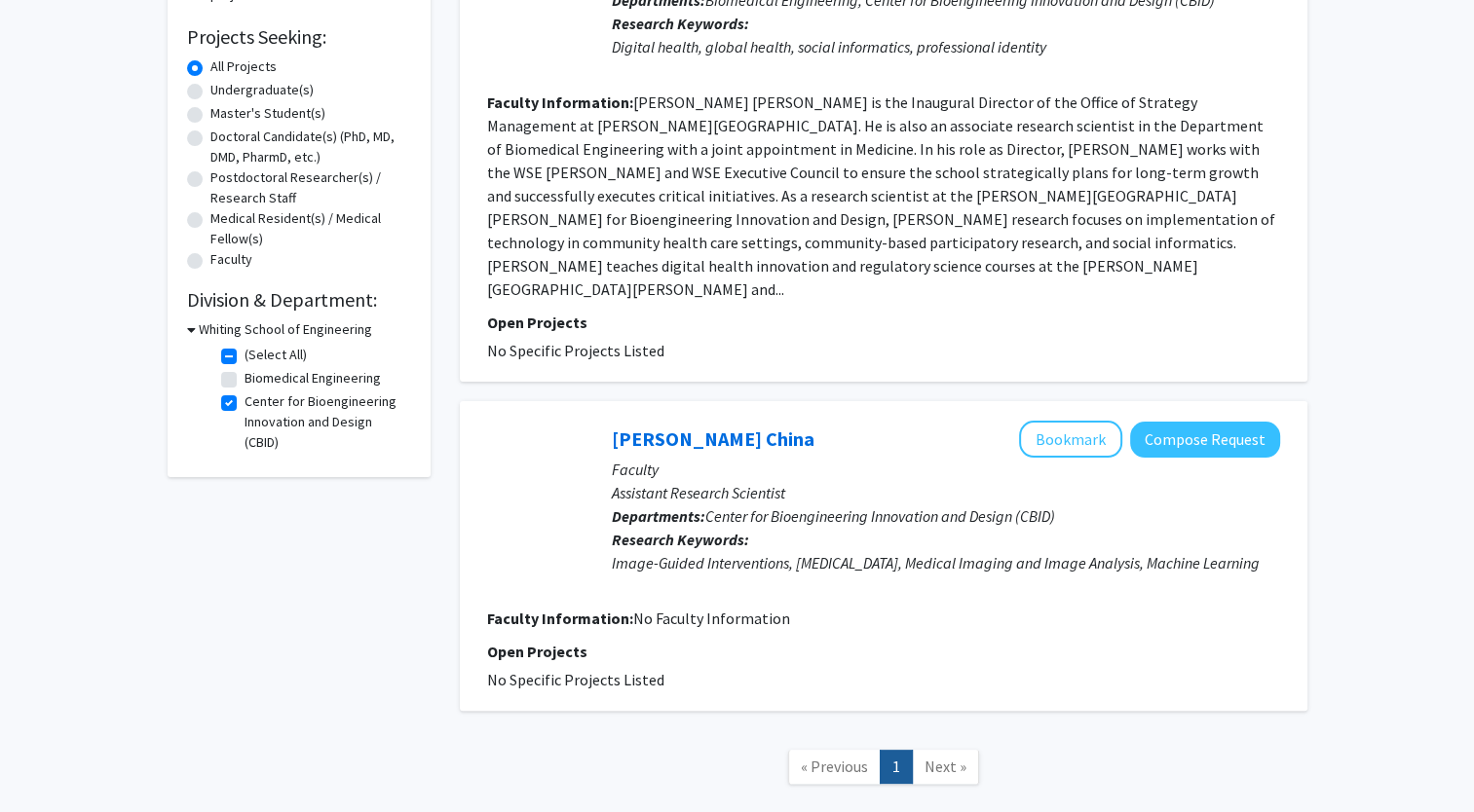
scroll to position [312, 0]
click at [245, 400] on label "Center for Bioengineering Innovation and Design (CBID)" at bounding box center [326, 421] width 162 height 61
click at [245, 400] on input "Center for Bioengineering Innovation and Design (CBID)" at bounding box center [251, 398] width 13 height 13
checkbox input "false"
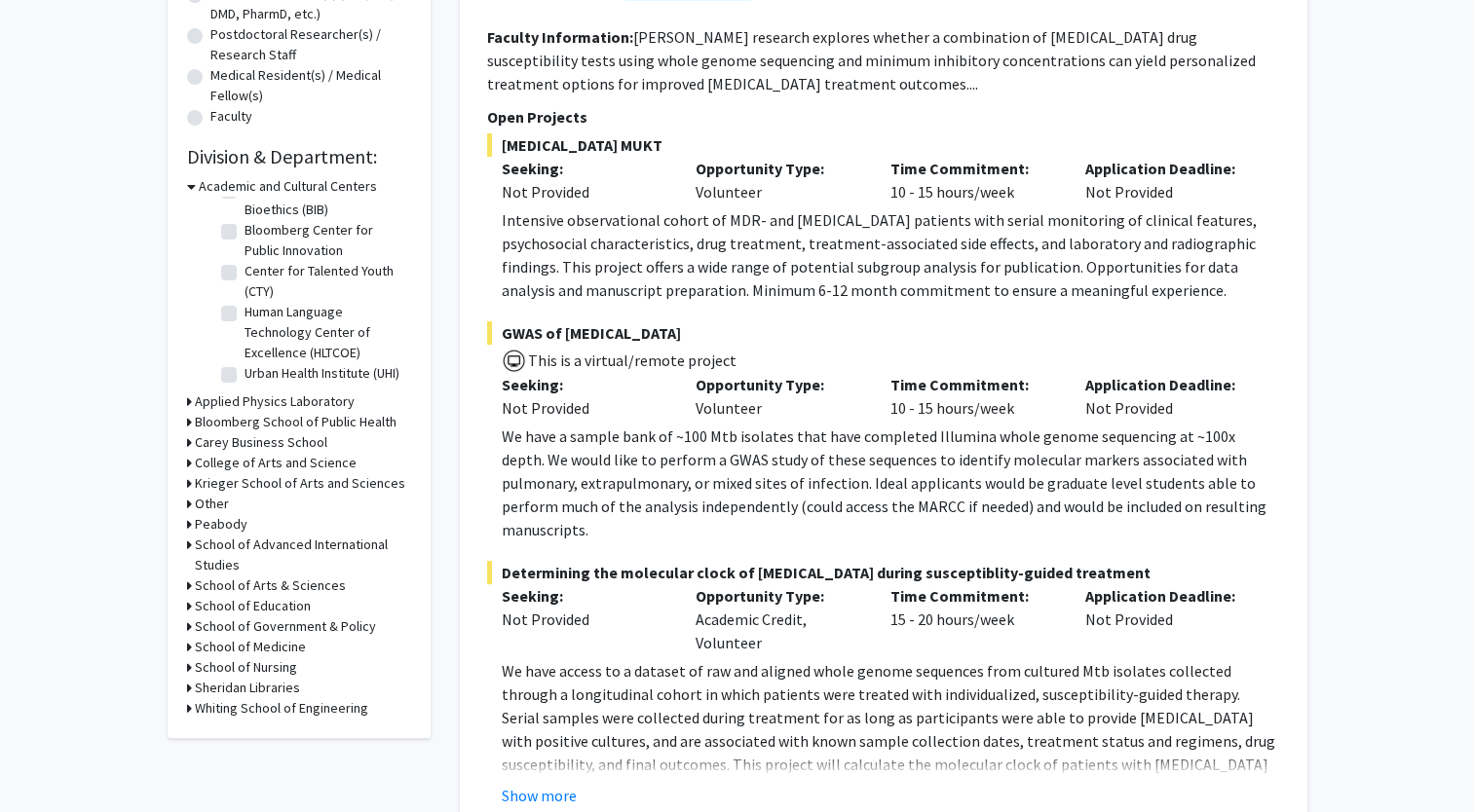
scroll to position [465, 0]
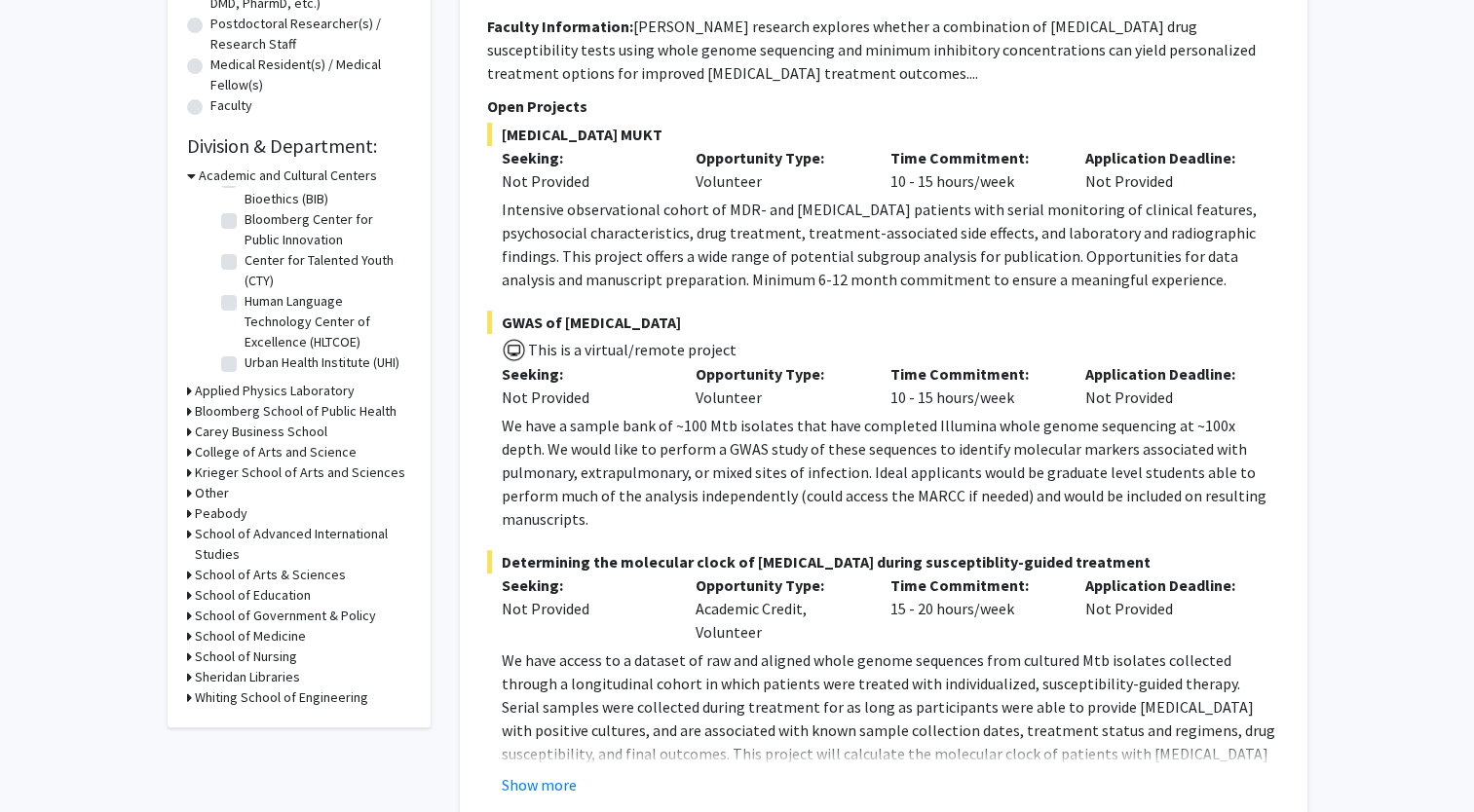
click at [273, 700] on h3 "Whiting School of Engineering" at bounding box center [282, 697] width 174 height 20
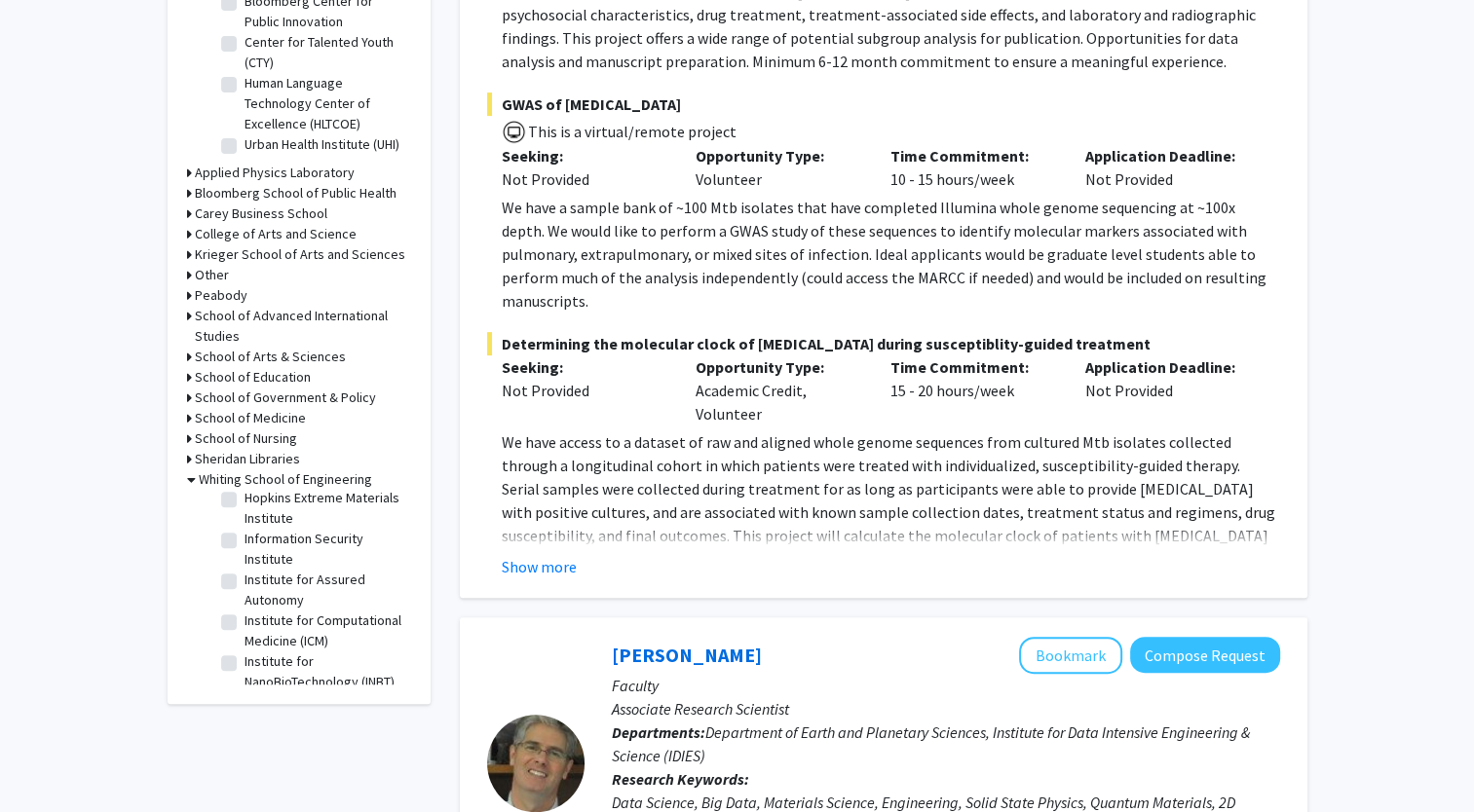
scroll to position [570, 0]
click at [245, 511] on label "Hopkins Extreme Materials Institute" at bounding box center [326, 490] width 162 height 41
click at [245, 483] on input "Hopkins Extreme Materials Institute" at bounding box center [251, 476] width 13 height 13
checkbox input "true"
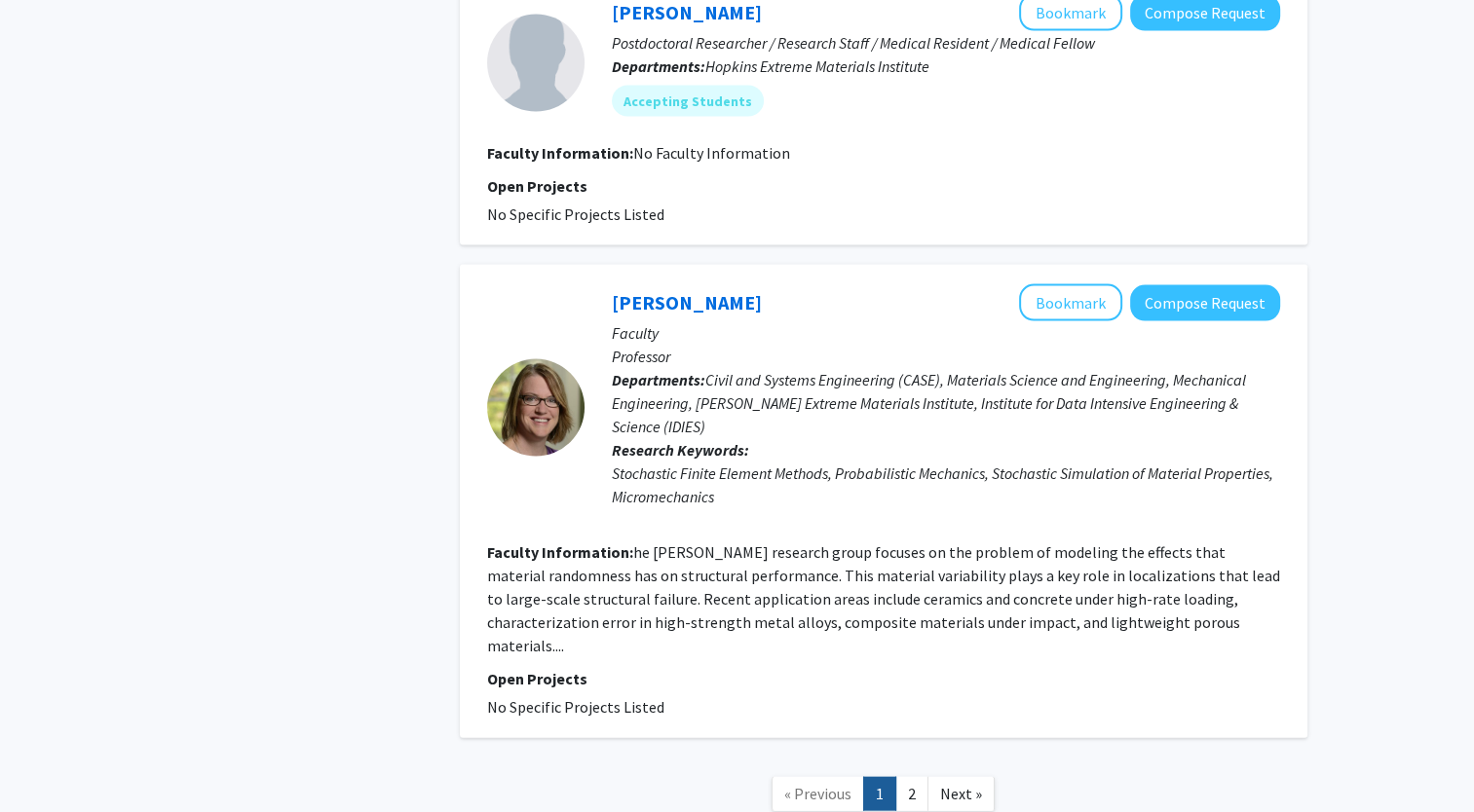
scroll to position [4014, 0]
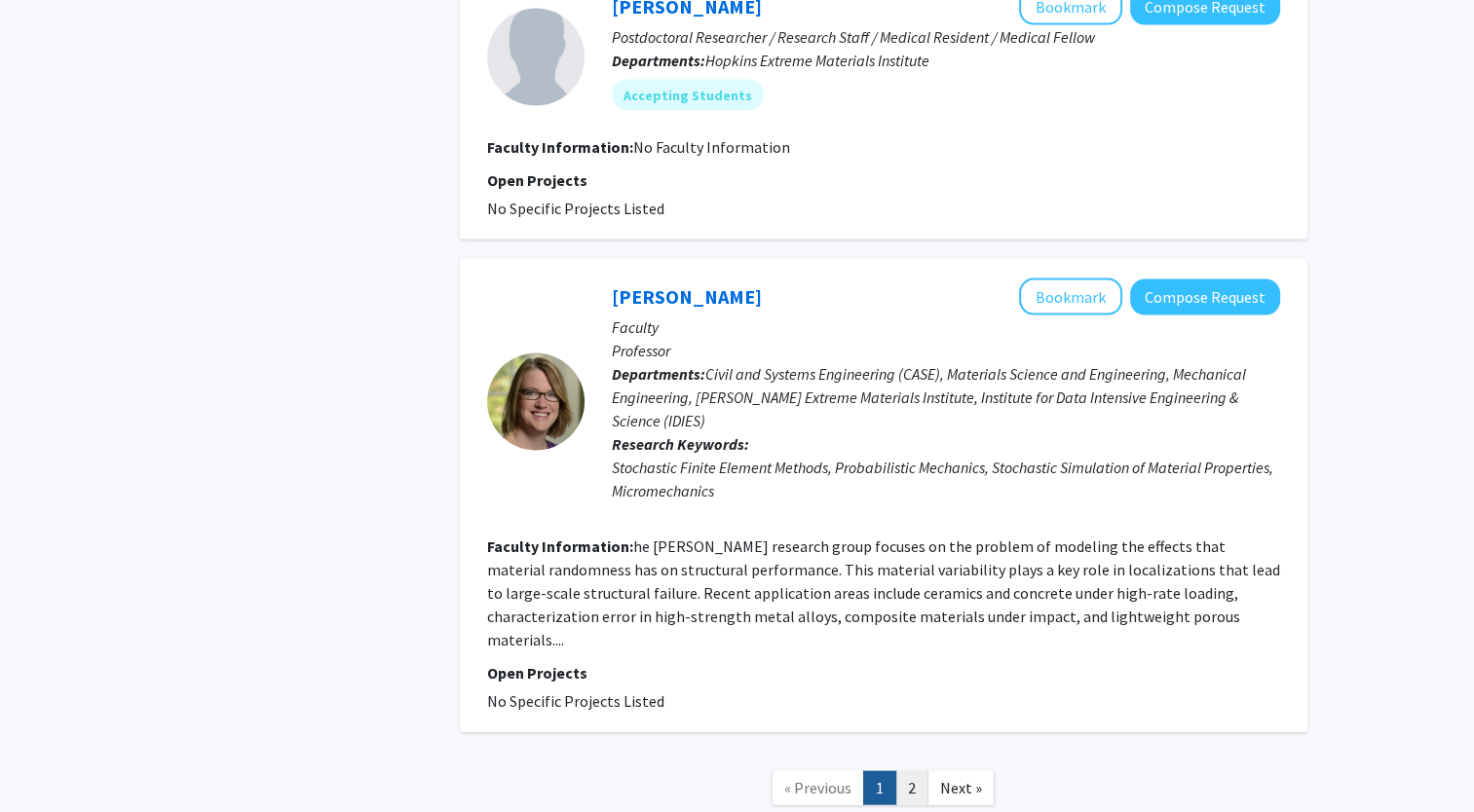
click at [907, 771] on link "2" at bounding box center [911, 788] width 33 height 34
